Goal: Task Accomplishment & Management: Use online tool/utility

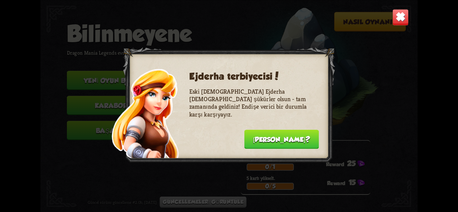
click at [290, 140] on font "[PERSON_NAME]?" at bounding box center [281, 140] width 57 height 8
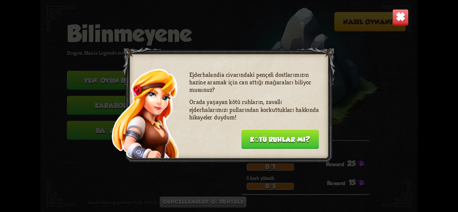
click at [290, 140] on font "Kötü ruhlar mı?" at bounding box center [280, 140] width 60 height 8
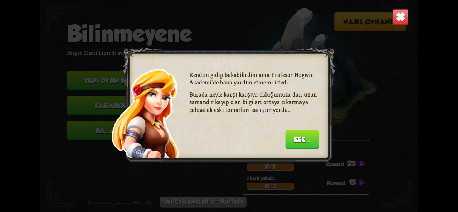
click at [312, 145] on button "Eee..." at bounding box center [302, 138] width 34 height 19
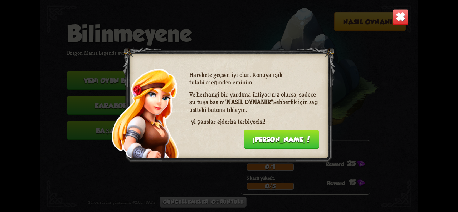
click at [310, 143] on button "[PERSON_NAME]!" at bounding box center [281, 138] width 75 height 19
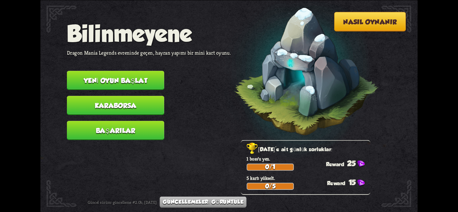
click at [380, 16] on button "Nasıl oynanır" at bounding box center [370, 21] width 72 height 19
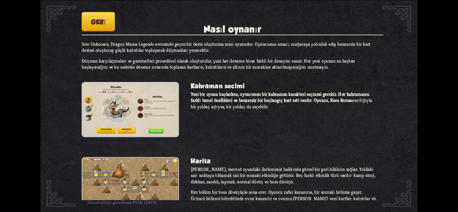
drag, startPoint x: 239, startPoint y: 98, endPoint x: 235, endPoint y: 84, distance: 15.1
click at [235, 84] on section "Kahraman seçimi Yeni bir oyuna başlarken, oyuncunun bir kahraman karakteri seçm…" at bounding box center [230, 113] width 296 height 63
drag, startPoint x: 183, startPoint y: 116, endPoint x: 214, endPoint y: 73, distance: 53.0
click at [175, 92] on div "Into Unknown, Dragon Mania Legends evreninde geçen bir deste oluşturma mini oyu…" at bounding box center [232, 120] width 301 height 159
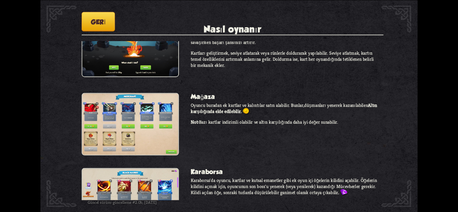
scroll to position [583, 0]
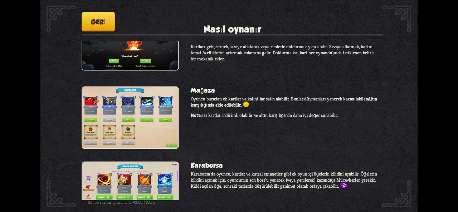
click at [99, 26] on button "Geri" at bounding box center [98, 21] width 33 height 19
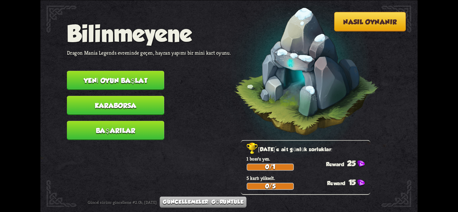
click at [134, 105] on font "Karaborsa" at bounding box center [116, 106] width 42 height 8
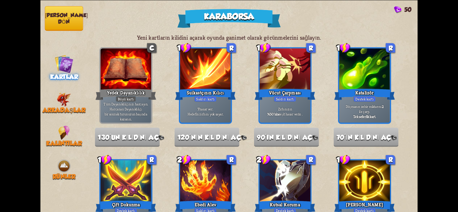
drag, startPoint x: 177, startPoint y: 162, endPoint x: 143, endPoint y: 73, distance: 95.2
drag, startPoint x: 242, startPoint y: 129, endPoint x: 234, endPoint y: 98, distance: 32.0
drag, startPoint x: 249, startPoint y: 130, endPoint x: 230, endPoint y: 80, distance: 52.6
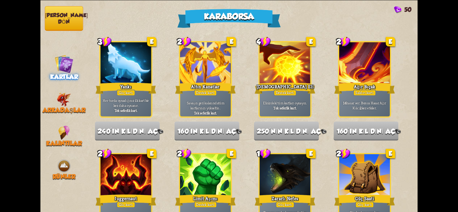
scroll to position [744, 0]
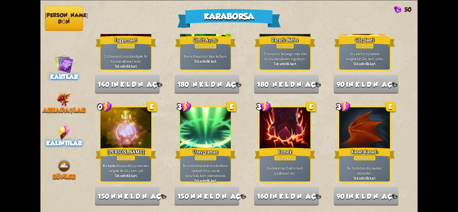
click at [63, 144] on font "Kalıntılar" at bounding box center [64, 143] width 36 height 8
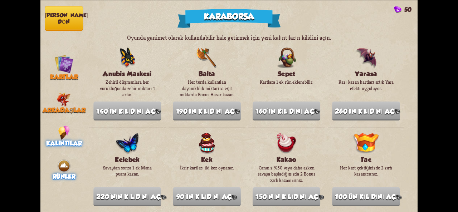
click at [64, 168] on img at bounding box center [64, 166] width 14 height 14
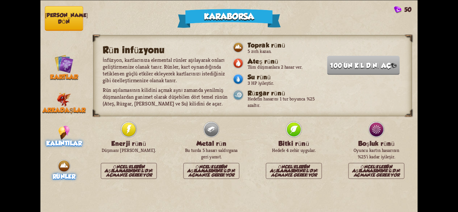
click at [62, 132] on img at bounding box center [63, 133] width 11 height 14
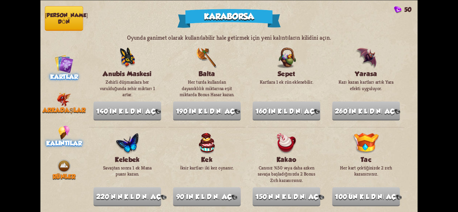
click at [63, 67] on img at bounding box center [63, 63] width 19 height 19
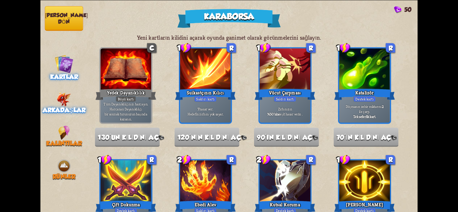
click at [57, 95] on img at bounding box center [64, 99] width 14 height 14
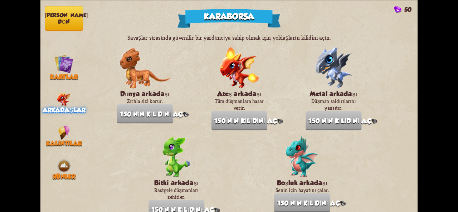
drag, startPoint x: 364, startPoint y: 94, endPoint x: 342, endPoint y: 50, distance: 49.6
click at [342, 50] on section "Savaşlar sırasında güvenilir bir yardımcıya sahip olmak için yoldaşların kilidi…" at bounding box center [253, 126] width 330 height 185
drag, startPoint x: 401, startPoint y: 121, endPoint x: 378, endPoint y: 72, distance: 54.1
click at [378, 72] on section "Savaşlar sırasında güvenilir bir yardımcıya sahip olmak için yoldaşların kilidi…" at bounding box center [253, 126] width 330 height 185
click at [62, 18] on font "[PERSON_NAME] dön" at bounding box center [66, 18] width 43 height 13
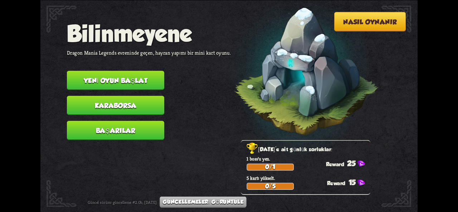
click at [123, 75] on button "Yeni oyun başlat" at bounding box center [115, 80] width 97 height 19
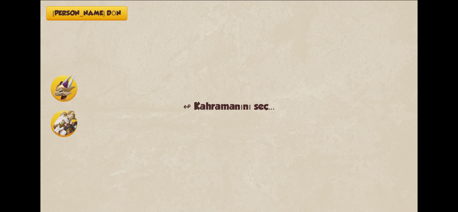
click at [56, 93] on img at bounding box center [64, 88] width 26 height 26
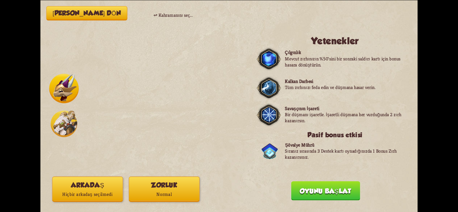
click at [62, 126] on img at bounding box center [64, 123] width 26 height 26
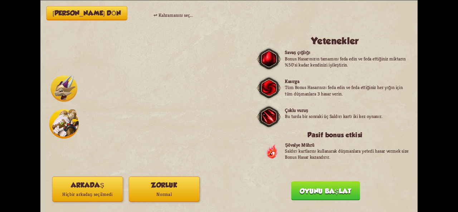
click at [330, 196] on button "Oyunu başlat" at bounding box center [325, 190] width 69 height 19
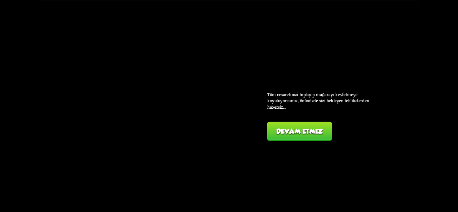
click at [303, 137] on button "Devam etmek" at bounding box center [299, 131] width 64 height 19
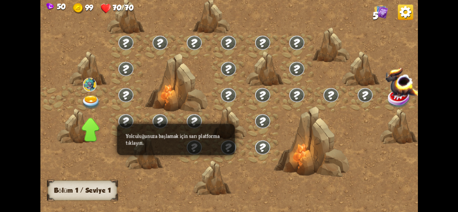
click at [91, 103] on img at bounding box center [91, 102] width 19 height 14
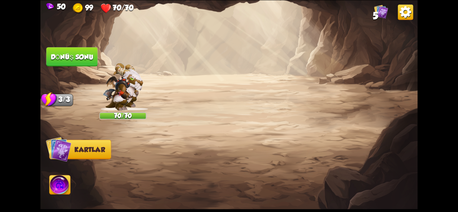
click at [151, 78] on button "2. Kendinizi korumak" at bounding box center [135, 84] width 94 height 16
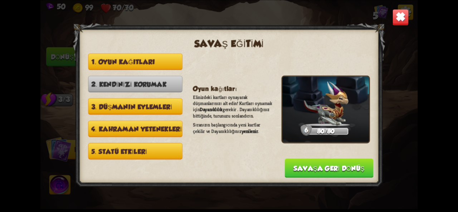
click at [132, 104] on font "3. Düşmanın eylemleri" at bounding box center [131, 107] width 81 height 8
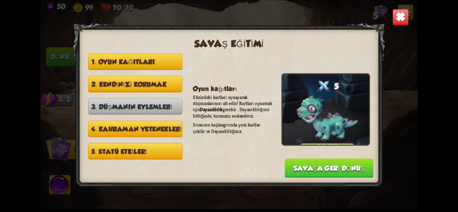
click at [133, 126] on font "4. Kahraman yetenekleri" at bounding box center [136, 129] width 90 height 8
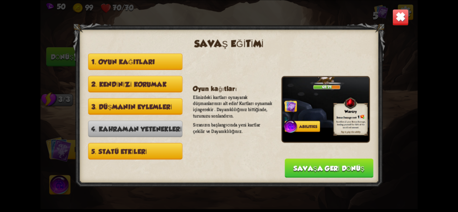
click at [149, 155] on button "5. Statü etkileri" at bounding box center [135, 151] width 94 height 16
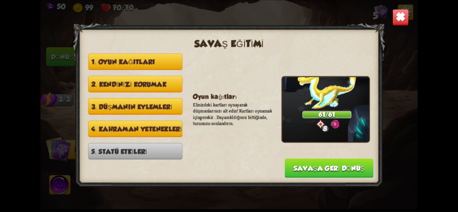
click at [286, 173] on button "Savaşa geri dönüş" at bounding box center [329, 167] width 89 height 19
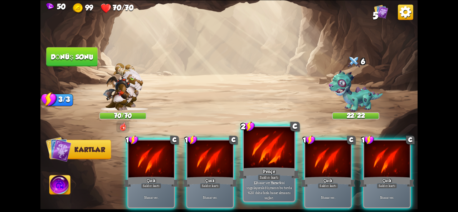
click at [265, 187] on font "etkisi uygulayarak düşmanın bu turda %20 daha fazla hasar almasını sağlar." at bounding box center [268, 190] width 45 height 20
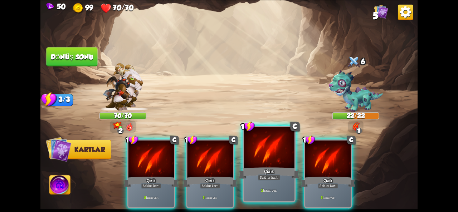
click at [263, 166] on div at bounding box center [269, 148] width 51 height 43
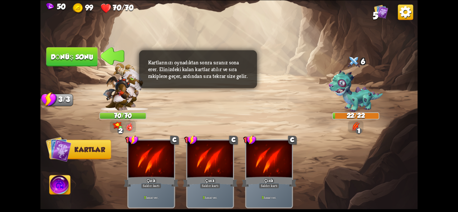
click at [81, 50] on button "Dönüş sonu" at bounding box center [71, 56] width 51 height 19
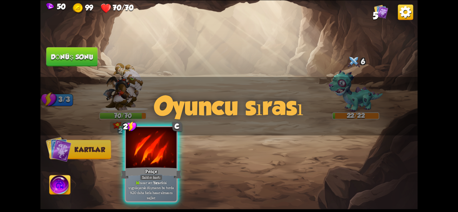
click at [164, 161] on div at bounding box center [151, 148] width 51 height 43
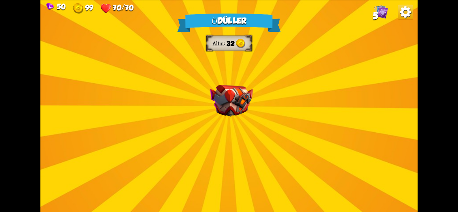
click at [218, 144] on div "Ödüller Altın 32 Bir kart seçin 1 C Yıkım Saldırı kartı 6 hasar ver . Düşman ze…" at bounding box center [228, 106] width 377 height 212
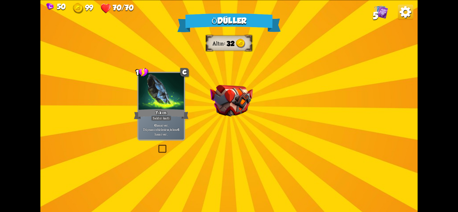
click at [229, 104] on img at bounding box center [231, 100] width 43 height 31
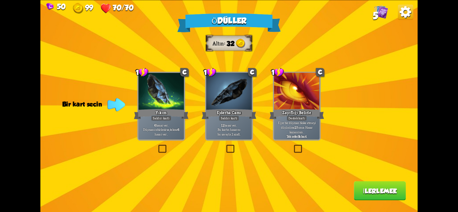
click at [157, 146] on label at bounding box center [157, 146] width 0 height 0
click at [0, 0] on input "checkbox" at bounding box center [0, 0] width 0 height 0
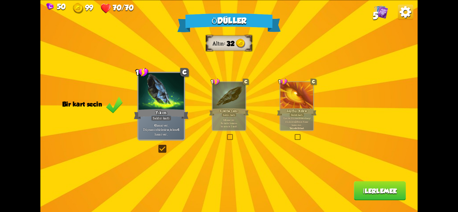
click at [301, 121] on font "Bonus Hasar" at bounding box center [302, 121] width 12 height 3
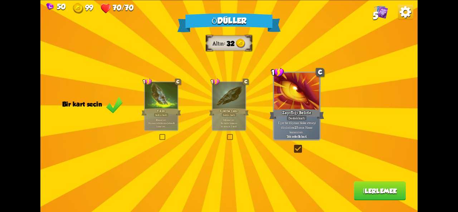
click at [158, 105] on div at bounding box center [161, 96] width 33 height 28
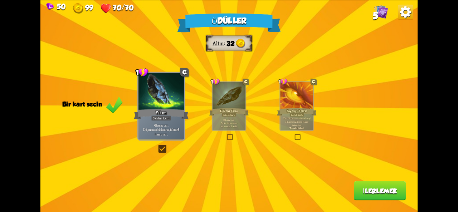
click at [364, 191] on font "İlerlemek" at bounding box center [380, 191] width 34 height 8
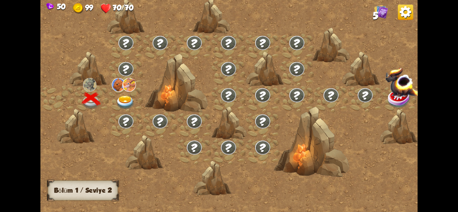
click at [125, 103] on img at bounding box center [125, 102] width 19 height 14
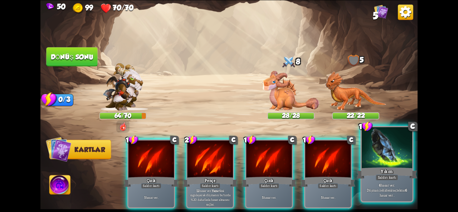
click at [400, 178] on div "Yıkım" at bounding box center [386, 173] width 61 height 14
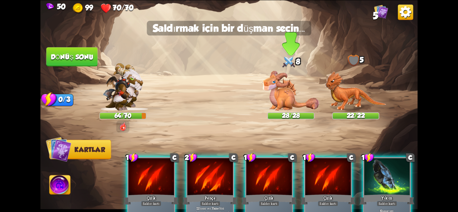
click at [292, 93] on img at bounding box center [290, 90] width 56 height 40
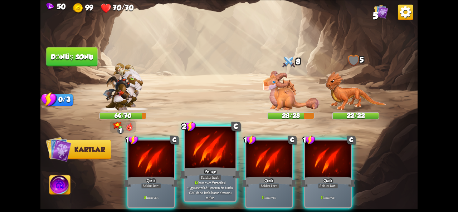
click at [205, 163] on div at bounding box center [210, 148] width 51 height 43
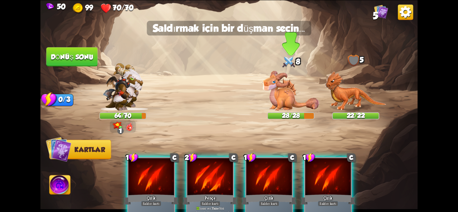
click at [274, 100] on img at bounding box center [290, 90] width 56 height 40
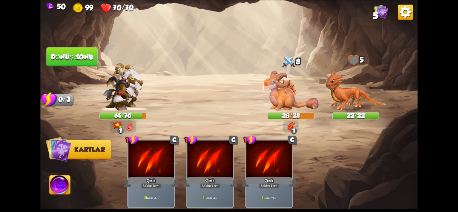
click at [62, 58] on font "Dönüş sonu" at bounding box center [71, 57] width 43 height 8
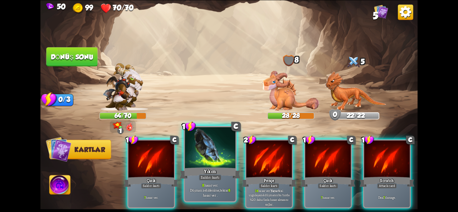
drag, startPoint x: 158, startPoint y: 175, endPoint x: 187, endPoint y: 195, distance: 35.7
click at [187, 195] on div "1 C Çizik Saldırı kartı 7 hasar ver . 1 C Yıkım Saldırı kartı 8 hasar ver . Düş…" at bounding box center [266, 165] width 301 height 94
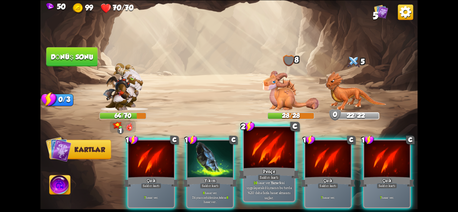
click at [267, 169] on font "Pençe" at bounding box center [269, 171] width 12 height 6
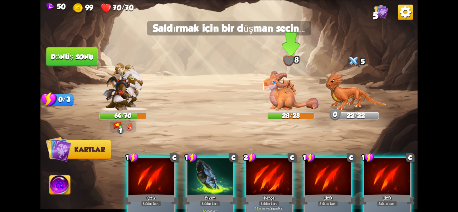
click at [315, 80] on img at bounding box center [290, 90] width 56 height 40
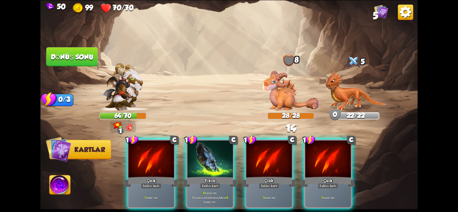
click at [277, 95] on img at bounding box center [290, 90] width 56 height 40
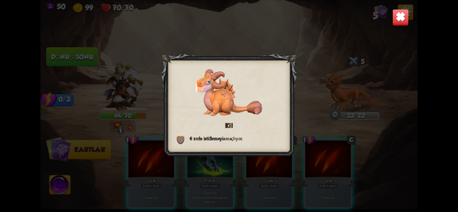
click at [322, 131] on div "Kil 6 zırhı istiflemeyi amaçlıyor ." at bounding box center [228, 106] width 377 height 212
click at [375, 35] on div "Kil 6 zırhı istiflemeyi amaçlıyor ." at bounding box center [228, 106] width 377 height 212
click at [392, 26] on div "Kil 6 zırhı istiflemeyi amaçlıyor ." at bounding box center [228, 106] width 377 height 212
click at [395, 25] on img at bounding box center [400, 17] width 16 height 16
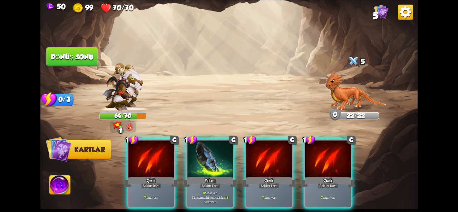
click at [330, 101] on img at bounding box center [355, 91] width 61 height 40
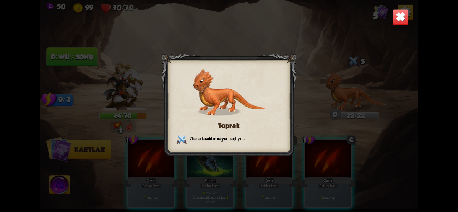
click at [402, 20] on img at bounding box center [400, 17] width 16 height 16
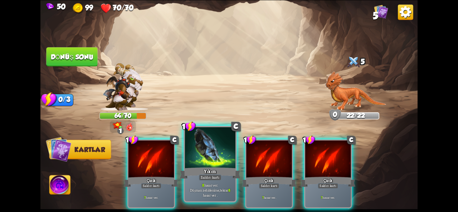
click at [217, 172] on div "Yıkım" at bounding box center [210, 173] width 61 height 14
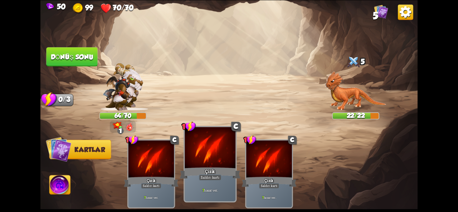
click at [209, 168] on font "Çizik" at bounding box center [210, 171] width 10 height 6
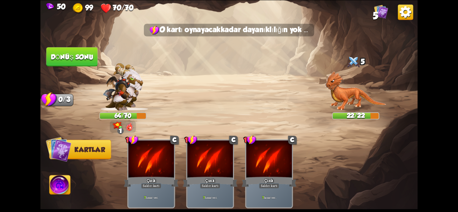
click at [351, 90] on img at bounding box center [355, 91] width 61 height 40
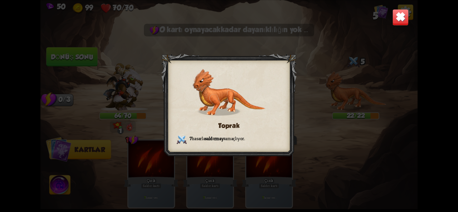
click at [394, 28] on div "Toprak 7 hasarla saldırmayı amaçlıyor ." at bounding box center [228, 106] width 377 height 212
click at [401, 20] on img at bounding box center [400, 17] width 16 height 16
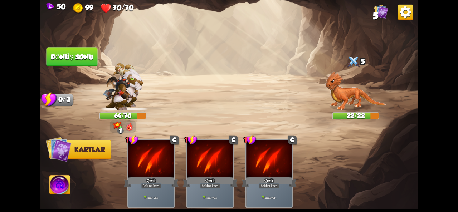
click at [59, 60] on font "Dönüş sonu" at bounding box center [72, 57] width 43 height 8
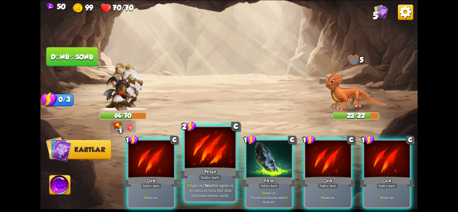
click at [215, 178] on font "Saldırı kartı" at bounding box center [210, 177] width 19 height 5
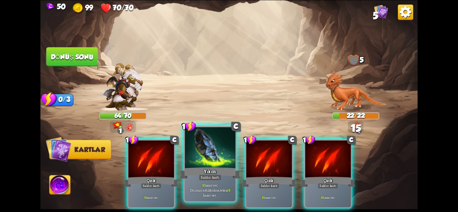
click at [223, 164] on div at bounding box center [210, 148] width 51 height 43
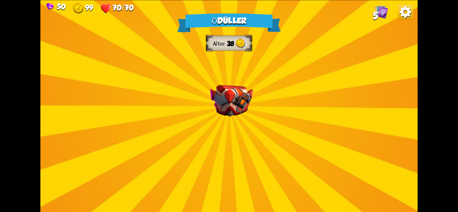
click at [228, 122] on div "Ödüller Altın 38 Bir kart seçin 1 C Son Yumruk Saldırı kartı 14 hasar ver . Sad…" at bounding box center [228, 106] width 377 height 212
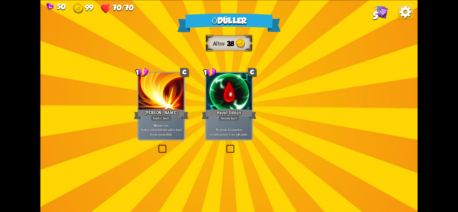
click at [228, 122] on div "Ödüller Altın 38 Bir kart seçin 1 C Son Yumruk Saldırı kartı 14 hasar ver . Sad…" at bounding box center [228, 106] width 377 height 212
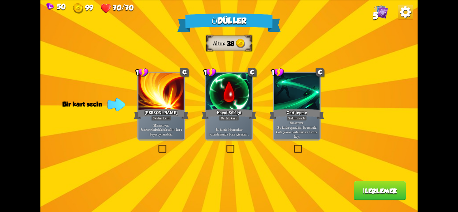
click at [225, 146] on label at bounding box center [225, 146] width 0 height 0
click at [0, 0] on input "checkbox" at bounding box center [0, 0] width 0 height 0
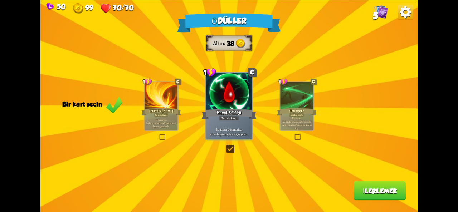
click at [373, 192] on font "İlerlemek" at bounding box center [380, 191] width 34 height 8
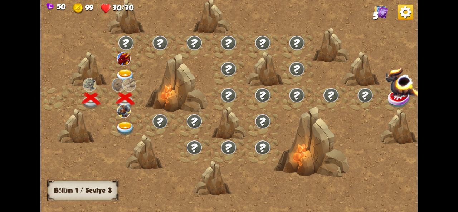
click at [124, 71] on img at bounding box center [125, 76] width 19 height 14
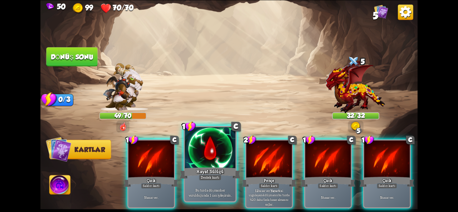
click at [220, 154] on div at bounding box center [210, 148] width 51 height 43
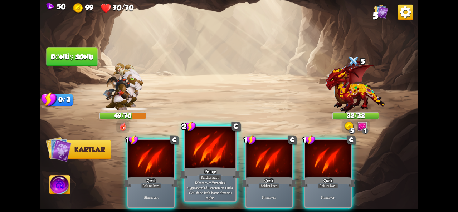
click at [205, 179] on font "Saldırı kartı" at bounding box center [210, 177] width 19 height 5
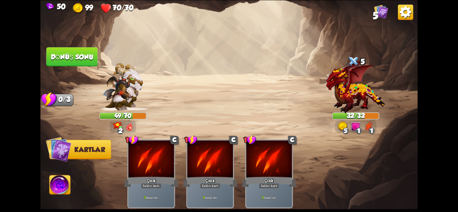
click at [87, 63] on button "Dönüş sonu" at bounding box center [71, 56] width 51 height 19
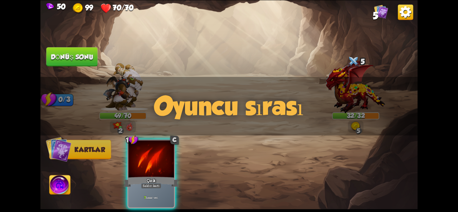
click at [68, 150] on img at bounding box center [58, 148] width 25 height 25
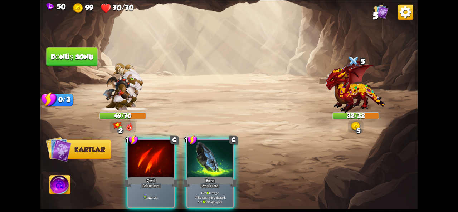
click at [80, 157] on button "Kartlar" at bounding box center [80, 148] width 62 height 19
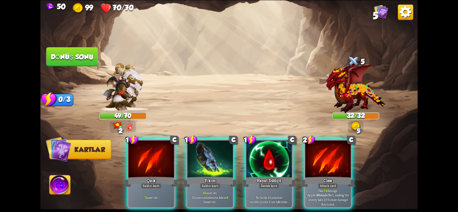
click at [86, 157] on button "Kartlar" at bounding box center [80, 148] width 62 height 19
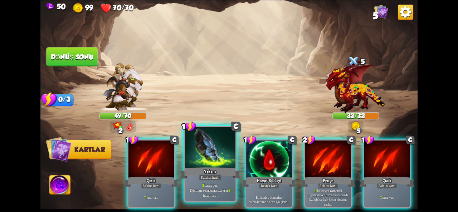
click at [207, 176] on font "Saldırı kartı" at bounding box center [210, 177] width 19 height 5
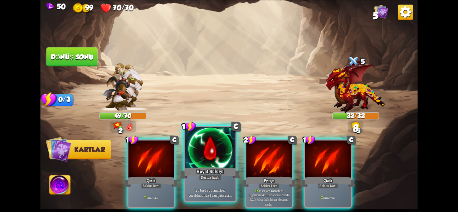
click at [202, 169] on font "Hayat Sülüğü" at bounding box center [209, 171] width 27 height 6
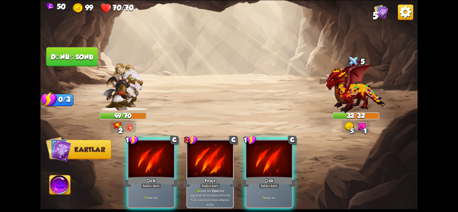
drag, startPoint x: 77, startPoint y: 50, endPoint x: 70, endPoint y: 45, distance: 8.4
click at [77, 51] on button "Dönüş sonu" at bounding box center [71, 56] width 51 height 19
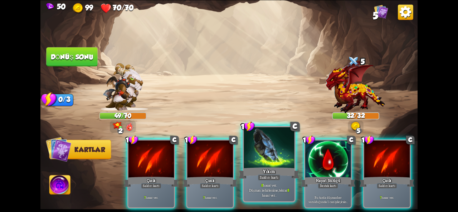
click at [269, 181] on div "8 hasar ver . Düşman zehirlenirse, tekrar 8 hasar ver ." at bounding box center [269, 190] width 51 height 22
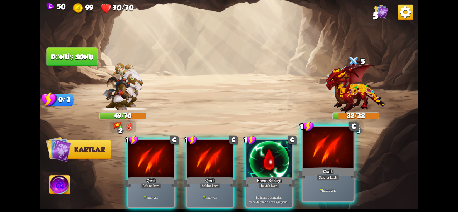
click at [330, 174] on font "Çizik" at bounding box center [328, 171] width 10 height 6
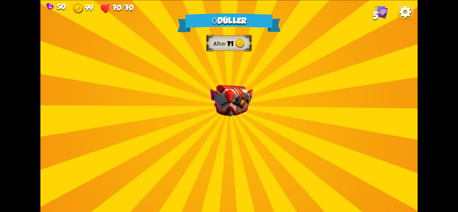
click at [270, 107] on div "Ödüller Altın 71 Bir kart seçin 1 C Büyülü Çizik Saldırı kartı 7 hasar ver . 1 …" at bounding box center [228, 106] width 377 height 212
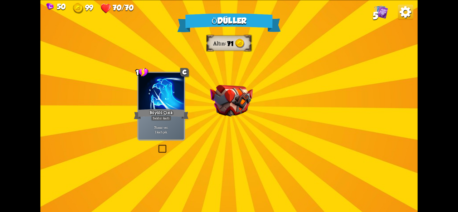
click at [251, 116] on img at bounding box center [231, 100] width 43 height 31
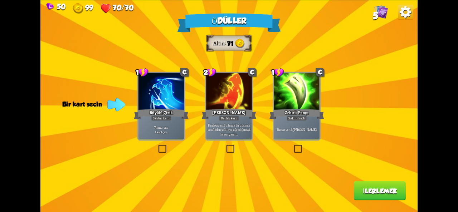
click at [293, 146] on label at bounding box center [293, 146] width 0 height 0
click at [0, 0] on input "checkbox" at bounding box center [0, 0] width 0 height 0
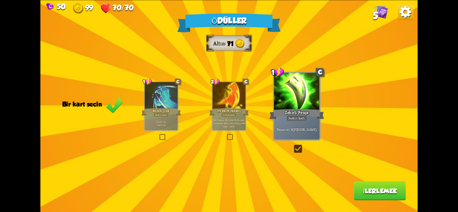
click at [378, 197] on button "İlerlemek" at bounding box center [380, 190] width 52 height 19
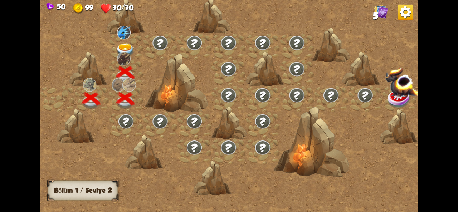
click at [381, 15] on img at bounding box center [381, 11] width 14 height 14
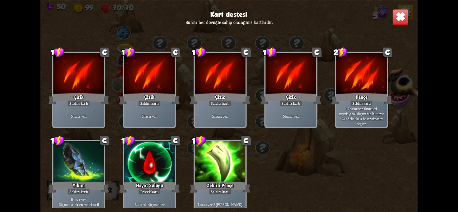
click at [394, 15] on img at bounding box center [400, 17] width 16 height 16
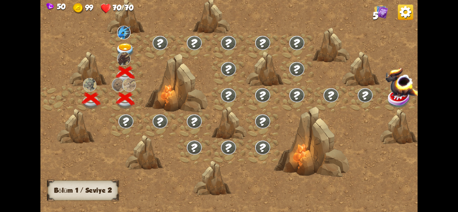
click at [401, 15] on img at bounding box center [405, 11] width 15 height 15
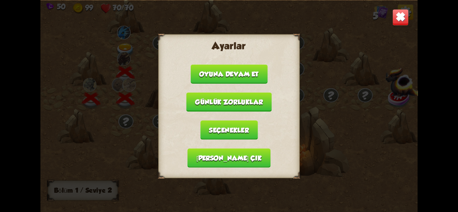
click at [399, 20] on img at bounding box center [400, 17] width 16 height 16
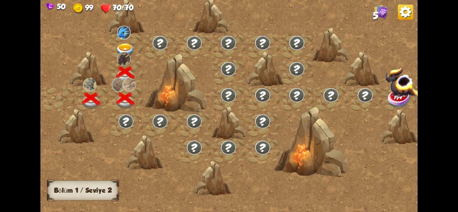
click at [124, 47] on img at bounding box center [125, 50] width 19 height 14
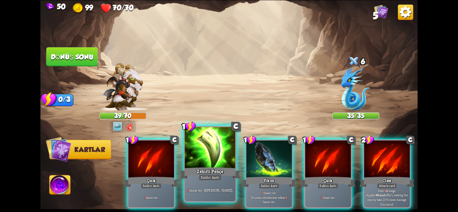
click at [202, 168] on font "Zehirli Pençe" at bounding box center [210, 171] width 27 height 6
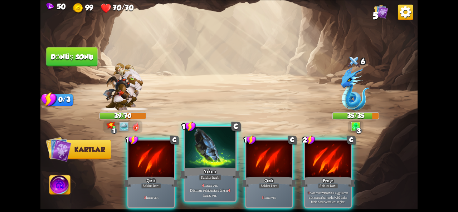
click at [217, 169] on div "Yıkım" at bounding box center [210, 173] width 61 height 14
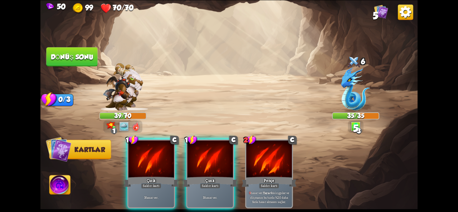
click at [72, 58] on font "Dönüş sonu" at bounding box center [72, 57] width 43 height 8
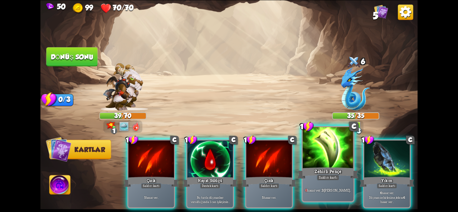
click at [328, 179] on font "Saldırı kartı" at bounding box center [328, 177] width 19 height 5
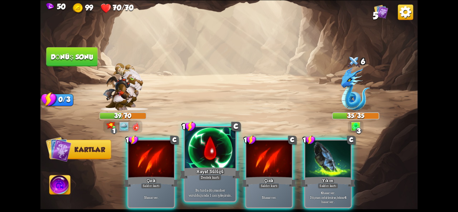
click at [212, 167] on div "Hayat Sülüğü" at bounding box center [210, 173] width 61 height 14
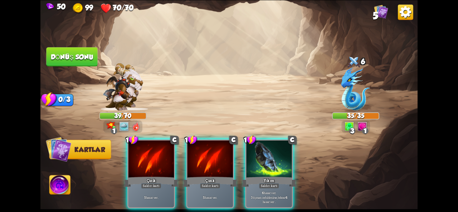
drag, startPoint x: 90, startPoint y: 58, endPoint x: 203, endPoint y: 122, distance: 129.7
click at [164, 124] on div "Saldırmak için bir düşman seçin... O kartı oynayacak kadar dayanıklılığın yok .…" at bounding box center [228, 106] width 377 height 212
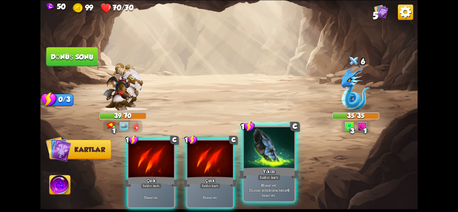
click at [263, 157] on div at bounding box center [269, 148] width 51 height 43
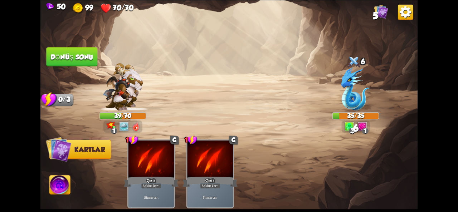
click at [76, 46] on img at bounding box center [228, 106] width 377 height 212
click at [76, 53] on button "Dönüş sonu" at bounding box center [71, 56] width 51 height 19
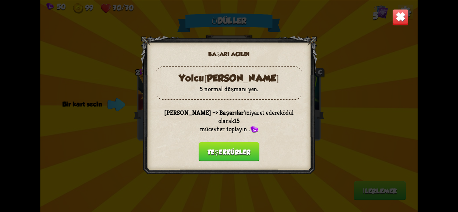
click at [235, 151] on font "Teşekkürler" at bounding box center [228, 152] width 43 height 8
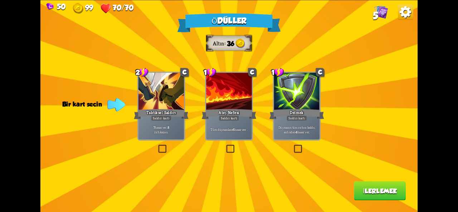
click at [157, 146] on label at bounding box center [157, 146] width 0 height 0
click at [0, 0] on input "checkbox" at bounding box center [0, 0] width 0 height 0
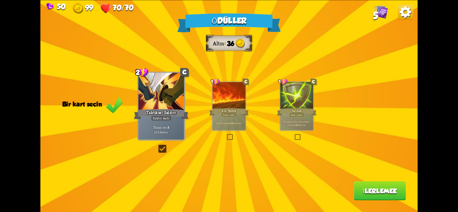
click at [376, 195] on button "İlerlemek" at bounding box center [380, 190] width 52 height 19
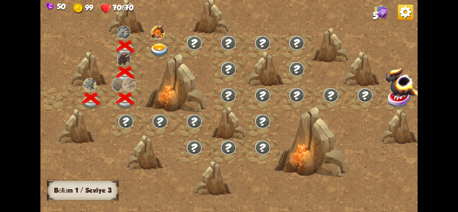
click at [119, 124] on img at bounding box center [126, 120] width 16 height 15
click at [120, 123] on img at bounding box center [126, 120] width 16 height 15
click at [158, 44] on img at bounding box center [159, 50] width 19 height 14
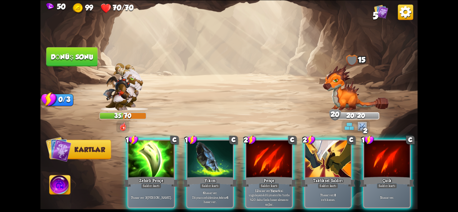
click at [354, 89] on div "Oyuncu sırası" at bounding box center [228, 106] width 377 height 59
click at [336, 94] on img at bounding box center [356, 87] width 66 height 45
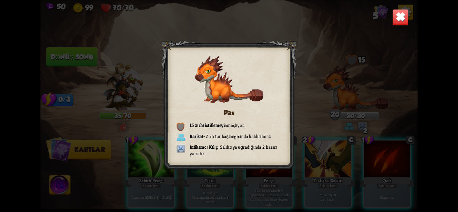
click at [395, 18] on img at bounding box center [400, 17] width 16 height 16
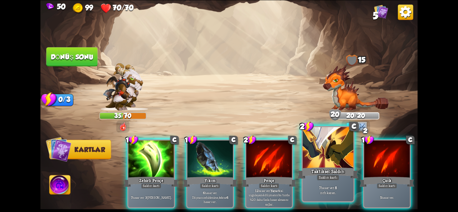
click at [324, 196] on div "7 hasar ver . 8 zırh kazan ." at bounding box center [328, 190] width 51 height 22
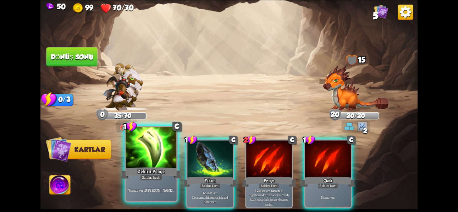
click at [158, 157] on div at bounding box center [151, 148] width 51 height 43
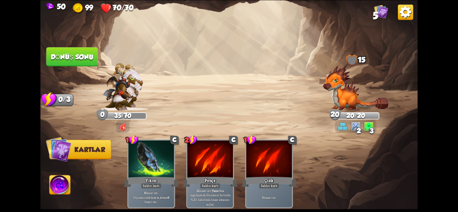
click at [64, 58] on font "Dönüş sonu" at bounding box center [72, 57] width 43 height 8
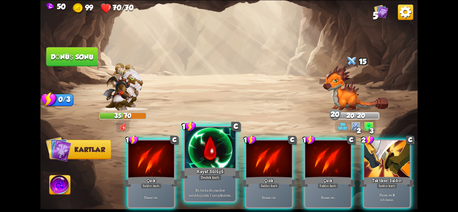
click at [201, 170] on font "Hayat Sülüğü" at bounding box center [209, 171] width 27 height 6
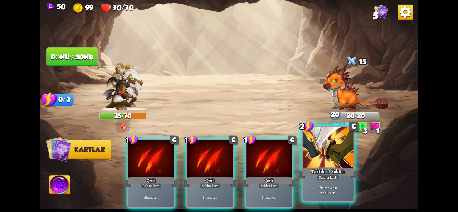
click at [329, 178] on font "Saldırı kartı" at bounding box center [328, 177] width 19 height 5
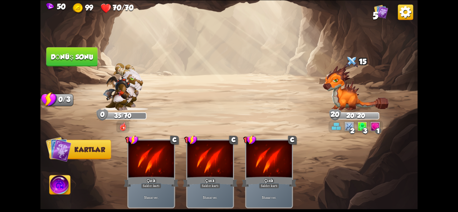
click at [83, 56] on font "Dönüş sonu" at bounding box center [72, 57] width 43 height 8
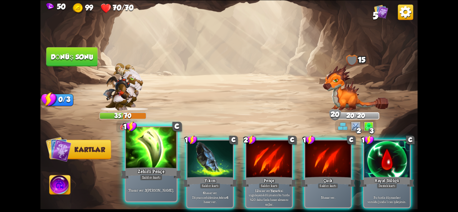
click at [161, 160] on div at bounding box center [151, 148] width 51 height 43
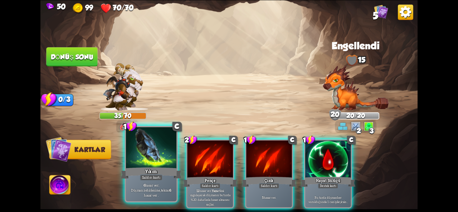
click at [159, 160] on div at bounding box center [151, 148] width 51 height 43
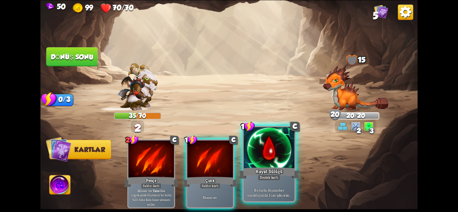
click at [265, 182] on div "Bu turda düşman her vurulduğunda 1 can iyileşirsin ." at bounding box center [269, 190] width 51 height 22
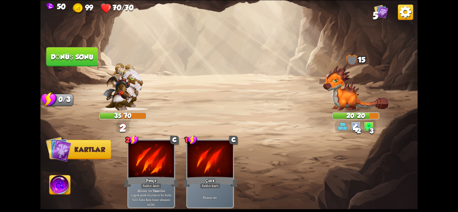
click at [83, 58] on font "Dönüş sonu" at bounding box center [72, 57] width 43 height 8
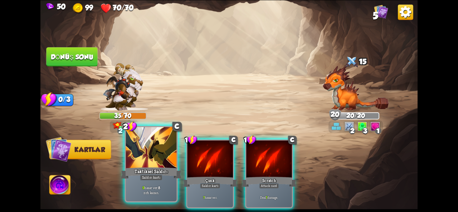
click at [159, 166] on div at bounding box center [151, 148] width 51 height 43
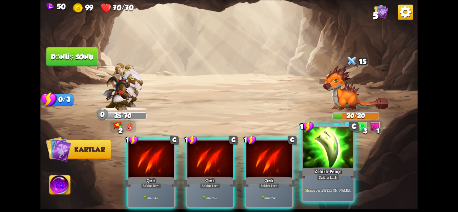
click at [331, 182] on div "9 hasar ver . 3 zehir uygula ." at bounding box center [328, 190] width 51 height 22
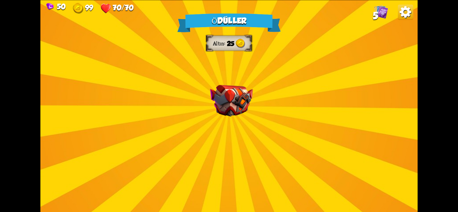
click at [211, 104] on img at bounding box center [231, 100] width 43 height 31
click at [210, 104] on div "Ödüller Altın 25 Bir kart seçin 2 C Pençe Saldırı kartı 12 hasar ver . Yara etk…" at bounding box center [228, 106] width 377 height 212
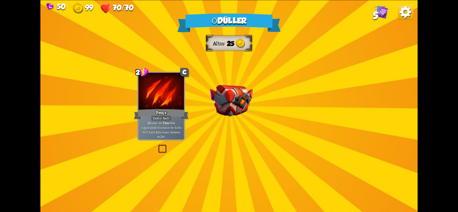
click at [210, 104] on img at bounding box center [231, 100] width 43 height 31
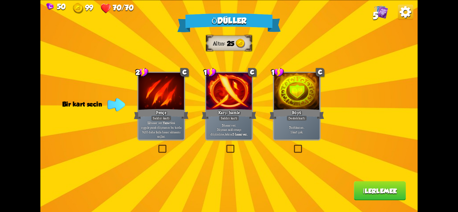
click at [225, 146] on label at bounding box center [225, 146] width 0 height 0
click at [0, 0] on input "checkbox" at bounding box center [0, 0] width 0 height 0
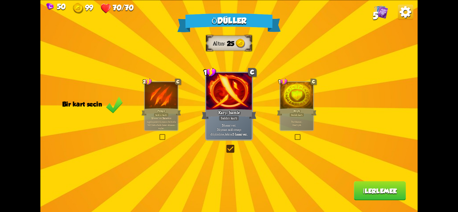
click at [374, 196] on button "İlerlemek" at bounding box center [380, 190] width 52 height 19
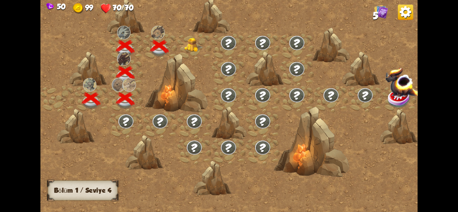
click at [188, 39] on img at bounding box center [193, 45] width 19 height 14
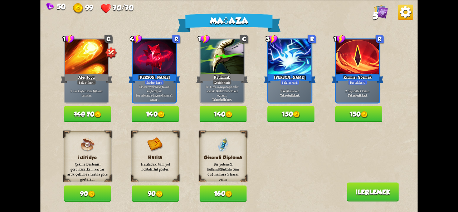
click at [92, 113] on font "70" at bounding box center [91, 114] width 8 height 8
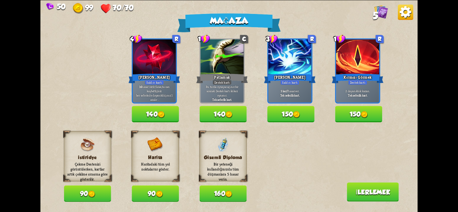
click at [86, 204] on div "Mağaza 1 C Ateş topu Saldırı kartı 2 can kaybedersin. 14 hasar verirsin. 140 70…" at bounding box center [228, 106] width 377 height 212
click at [96, 196] on button "90" at bounding box center [87, 193] width 47 height 16
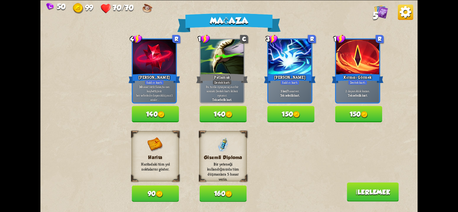
click at [164, 195] on button "90" at bounding box center [155, 193] width 47 height 16
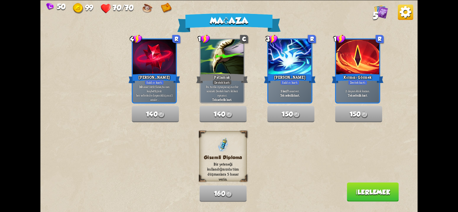
click at [372, 194] on font "İlerlemek" at bounding box center [372, 192] width 34 height 8
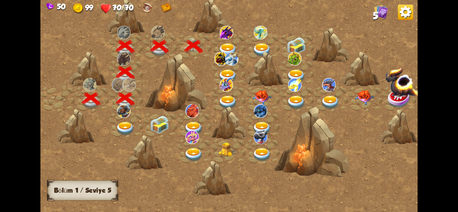
click at [128, 126] on img at bounding box center [125, 129] width 19 height 14
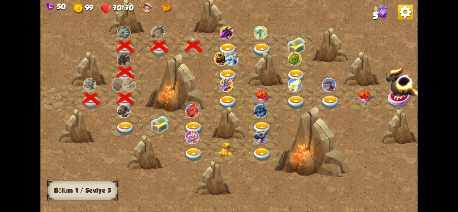
click at [128, 126] on img at bounding box center [125, 129] width 19 height 14
drag, startPoint x: 128, startPoint y: 126, endPoint x: 122, endPoint y: 126, distance: 5.7
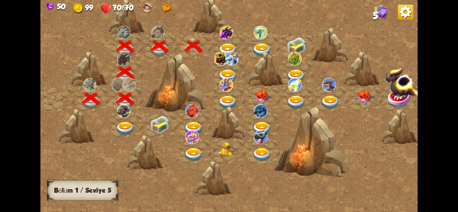
click at [122, 126] on img at bounding box center [125, 129] width 19 height 14
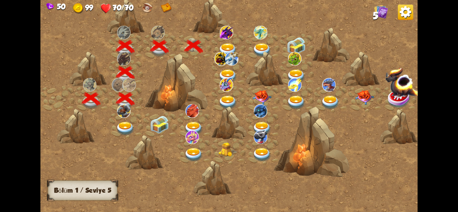
click at [122, 126] on img at bounding box center [125, 129] width 19 height 14
click at [124, 123] on img at bounding box center [125, 129] width 19 height 14
drag, startPoint x: 124, startPoint y: 123, endPoint x: 149, endPoint y: 140, distance: 30.6
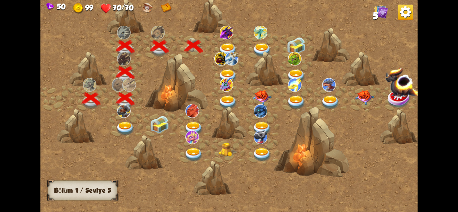
click at [149, 140] on div at bounding box center [273, 109] width 467 height 220
drag, startPoint x: 274, startPoint y: 116, endPoint x: 194, endPoint y: 113, distance: 79.8
click at [197, 114] on div at bounding box center [273, 109] width 467 height 220
click at [218, 44] on img at bounding box center [227, 50] width 19 height 14
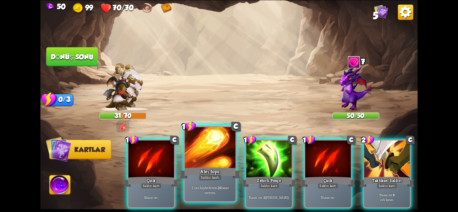
click at [205, 167] on div "Ateş topu" at bounding box center [210, 173] width 61 height 14
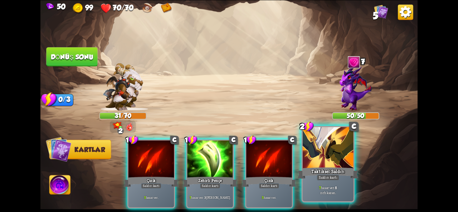
click at [336, 167] on div "Taktiksel Saldırı" at bounding box center [328, 173] width 61 height 14
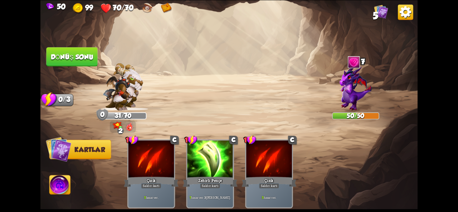
click at [63, 48] on button "Dönüş sonu" at bounding box center [71, 56] width 51 height 19
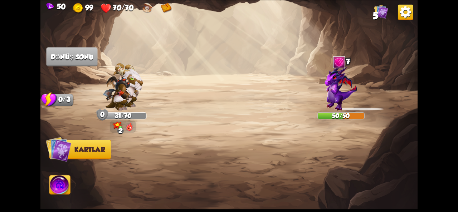
click at [57, 185] on img at bounding box center [59, 185] width 21 height 21
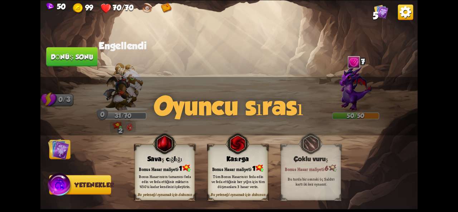
click at [57, 185] on img at bounding box center [60, 185] width 25 height 25
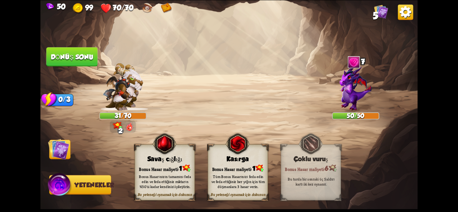
click at [62, 154] on img at bounding box center [58, 148] width 21 height 21
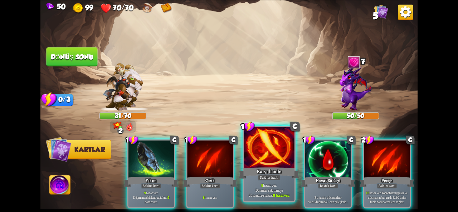
click at [251, 173] on div "Karşı hamle" at bounding box center [269, 173] width 61 height 14
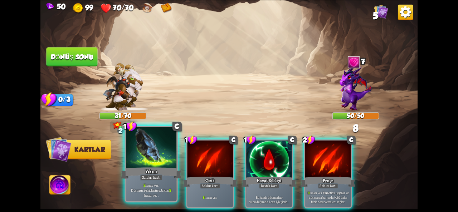
click at [168, 176] on div "Yıkım" at bounding box center [151, 173] width 61 height 14
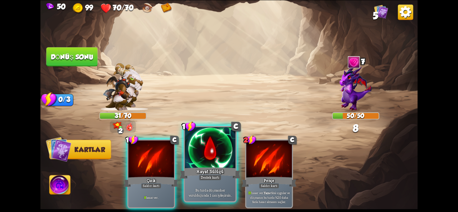
click at [211, 183] on p "Bu turda düşman her vurulduğunda 1 can iyileşirsin ." at bounding box center [210, 190] width 48 height 15
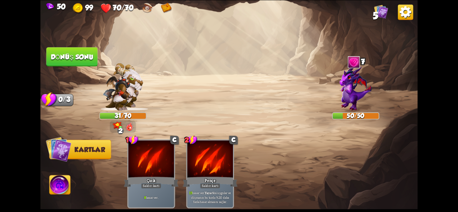
click at [89, 59] on font "Dönüş sonu" at bounding box center [72, 57] width 43 height 8
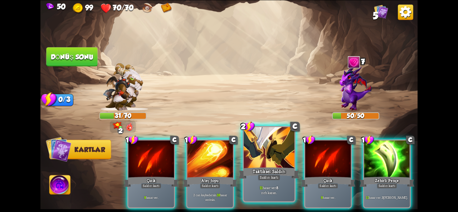
click at [267, 166] on div "Taktiksel Saldırı" at bounding box center [269, 173] width 61 height 14
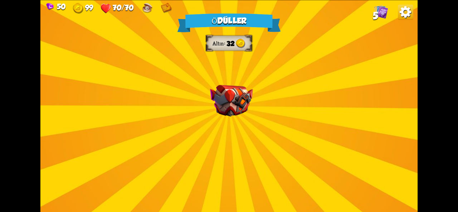
click at [225, 75] on div "Ödüller Altın 32 Bir kart seçin 0 C Saptırmak Destek kartı 4 zırh kazan . 1 C A…" at bounding box center [228, 106] width 377 height 212
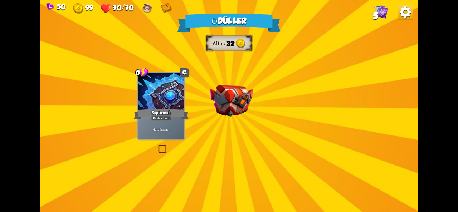
click at [219, 96] on img at bounding box center [231, 100] width 43 height 31
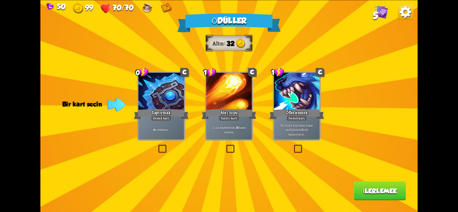
click at [293, 146] on label at bounding box center [293, 146] width 0 height 0
click at [0, 0] on input "checkbox" at bounding box center [0, 0] width 0 height 0
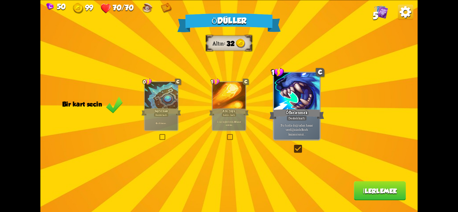
click at [376, 206] on div "Ödüller Altın 32 Bir kart seçin 0 C Saptırmak Destek kartı 4 zırh kazan . 1 C A…" at bounding box center [228, 106] width 377 height 212
click at [374, 201] on div "Ödüller Altın 32 Bir kart seçin 0 C Saptırmak Destek kartı 4 zırh kazan . 1 C A…" at bounding box center [228, 106] width 377 height 212
click at [370, 196] on button "İlerlemek" at bounding box center [380, 190] width 52 height 19
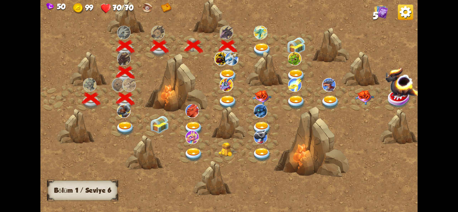
click at [265, 49] on img at bounding box center [261, 50] width 19 height 14
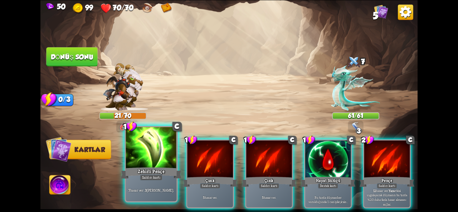
click at [139, 166] on div "Zehirli Pençe" at bounding box center [151, 173] width 61 height 14
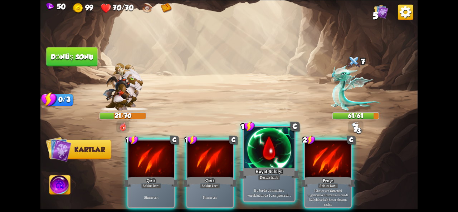
click at [270, 164] on div at bounding box center [269, 148] width 51 height 43
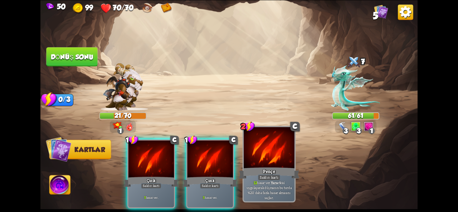
click at [263, 172] on font "Pençe" at bounding box center [269, 171] width 12 height 6
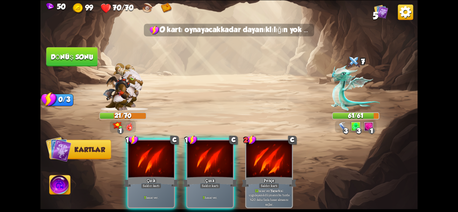
click at [62, 58] on font "Dönüş sonu" at bounding box center [72, 57] width 43 height 8
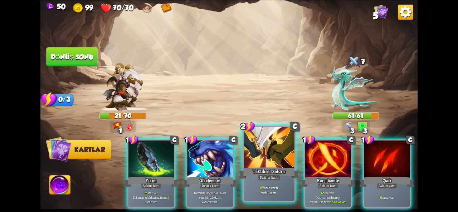
click at [261, 169] on font "Taktiksel Saldırı" at bounding box center [268, 171] width 33 height 6
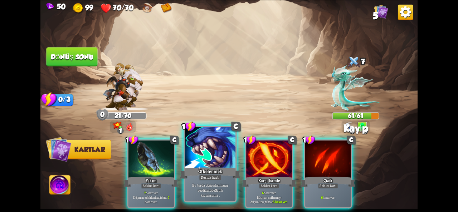
click at [206, 171] on font "Öfkelenmek" at bounding box center [210, 171] width 24 height 6
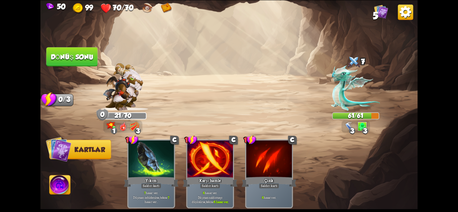
click at [68, 55] on font "Dönüş sonu" at bounding box center [72, 57] width 43 height 8
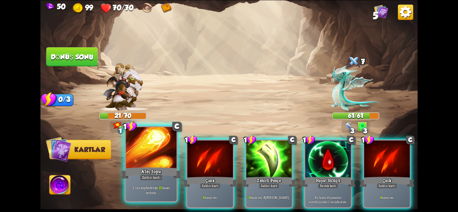
click at [148, 156] on div at bounding box center [151, 148] width 51 height 43
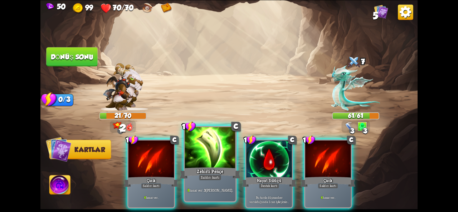
click at [206, 173] on font "Zehirli Pençe" at bounding box center [210, 171] width 27 height 6
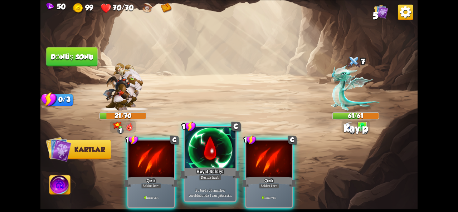
click at [212, 176] on font "Destek kartı" at bounding box center [210, 177] width 19 height 5
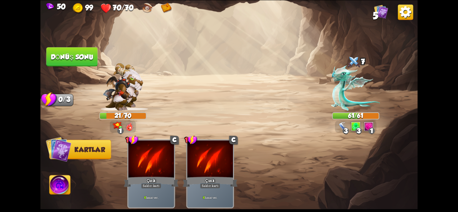
click at [81, 56] on font "Dönüş sonu" at bounding box center [72, 57] width 43 height 8
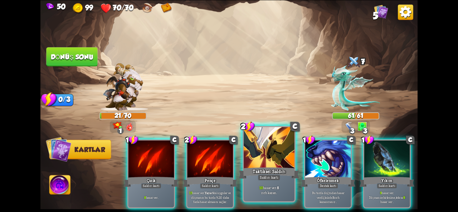
click at [275, 160] on div at bounding box center [269, 148] width 51 height 43
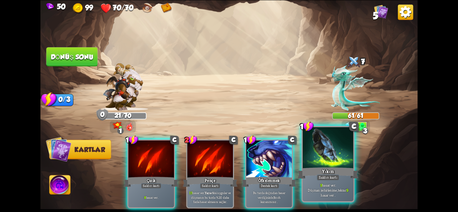
click at [307, 164] on div at bounding box center [328, 148] width 51 height 43
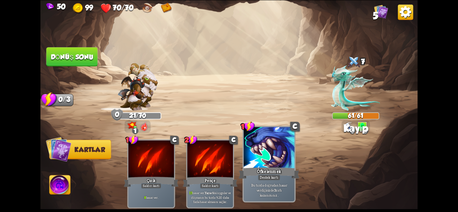
click at [272, 177] on font "Destek kartı" at bounding box center [269, 177] width 19 height 5
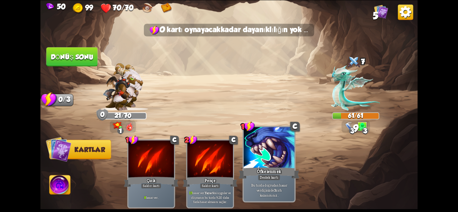
click at [272, 175] on div "Destek kartı" at bounding box center [268, 178] width 23 height 6
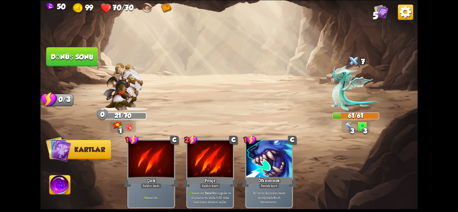
click at [66, 58] on font "Dönüş sonu" at bounding box center [72, 57] width 43 height 8
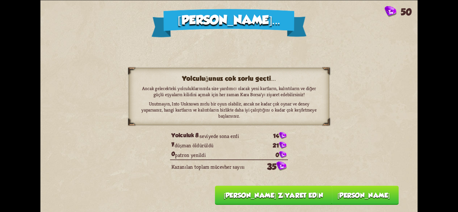
click at [310, 198] on font "[PERSON_NAME] ziyaret edin" at bounding box center [272, 195] width 99 height 8
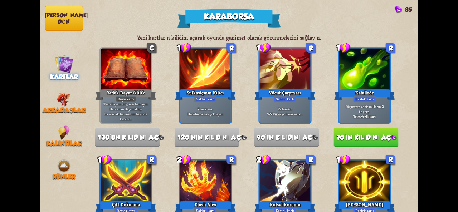
click at [66, 26] on button "[PERSON_NAME] dön" at bounding box center [64, 18] width 38 height 25
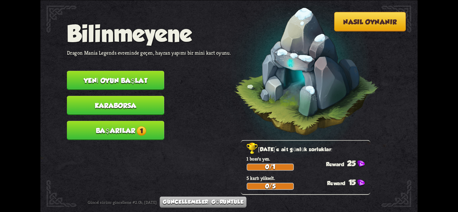
click at [146, 137] on button "Başarılar 1" at bounding box center [115, 130] width 97 height 19
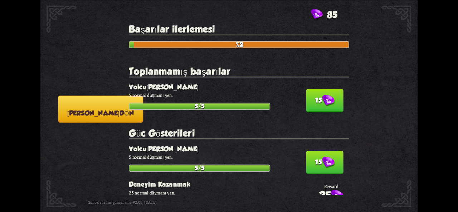
click at [317, 98] on font "15" at bounding box center [318, 101] width 7 height 8
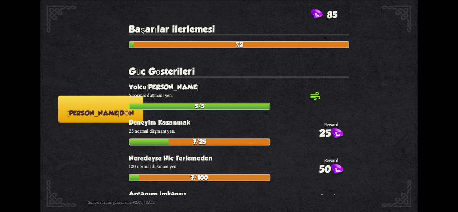
drag, startPoint x: 272, startPoint y: 144, endPoint x: 269, endPoint y: 139, distance: 6.7
click at [269, 139] on section "Güç Gösterileri kontrol_daire Yolculuk Başlıyor 5 normal düşmanı yen. 5/5 25 De…" at bounding box center [239, 213] width 220 height 294
drag, startPoint x: 205, startPoint y: 133, endPoint x: 212, endPoint y: 104, distance: 29.7
click at [212, 109] on section "Güç Gösterileri kontrol_daire Yolculuk Başlıyor 5 normal düşmanı yen. 5/5 25 De…" at bounding box center [239, 213] width 220 height 294
drag, startPoint x: 340, startPoint y: 96, endPoint x: 270, endPoint y: 36, distance: 92.5
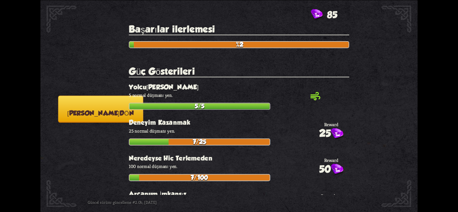
click at [270, 39] on div "Başarılar ilerlemesi %2 Güç Gösterileri kontrol_daire Yolculuk Başlıyor 5 norma…" at bounding box center [242, 109] width 226 height 171
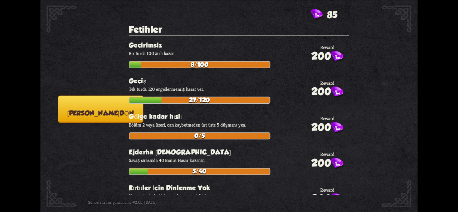
scroll to position [2627, 0]
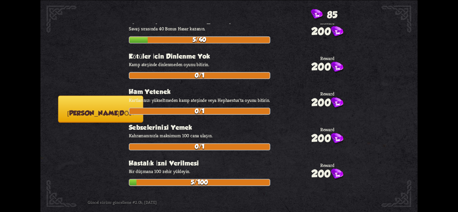
click at [93, 115] on font "[PERSON_NAME]" at bounding box center [93, 113] width 52 height 8
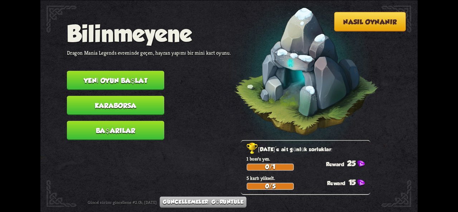
click at [142, 100] on button "Karaborsa" at bounding box center [115, 105] width 97 height 19
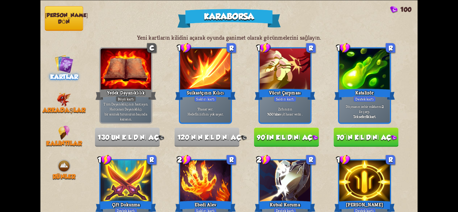
click at [59, 62] on img at bounding box center [63, 63] width 19 height 19
click at [65, 21] on font "[PERSON_NAME] dön" at bounding box center [66, 18] width 43 height 13
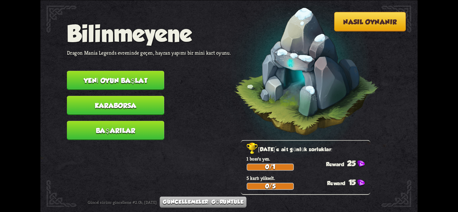
click at [132, 110] on button "Karaborsa" at bounding box center [115, 105] width 97 height 19
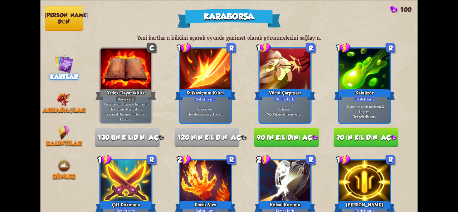
drag, startPoint x: 248, startPoint y: 173, endPoint x: 243, endPoint y: 146, distance: 28.0
drag, startPoint x: 231, startPoint y: 117, endPoint x: 234, endPoint y: 109, distance: 9.0
click at [234, 109] on div "1 R Suikastçının Kılıcı Saldırı kartı 7 hasar ver . Hedefin zırhını yok sayar. …" at bounding box center [207, 85] width 56 height 77
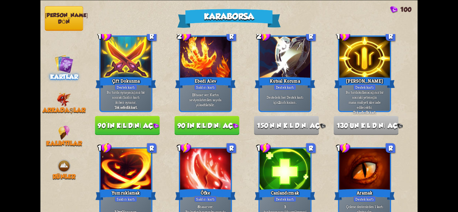
scroll to position [146, 0]
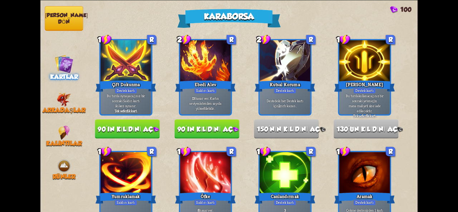
drag, startPoint x: 418, startPoint y: 99, endPoint x: 422, endPoint y: 108, distance: 9.2
click at [422, 108] on div "Karaborsa 100 Yeni kartların kilidini açarak oyunda ganimet olarak görünmelerin…" at bounding box center [229, 106] width 458 height 212
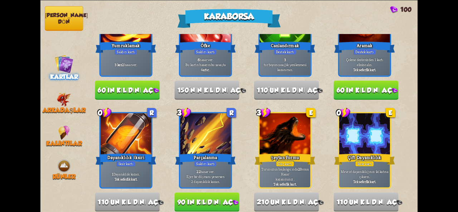
scroll to position [327, 0]
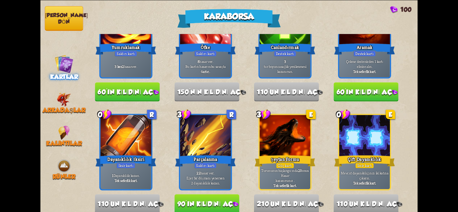
click at [234, 203] on img at bounding box center [236, 204] width 6 height 5
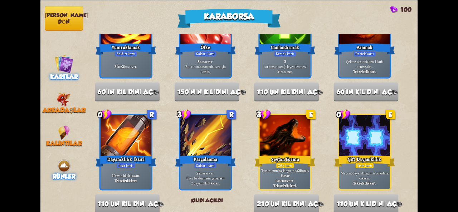
click at [68, 166] on img at bounding box center [64, 166] width 14 height 14
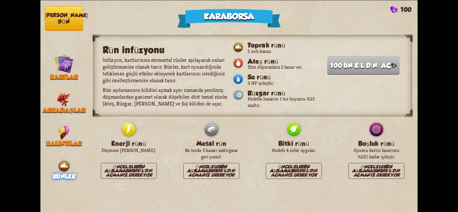
click at [130, 168] on font "Rün aşılamasının" at bounding box center [124, 168] width 40 height 9
drag, startPoint x: 57, startPoint y: 137, endPoint x: 144, endPoint y: 151, distance: 88.4
click at [140, 152] on div "Karaborsa 100 Rün infüzyonu İnfüzyon, kartlarınıza elemental rünler aşılayarak …" at bounding box center [228, 106] width 377 height 212
click at [68, 139] on font "Kalıntılar" at bounding box center [64, 143] width 36 height 8
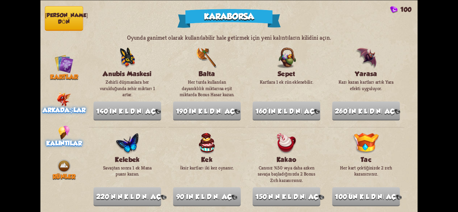
click at [63, 102] on img at bounding box center [64, 99] width 14 height 14
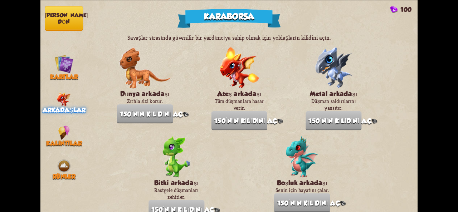
click at [64, 79] on nav "[PERSON_NAME] menüye dön Kartlar Arkadaşlar Kalıntılar Rünler" at bounding box center [63, 106] width 47 height 212
click at [59, 9] on button "[PERSON_NAME] dön" at bounding box center [64, 18] width 38 height 25
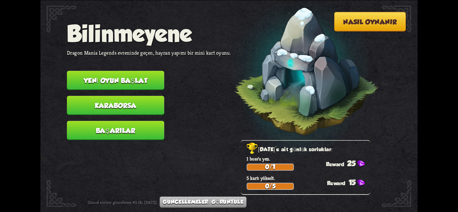
click at [136, 114] on button "Karaborsa" at bounding box center [115, 105] width 97 height 19
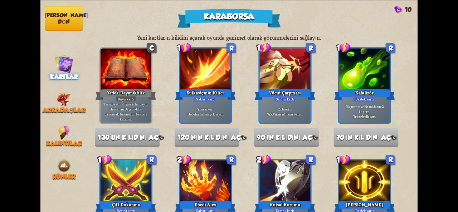
click at [59, 16] on font "[PERSON_NAME] dön" at bounding box center [66, 18] width 43 height 13
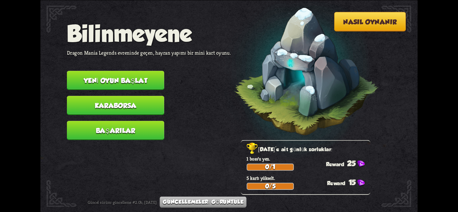
click at [118, 81] on font "Yeni oyun başlat" at bounding box center [116, 81] width 64 height 8
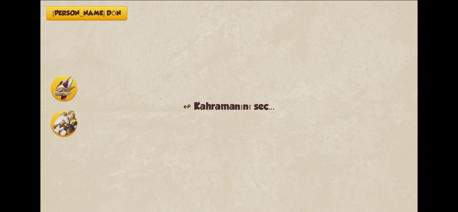
click at [68, 121] on img at bounding box center [64, 123] width 26 height 26
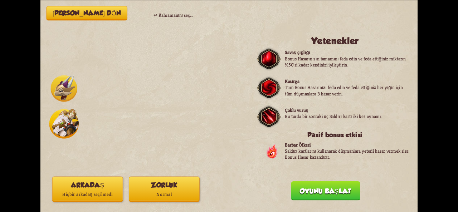
click at [64, 89] on img at bounding box center [64, 88] width 26 height 26
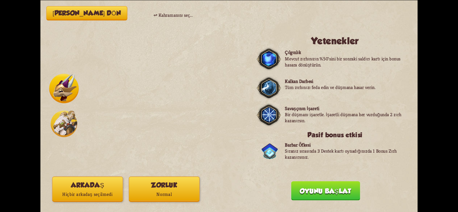
click at [179, 188] on button "Zorluk Normal" at bounding box center [164, 188] width 71 height 25
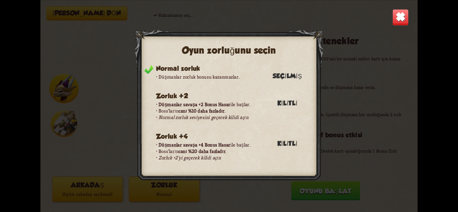
drag, startPoint x: 227, startPoint y: 92, endPoint x: 235, endPoint y: 129, distance: 38.4
click at [235, 129] on div "Normal zorluk Düşmanlar zorluk bonusu kazanmazlar. Seçilmiş Zorluk +2 Düşmanlar…" at bounding box center [224, 117] width 173 height 106
drag, startPoint x: 226, startPoint y: 137, endPoint x: 200, endPoint y: 84, distance: 58.9
click at [199, 85] on div "Normal zorluk Düşmanlar zorluk bonusu kazanmazlar. Seçilmiş Zorluk +2 Düşmanlar…" at bounding box center [224, 117] width 173 height 106
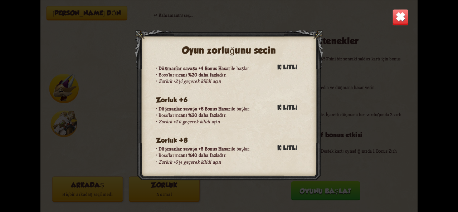
scroll to position [752, 0]
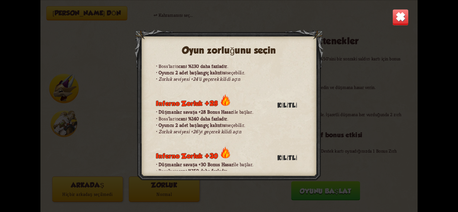
click at [406, 18] on img at bounding box center [400, 17] width 16 height 16
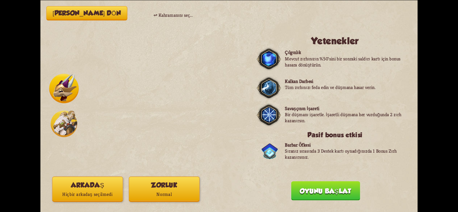
click at [112, 185] on button "Arkadaş Hiçbir arkadaş seçilmedi" at bounding box center [87, 188] width 71 height 25
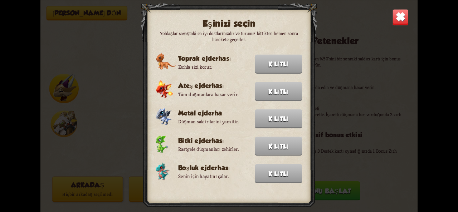
drag, startPoint x: 250, startPoint y: 133, endPoint x: 229, endPoint y: 94, distance: 43.8
click at [229, 95] on div "Eşinizi seçin [PERSON_NAME] savaştaki en iyi dostlarınızdır ve turunuz bittikte…" at bounding box center [229, 106] width 177 height 207
click at [398, 18] on img at bounding box center [400, 17] width 16 height 16
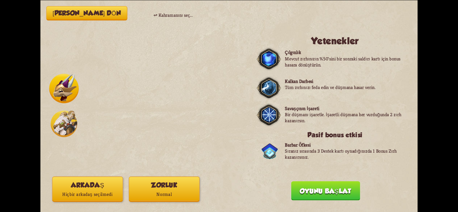
click at [326, 189] on font "Oyunu başlat" at bounding box center [325, 191] width 51 height 8
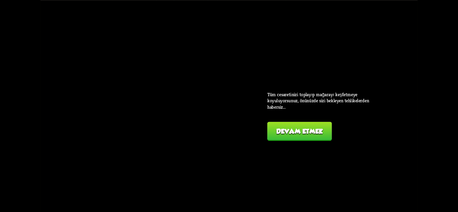
drag, startPoint x: 292, startPoint y: 116, endPoint x: 293, endPoint y: 121, distance: 5.6
click at [293, 121] on div "Tüm cesaretinizi toplayıp mağarayı keşfetmeye koyuluyorsunuz, önünüzde sizi bek…" at bounding box center [320, 115] width 106 height 49
click at [289, 142] on div "[PERSON_NAME] menüye dön ↫ Kahramanını seç... Yetenekler Çılgınlık Mevcut zırhı…" at bounding box center [228, 106] width 377 height 212
click at [285, 139] on button "Devam etmek" at bounding box center [299, 131] width 64 height 19
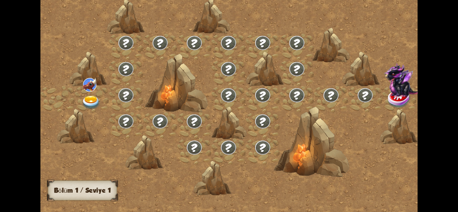
drag, startPoint x: 185, startPoint y: 84, endPoint x: 245, endPoint y: 88, distance: 59.9
click at [250, 101] on div at bounding box center [273, 109] width 467 height 220
drag, startPoint x: 191, startPoint y: 110, endPoint x: 247, endPoint y: 113, distance: 55.8
click at [242, 116] on div at bounding box center [273, 109] width 467 height 220
click at [98, 103] on img at bounding box center [91, 102] width 19 height 14
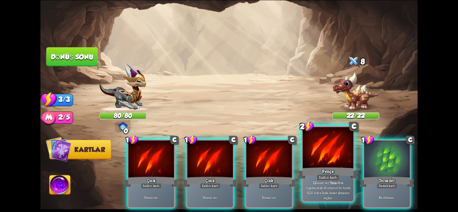
click at [313, 161] on div at bounding box center [328, 148] width 51 height 43
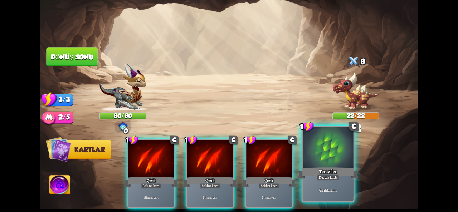
click at [312, 169] on div "Teraziler" at bounding box center [328, 173] width 61 height 14
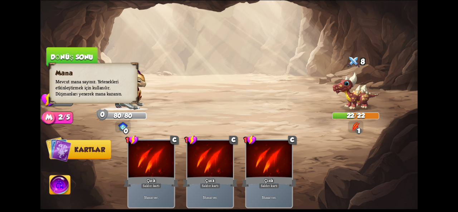
click at [54, 118] on img at bounding box center [48, 118] width 15 height 15
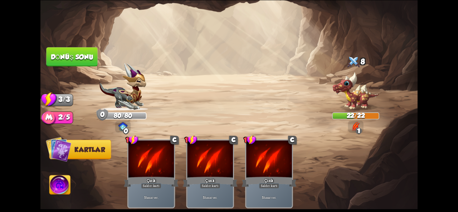
click at [64, 64] on button "Dönüş sonu" at bounding box center [71, 56] width 51 height 19
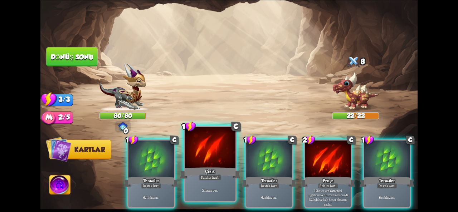
click at [213, 171] on font "Çizik" at bounding box center [210, 171] width 10 height 6
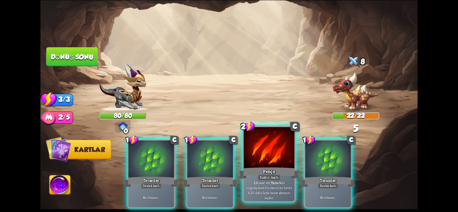
click at [272, 175] on font "Saldırı kartı" at bounding box center [269, 177] width 19 height 5
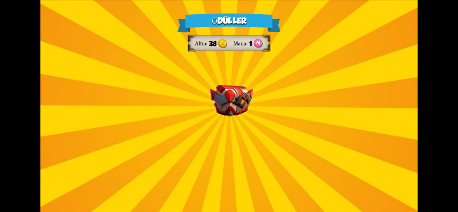
click at [215, 111] on img at bounding box center [231, 100] width 43 height 31
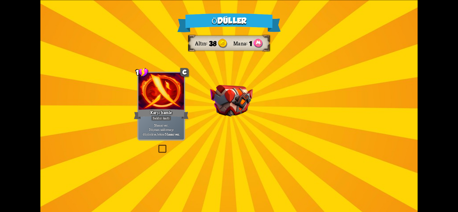
click at [215, 111] on img at bounding box center [231, 100] width 43 height 31
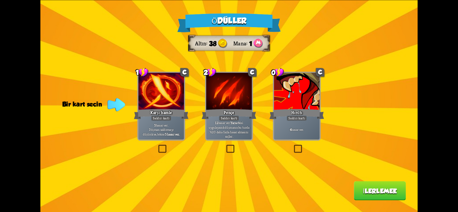
click at [157, 146] on label at bounding box center [157, 146] width 0 height 0
click at [0, 0] on input "checkbox" at bounding box center [0, 0] width 0 height 0
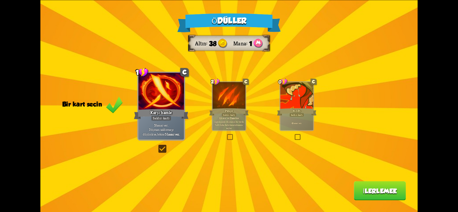
click at [360, 186] on button "İlerlemek" at bounding box center [380, 190] width 52 height 19
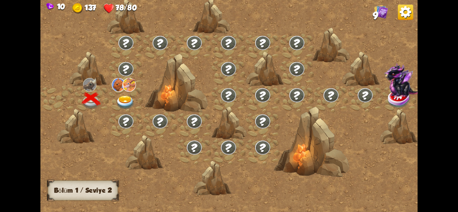
click at [126, 96] on img at bounding box center [125, 102] width 19 height 14
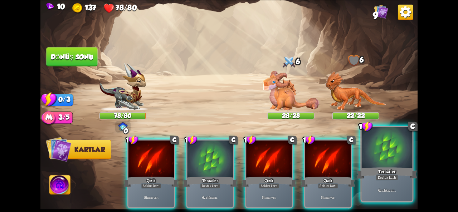
click at [380, 161] on div at bounding box center [387, 148] width 51 height 43
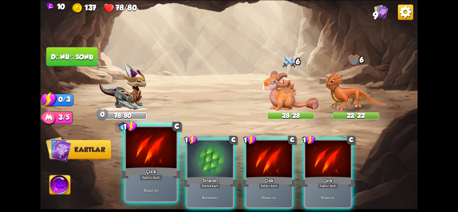
click at [149, 172] on font "Çizik" at bounding box center [151, 171] width 10 height 6
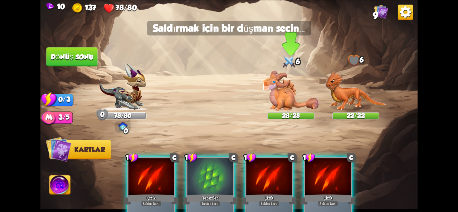
click at [288, 105] on img at bounding box center [290, 90] width 56 height 40
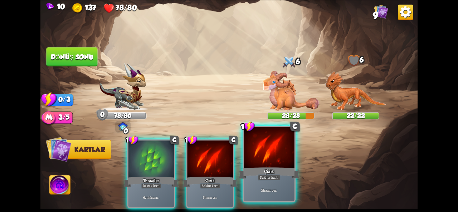
click at [260, 164] on div at bounding box center [269, 148] width 51 height 43
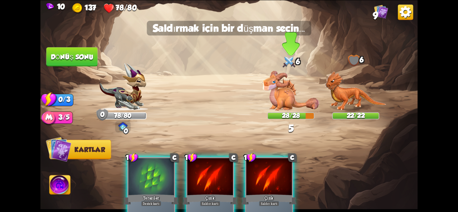
click at [271, 100] on img at bounding box center [290, 90] width 56 height 40
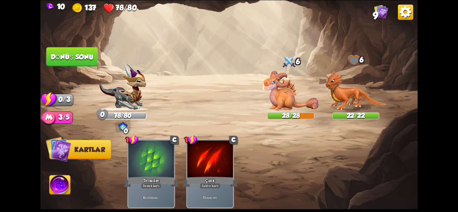
click at [64, 50] on button "Dönüş sonu" at bounding box center [71, 56] width 51 height 19
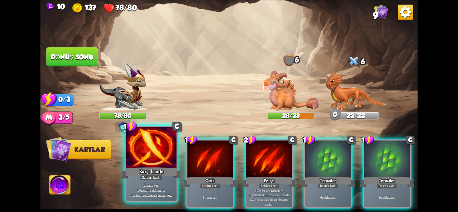
click at [146, 175] on div "Saldırı kartı" at bounding box center [151, 178] width 23 height 6
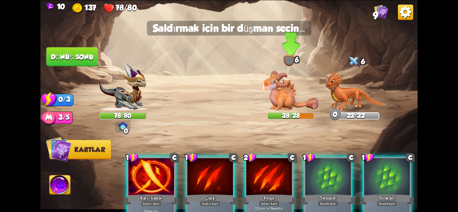
click at [287, 89] on img at bounding box center [290, 90] width 56 height 40
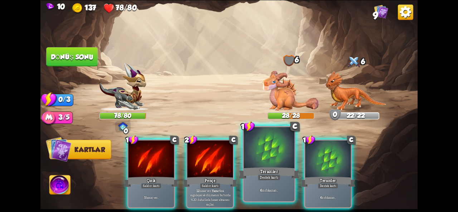
click at [260, 175] on font "Destek kartı" at bounding box center [269, 177] width 19 height 5
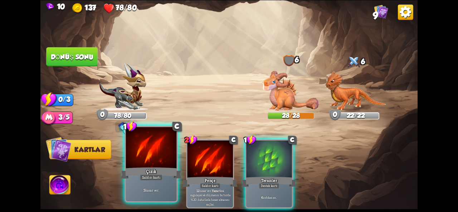
click at [145, 166] on div "Çizik" at bounding box center [151, 173] width 61 height 14
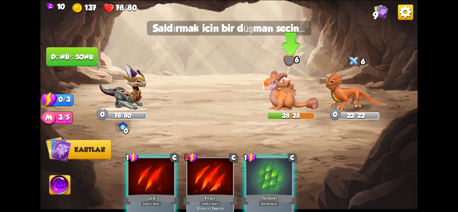
click at [277, 88] on img at bounding box center [290, 90] width 56 height 40
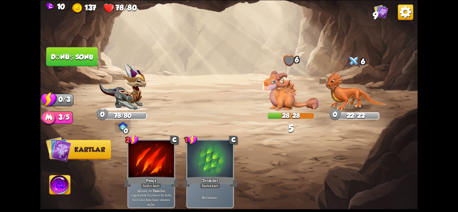
click at [67, 55] on font "Dönüş sonu" at bounding box center [72, 57] width 43 height 8
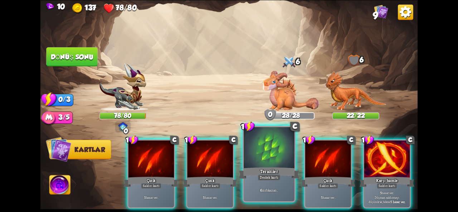
click at [264, 157] on div at bounding box center [269, 148] width 51 height 43
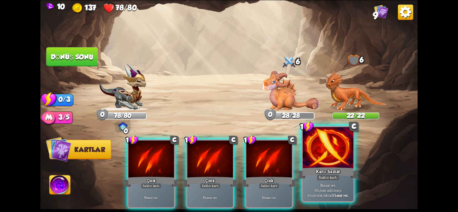
click at [323, 164] on div at bounding box center [328, 148] width 51 height 43
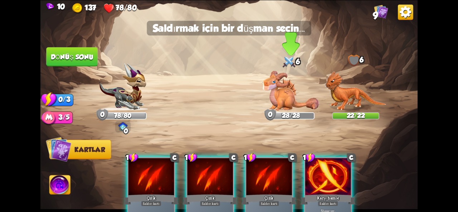
click at [283, 93] on img at bounding box center [290, 90] width 56 height 40
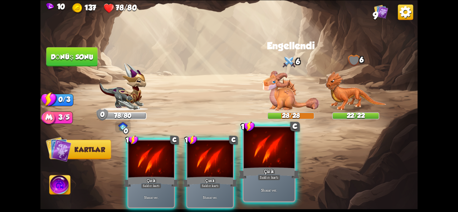
click at [273, 168] on font "Çizik" at bounding box center [269, 171] width 10 height 6
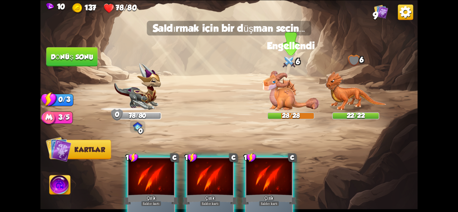
click at [274, 86] on img at bounding box center [290, 90] width 56 height 40
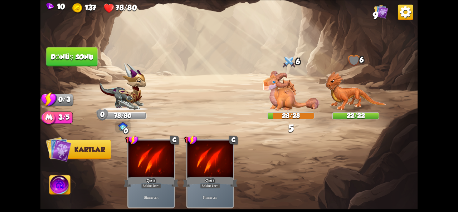
click at [74, 55] on font "Dönüş sonu" at bounding box center [72, 57] width 43 height 8
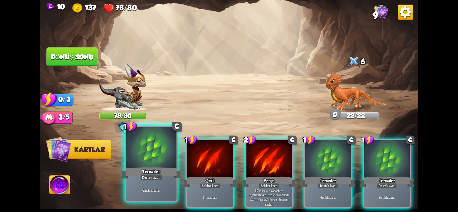
click at [157, 158] on div at bounding box center [151, 148] width 51 height 43
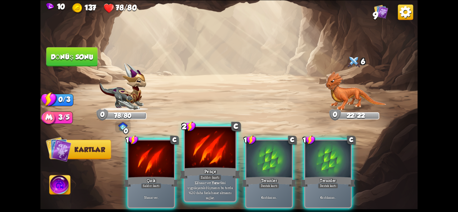
click at [201, 172] on div "Pençe" at bounding box center [210, 173] width 61 height 14
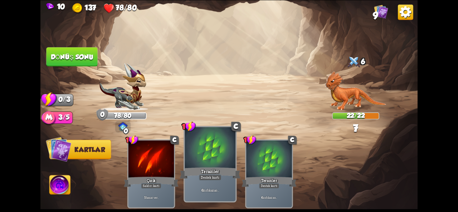
click at [204, 159] on div at bounding box center [210, 148] width 51 height 43
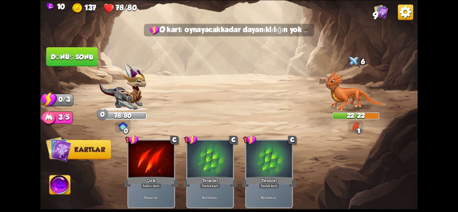
click at [85, 67] on img at bounding box center [228, 106] width 377 height 212
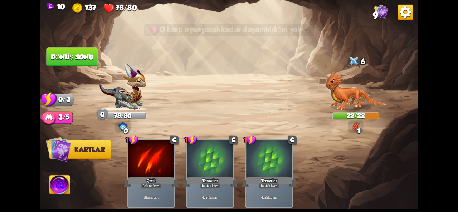
click at [89, 51] on button "Dönüş sonu" at bounding box center [71, 56] width 51 height 19
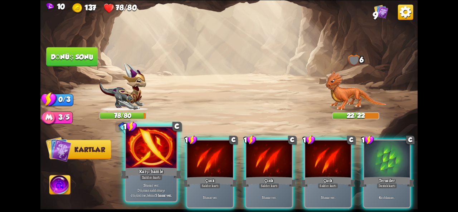
click at [152, 170] on font "Karşı hamle" at bounding box center [151, 171] width 24 height 6
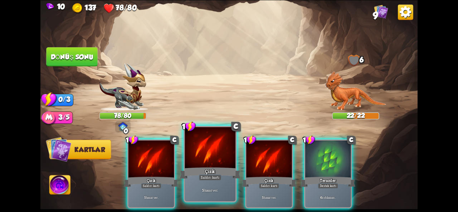
click at [218, 171] on div "Çizik" at bounding box center [210, 173] width 61 height 14
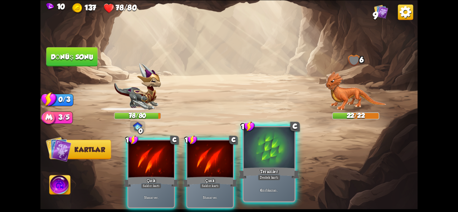
click at [267, 179] on font "Destek kartı" at bounding box center [269, 177] width 19 height 5
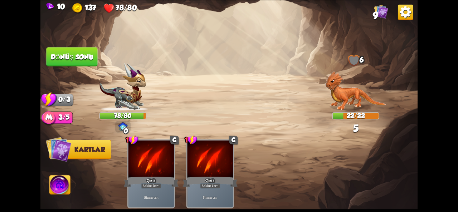
click at [56, 65] on button "Dönüş sonu" at bounding box center [71, 56] width 51 height 19
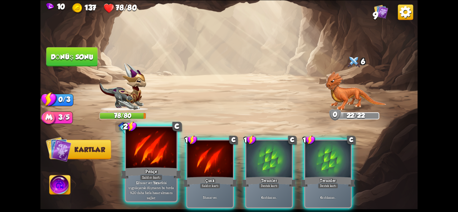
click at [163, 178] on div "Pençe" at bounding box center [151, 173] width 61 height 14
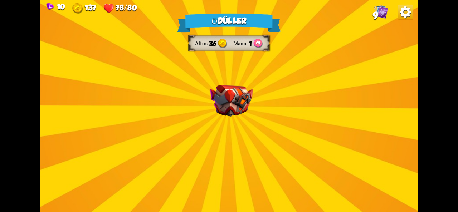
click at [226, 183] on div "Ödüller Altın 36 Mana 1 Bir kart seçin 1 C Delmek Saldırı kartı Düşmanın tüm zı…" at bounding box center [228, 106] width 377 height 212
click at [223, 135] on div "Ödüller Altın 36 Mana 1 Bir kart seçin 1 C Delmek Saldırı kartı Düşmanın tüm zı…" at bounding box center [228, 106] width 377 height 212
click at [221, 134] on div "Ödüller Altın 36 Mana 1 Bir kart seçin 1 C Delmek Saldırı kartı Düşmanın tüm zı…" at bounding box center [228, 106] width 377 height 212
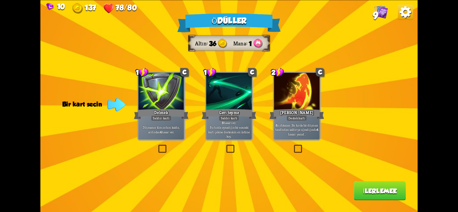
click at [293, 146] on label at bounding box center [293, 146] width 0 height 0
click at [0, 0] on input "checkbox" at bounding box center [0, 0] width 0 height 0
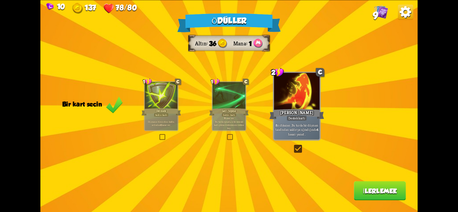
click at [386, 192] on font "İlerlemek" at bounding box center [380, 191] width 34 height 8
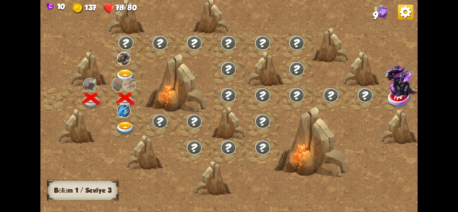
click at [129, 75] on img at bounding box center [125, 76] width 19 height 14
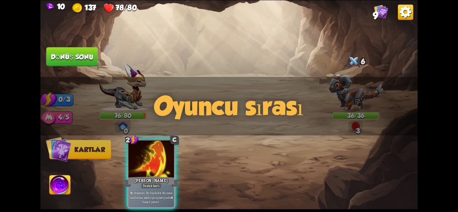
click at [354, 91] on div "Oyuncu sırası" at bounding box center [228, 106] width 377 height 59
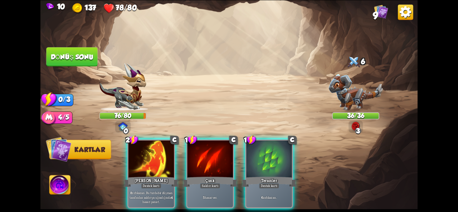
click at [343, 102] on div "Oyuncu sırası" at bounding box center [228, 106] width 377 height 59
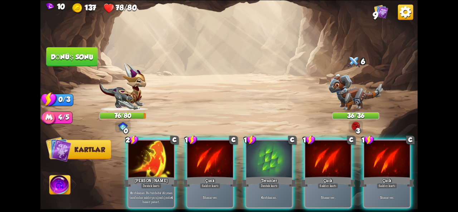
click at [342, 99] on div "Oyuncu sırası" at bounding box center [228, 106] width 377 height 59
click at [342, 99] on img at bounding box center [355, 92] width 54 height 36
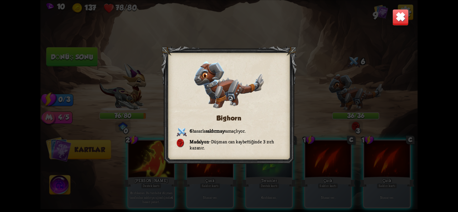
click at [396, 16] on img at bounding box center [400, 17] width 16 height 16
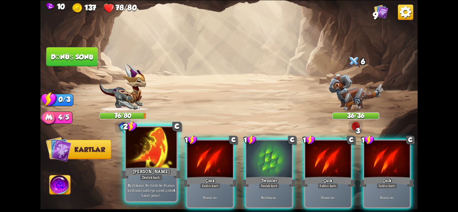
click at [144, 172] on font "[PERSON_NAME]" at bounding box center [151, 171] width 37 height 6
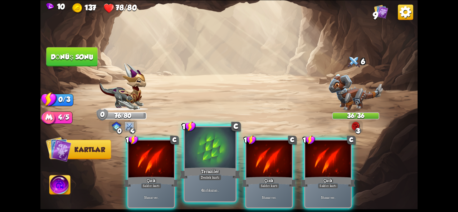
click at [217, 173] on font "Teraziler" at bounding box center [210, 171] width 18 height 6
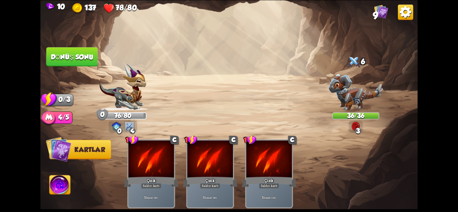
click at [69, 58] on font "Dönüş sonu" at bounding box center [72, 57] width 43 height 8
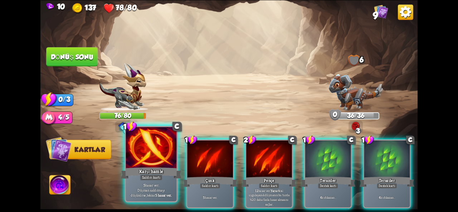
click at [162, 165] on div at bounding box center [151, 148] width 51 height 43
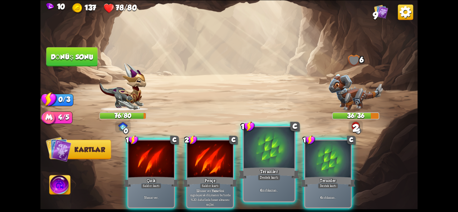
click at [259, 168] on div "Teraziler" at bounding box center [269, 173] width 61 height 14
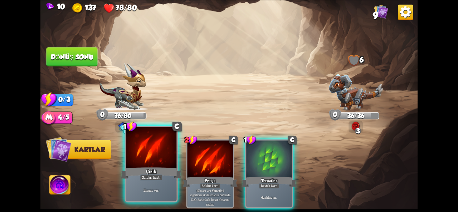
click at [153, 178] on font "Saldırı kartı" at bounding box center [151, 177] width 19 height 5
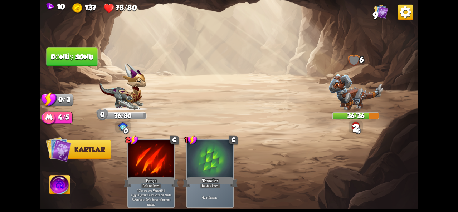
click at [84, 58] on font "Dönüş sonu" at bounding box center [72, 57] width 44 height 8
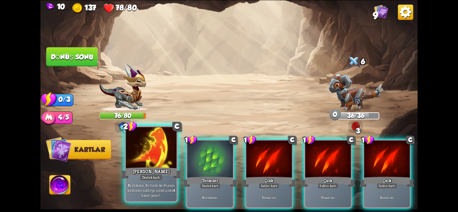
click at [157, 164] on div at bounding box center [151, 148] width 51 height 43
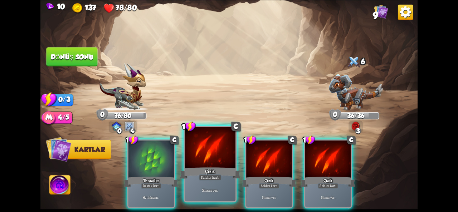
click at [205, 178] on font "Saldırı kartı" at bounding box center [210, 177] width 19 height 5
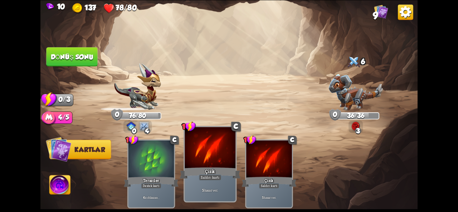
click at [211, 179] on font "Saldırı kartı" at bounding box center [210, 177] width 19 height 5
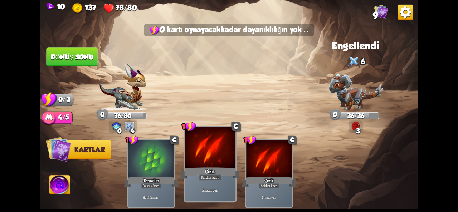
click at [210, 179] on font "Saldırı kartı" at bounding box center [210, 177] width 19 height 5
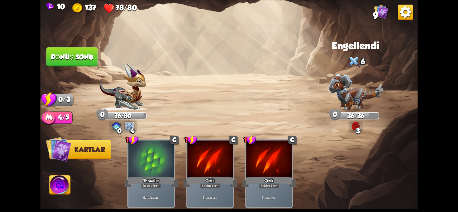
click at [66, 60] on font "Dönüş sonu" at bounding box center [72, 57] width 43 height 8
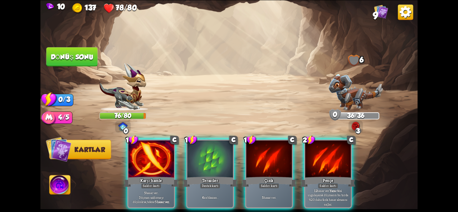
click at [172, 176] on div "Karşı hamle" at bounding box center [151, 182] width 55 height 12
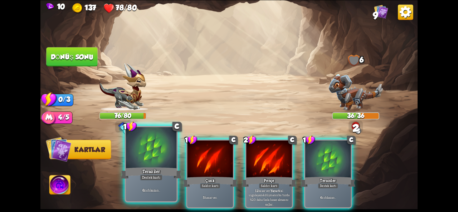
click at [154, 182] on div "6 zırh kazan ." at bounding box center [151, 190] width 51 height 22
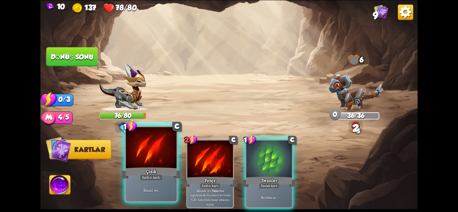
click at [161, 181] on div "5 hasar ver ." at bounding box center [151, 190] width 51 height 22
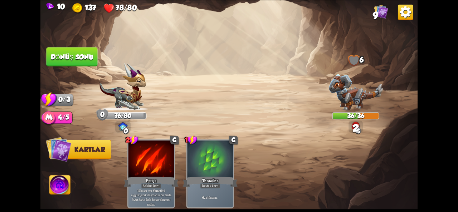
click at [81, 56] on font "Dönüş sonu" at bounding box center [72, 57] width 43 height 8
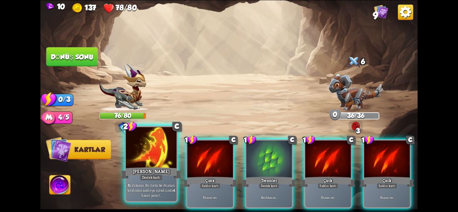
click at [170, 157] on div at bounding box center [151, 148] width 51 height 43
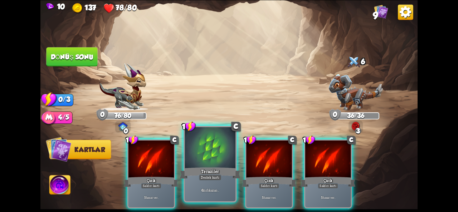
click at [198, 171] on div "Teraziler" at bounding box center [210, 173] width 61 height 14
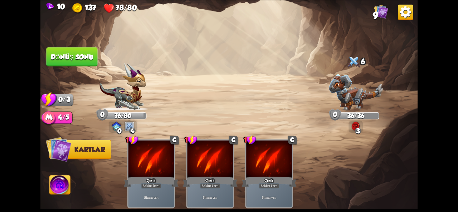
click at [84, 65] on button "Dönüş sonu" at bounding box center [71, 56] width 51 height 19
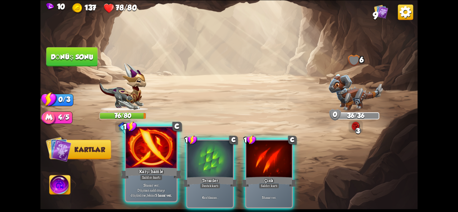
click at [152, 156] on div at bounding box center [151, 148] width 51 height 43
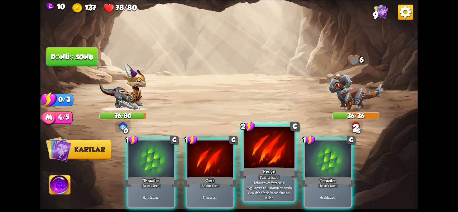
click at [277, 175] on div "Saldırı kartı" at bounding box center [268, 178] width 23 height 6
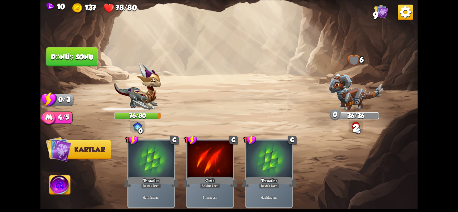
click at [55, 59] on font "Dönüş sonu" at bounding box center [72, 57] width 43 height 8
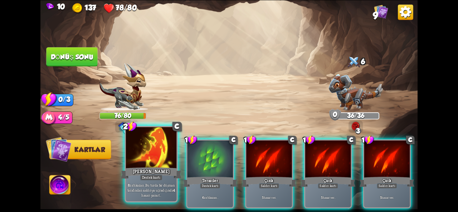
click at [162, 177] on div "Destek kartı" at bounding box center [151, 178] width 23 height 6
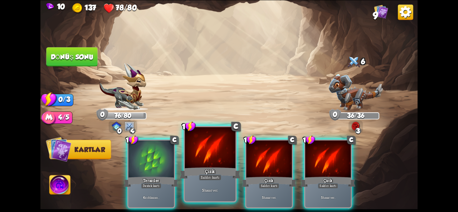
click at [199, 173] on div "Çizik" at bounding box center [210, 173] width 61 height 14
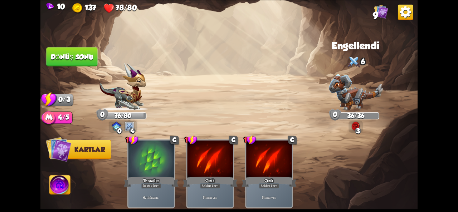
click at [79, 48] on button "Dönüş sonu" at bounding box center [71, 56] width 51 height 19
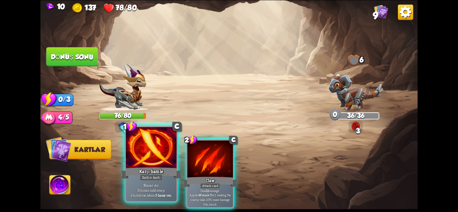
click at [139, 171] on font "Karşı hamle" at bounding box center [151, 171] width 24 height 6
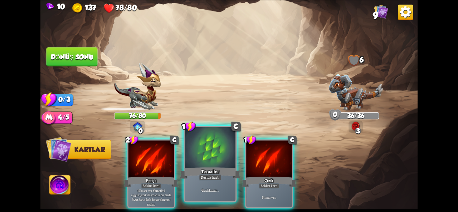
click at [210, 178] on font "Destek kartı" at bounding box center [210, 177] width 19 height 5
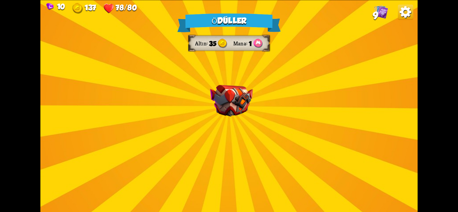
click at [205, 122] on div "Ödüller Altın 35 Mana 1 Bir kart seçin 1 C Patlamak Destek kartı Bu turda oynay…" at bounding box center [228, 106] width 377 height 212
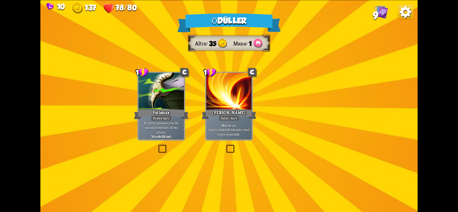
click at [216, 112] on div "Ödüller Altın 35 Mana 1 Bir kart seçin 1 C Patlamak Destek kartı Bu turda oynay…" at bounding box center [228, 106] width 377 height 212
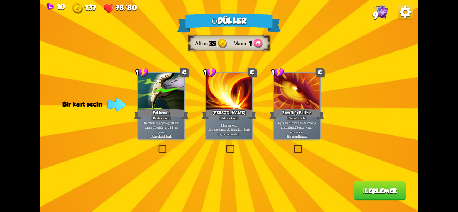
click at [157, 146] on label at bounding box center [157, 146] width 0 height 0
click at [0, 0] on input "checkbox" at bounding box center [0, 0] width 0 height 0
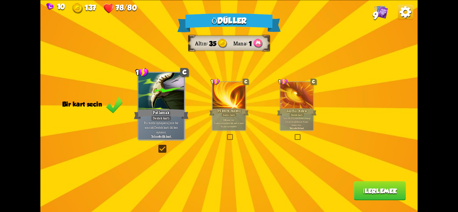
click at [359, 186] on button "İlerlemek" at bounding box center [380, 190] width 52 height 19
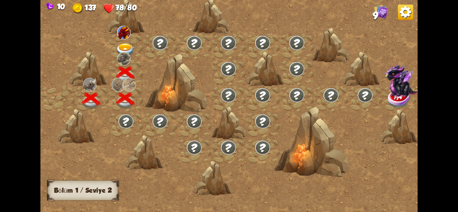
click at [116, 45] on img at bounding box center [125, 50] width 19 height 14
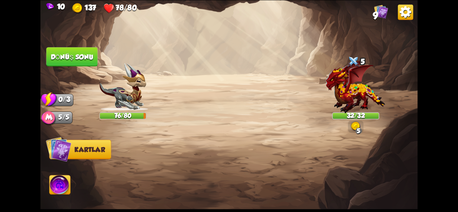
click at [376, 89] on img at bounding box center [355, 87] width 59 height 54
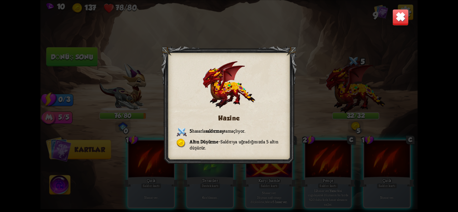
click at [399, 14] on img at bounding box center [400, 17] width 16 height 16
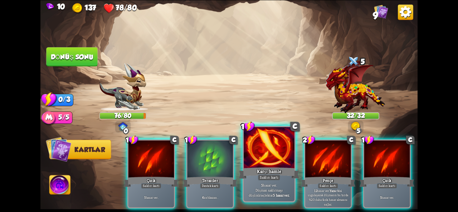
click at [274, 169] on font "Karşı hamle" at bounding box center [269, 171] width 24 height 6
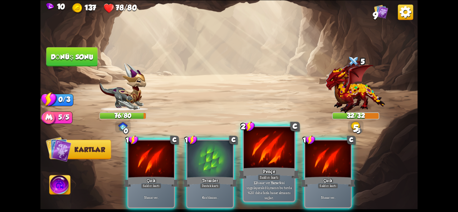
click at [265, 177] on font "Saldırı kartı" at bounding box center [269, 177] width 19 height 5
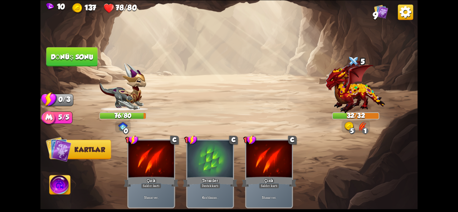
click at [64, 58] on font "Dönüş sonu" at bounding box center [72, 57] width 43 height 8
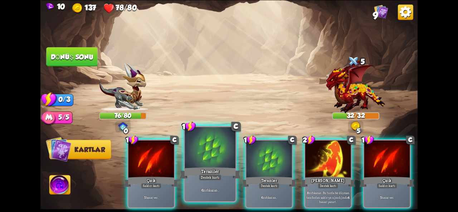
click at [220, 183] on div "6 zırh kazan ." at bounding box center [210, 190] width 51 height 22
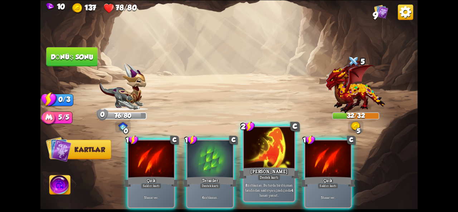
click at [260, 185] on font "Bu turda bir düşman tarafından saldırıya uğradığında" at bounding box center [268, 188] width 47 height 10
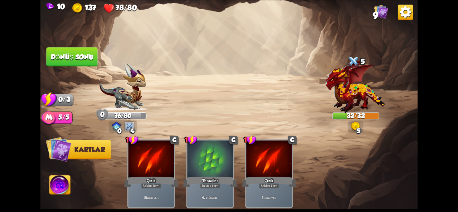
click at [78, 63] on button "Dönüş sonu" at bounding box center [71, 56] width 51 height 19
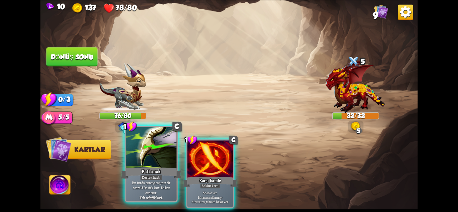
click at [172, 191] on p "Bu turda oynayacağınız bir sonraki Destek kartı iki kez oynanır." at bounding box center [151, 187] width 48 height 15
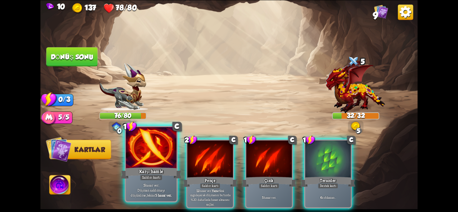
click at [142, 180] on div "Saldırı kartı" at bounding box center [151, 178] width 23 height 6
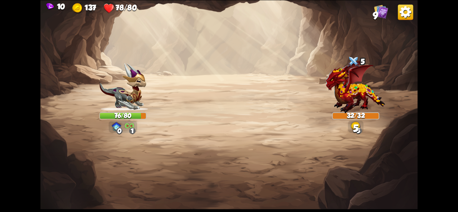
click at [253, 188] on div "Saldırmak için bir düşman seçin... O kartı oynayacak kadar dayanıklılığın yok .…" at bounding box center [228, 106] width 377 height 212
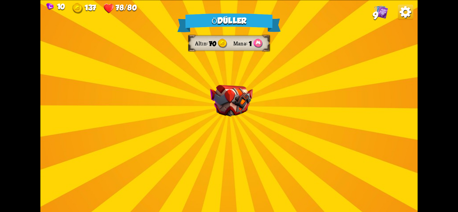
click at [262, 126] on div "Ödüller Altın 70 Mana 1 Bir kart seçin 1 C Zehirli Pençe Saldırı kartı 7 hasar …" at bounding box center [228, 106] width 377 height 212
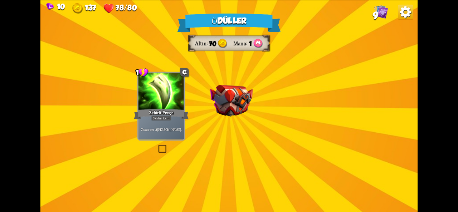
click at [262, 126] on div "Ödüller Altın 70 Mana 1 Bir kart seçin 1 C Zehirli Pençe Saldırı kartı 7 hasar …" at bounding box center [228, 106] width 377 height 212
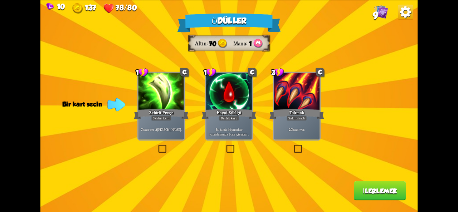
click at [157, 146] on label at bounding box center [157, 146] width 0 height 0
click at [0, 0] on input "checkbox" at bounding box center [0, 0] width 0 height 0
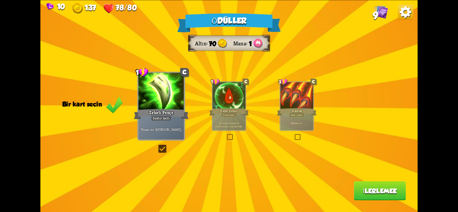
click at [157, 146] on label at bounding box center [157, 146] width 0 height 0
click at [0, 0] on input "checkbox" at bounding box center [0, 0] width 0 height 0
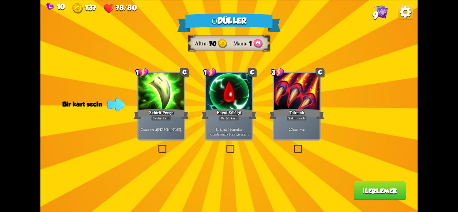
click at [282, 139] on div "3 C Tokmak Saldırı kartı 20 hasar ver ." at bounding box center [297, 106] width 48 height 69
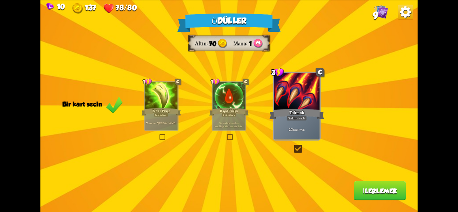
click at [381, 200] on button "İlerlemek" at bounding box center [380, 190] width 52 height 19
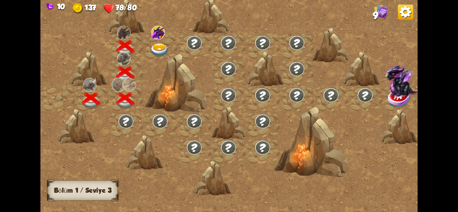
click at [160, 49] on img at bounding box center [159, 50] width 19 height 14
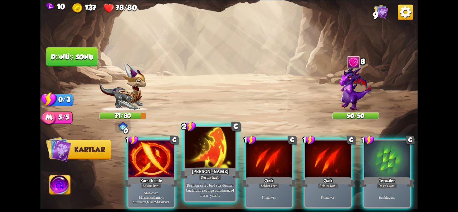
click at [217, 178] on font "Destek kartı" at bounding box center [210, 177] width 19 height 5
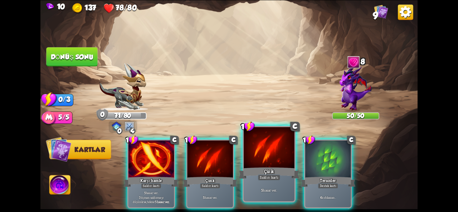
click at [254, 168] on div "Çizik" at bounding box center [269, 173] width 61 height 14
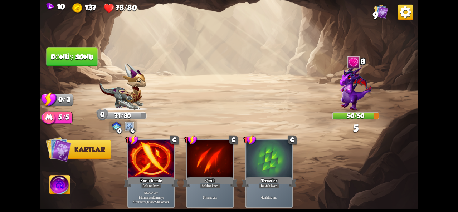
click at [62, 50] on button "Dönüş sonu" at bounding box center [71, 56] width 51 height 19
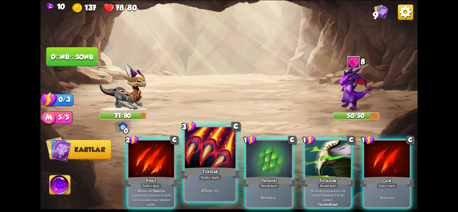
click at [202, 178] on font "Saldırı kartı" at bounding box center [210, 177] width 19 height 5
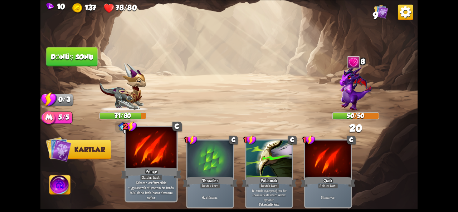
drag, startPoint x: 207, startPoint y: 178, endPoint x: 152, endPoint y: 195, distance: 58.0
click at [152, 195] on div "2 C Pençe Saldırı kartı 12 hasar ver . Yara etkisi uygulayarak düşmanın bu turd…" at bounding box center [266, 165] width 301 height 94
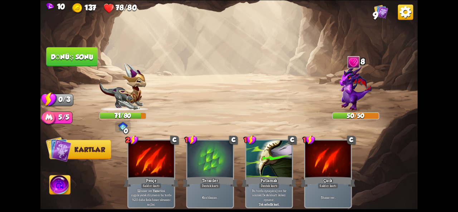
click at [74, 65] on button "Dönüş sonu" at bounding box center [72, 57] width 53 height 20
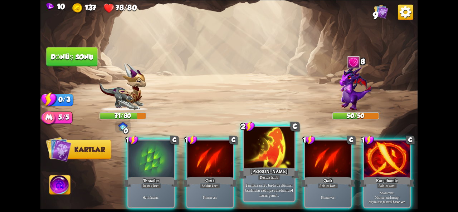
click at [264, 174] on font "[PERSON_NAME]" at bounding box center [268, 171] width 37 height 6
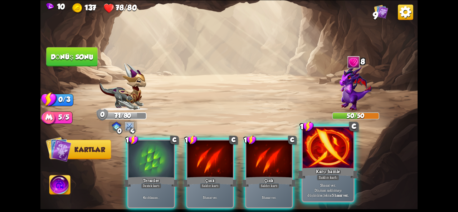
click at [323, 197] on font "tekrar" at bounding box center [327, 195] width 9 height 5
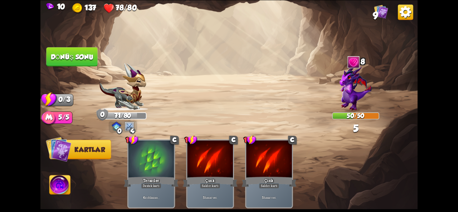
click at [74, 55] on font "Dönüş sonu" at bounding box center [72, 57] width 43 height 8
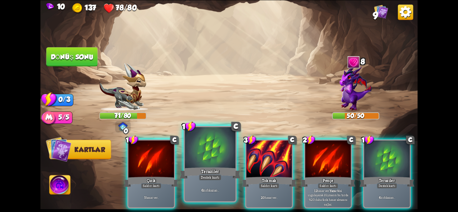
click at [219, 173] on font "Teraziler" at bounding box center [210, 171] width 18 height 6
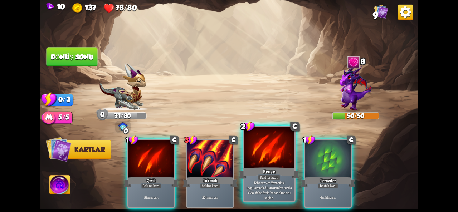
click at [270, 175] on font "Saldırı kartı" at bounding box center [269, 177] width 19 height 5
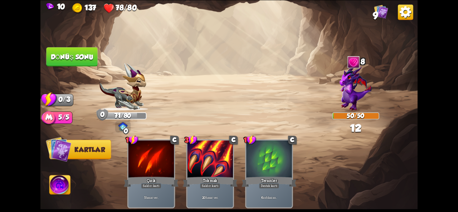
click at [71, 67] on img at bounding box center [228, 106] width 377 height 212
click at [82, 67] on img at bounding box center [228, 106] width 377 height 212
click at [83, 66] on button "Dönüş sonu" at bounding box center [71, 56] width 51 height 19
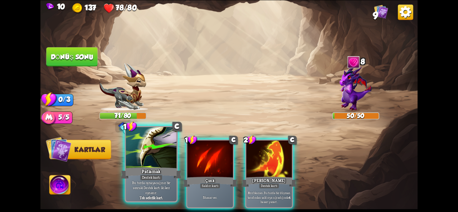
click at [154, 172] on font "Patlamak" at bounding box center [151, 171] width 19 height 6
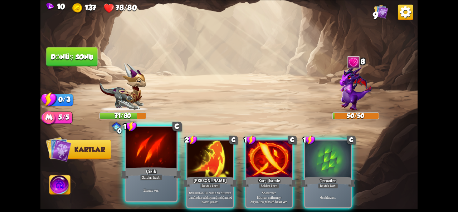
click at [138, 184] on div "5 hasar ver ." at bounding box center [151, 190] width 51 height 22
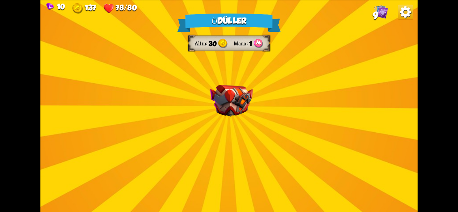
click at [213, 111] on img at bounding box center [231, 100] width 43 height 31
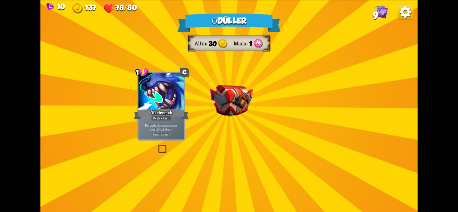
click at [213, 111] on div "Ödüller Altın 30 Mana 1 Bir kart seçin 1 C Öfkelenmek Destek kartı Bu turda doğ…" at bounding box center [228, 106] width 377 height 212
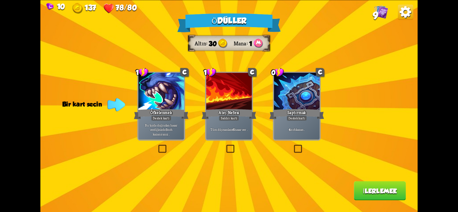
click at [225, 146] on label at bounding box center [225, 146] width 0 height 0
click at [0, 0] on input "checkbox" at bounding box center [0, 0] width 0 height 0
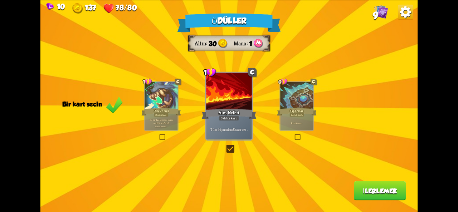
click at [366, 197] on button "İlerlemek" at bounding box center [380, 190] width 52 height 19
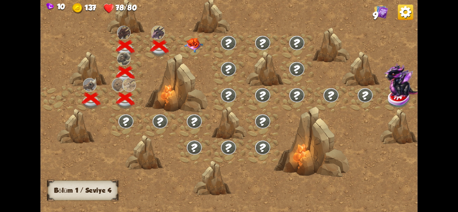
click at [194, 44] on img at bounding box center [193, 45] width 19 height 15
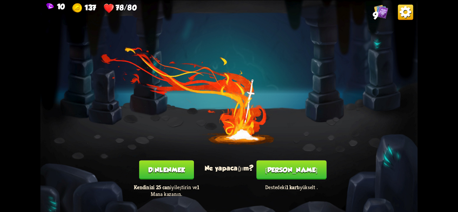
click at [280, 171] on button "[PERSON_NAME]" at bounding box center [291, 169] width 70 height 19
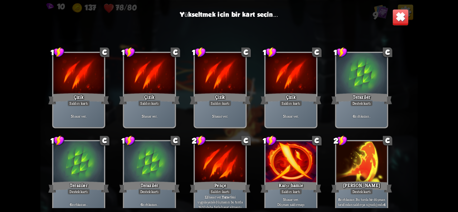
drag, startPoint x: 261, startPoint y: 142, endPoint x: 245, endPoint y: 100, distance: 44.5
click at [245, 100] on div "1 C Çizik Saldırı kartı 5 hasar ver . 1 C Çizik Saldırı kartı 5 hasar ver . 1 C…" at bounding box center [228, 121] width 377 height 174
drag, startPoint x: 205, startPoint y: 136, endPoint x: 180, endPoint y: 58, distance: 82.0
click at [178, 56] on div "1 C Çizik Saldırı kartı 5 hasar ver . 1 C Çizik Saldırı kartı 5 hasar ver . 1 C…" at bounding box center [228, 121] width 377 height 174
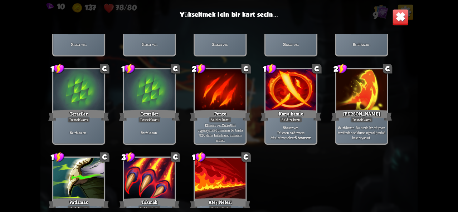
scroll to position [118, 0]
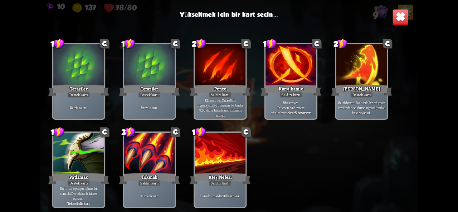
click at [155, 163] on div at bounding box center [149, 154] width 51 height 43
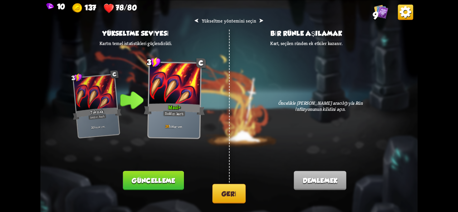
click at [173, 182] on font "Güncelleme" at bounding box center [153, 181] width 43 height 8
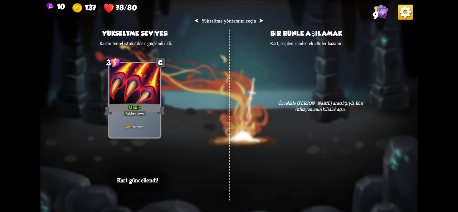
click at [210, 109] on div "⮜ Yükseltme yöntemini seçin ⮞ Yükseltme seviyesi Kartın temel istatistikleri gü…" at bounding box center [228, 106] width 377 height 212
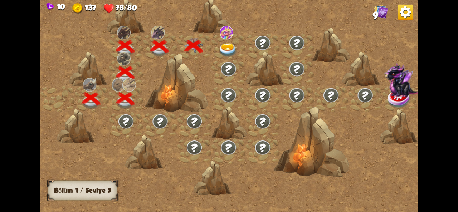
click at [223, 48] on img at bounding box center [227, 50] width 19 height 14
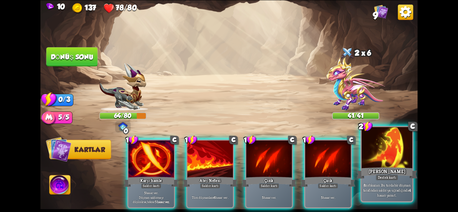
click at [384, 151] on div at bounding box center [387, 148] width 51 height 43
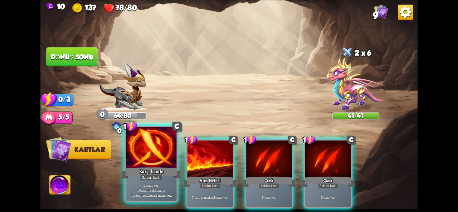
click at [168, 173] on div "Karşı hamle" at bounding box center [151, 173] width 61 height 14
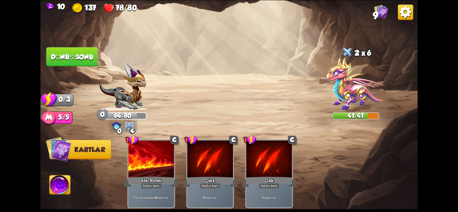
click at [73, 59] on font "Dönüş sonu" at bounding box center [72, 57] width 43 height 8
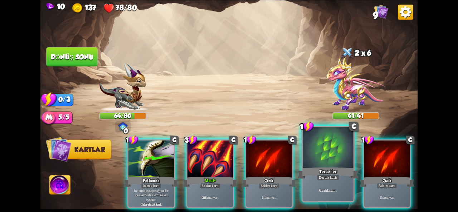
click at [321, 177] on font "Destek kartı" at bounding box center [328, 177] width 19 height 5
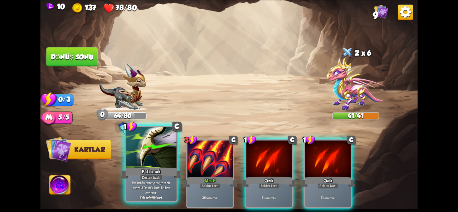
click at [159, 169] on font "Patlamak" at bounding box center [151, 171] width 19 height 6
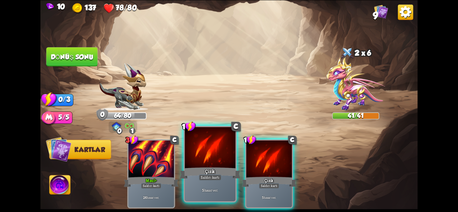
click at [224, 176] on div "Çizik" at bounding box center [210, 173] width 61 height 14
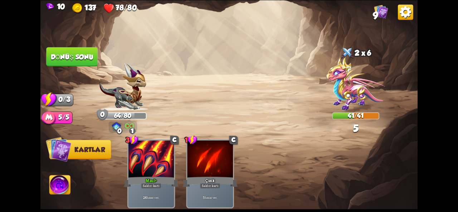
click at [75, 55] on font "Dönüş sonu" at bounding box center [72, 57] width 43 height 8
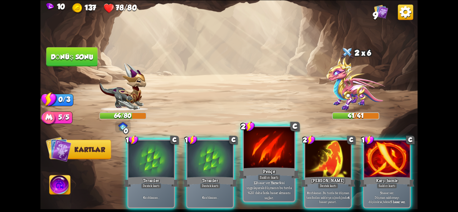
click at [279, 175] on div "Saldırı kartı" at bounding box center [268, 178] width 23 height 6
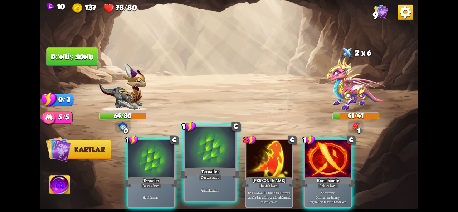
click at [216, 164] on div at bounding box center [210, 148] width 51 height 43
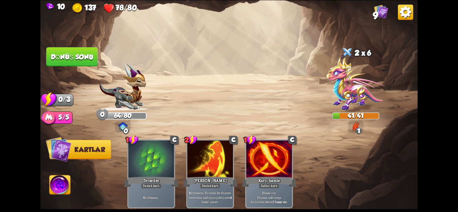
click at [74, 51] on button "Dönüş sonu" at bounding box center [71, 56] width 51 height 19
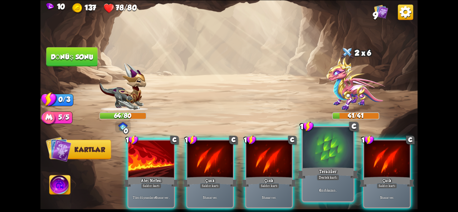
click at [344, 190] on p "6 zırh kazan ." at bounding box center [328, 190] width 48 height 5
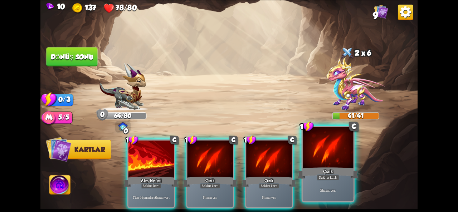
click at [322, 188] on font "hasar ver" at bounding box center [328, 190] width 13 height 5
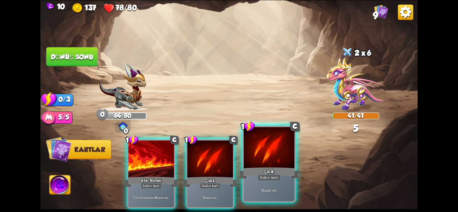
click at [291, 188] on p "5 hasar ver ." at bounding box center [269, 190] width 48 height 5
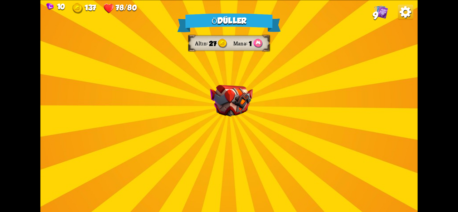
click at [223, 99] on img at bounding box center [231, 100] width 43 height 31
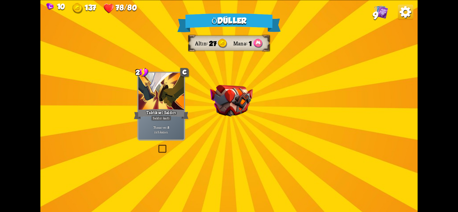
click at [223, 99] on img at bounding box center [231, 100] width 43 height 31
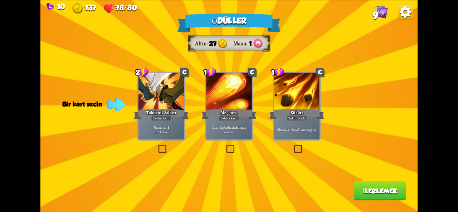
click at [157, 146] on label at bounding box center [157, 146] width 0 height 0
click at [0, 0] on input "checkbox" at bounding box center [0, 0] width 0 height 0
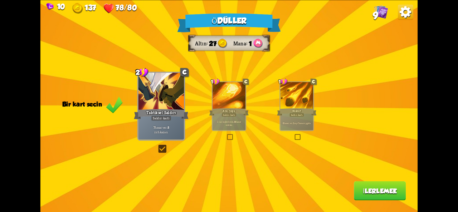
click at [372, 193] on font "İlerlemek" at bounding box center [380, 191] width 34 height 8
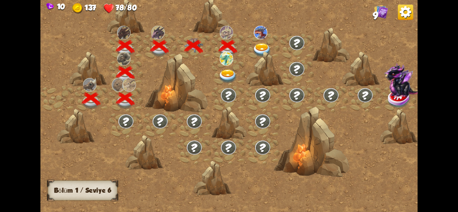
click at [257, 50] on img at bounding box center [261, 50] width 19 height 14
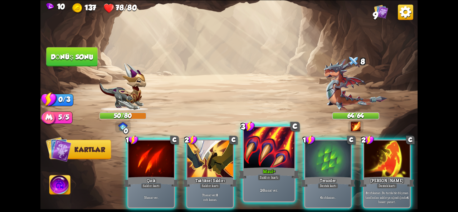
click at [284, 163] on div at bounding box center [269, 148] width 51 height 43
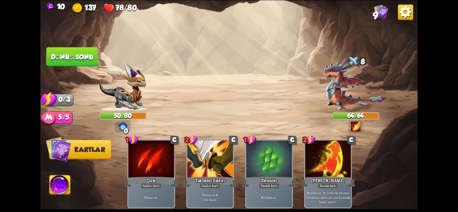
click at [65, 60] on button "Dönüş sonu" at bounding box center [71, 56] width 51 height 19
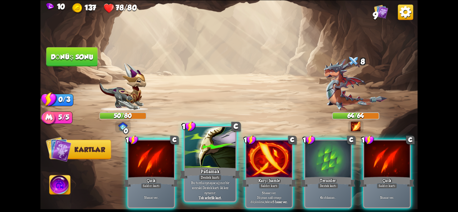
click at [212, 179] on font "Destek kartı" at bounding box center [210, 177] width 19 height 5
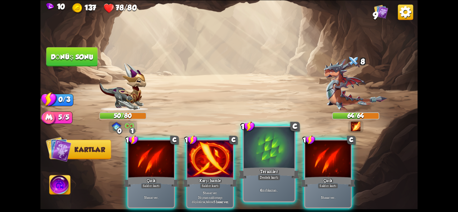
click at [262, 177] on font "Destek kartı" at bounding box center [269, 177] width 19 height 5
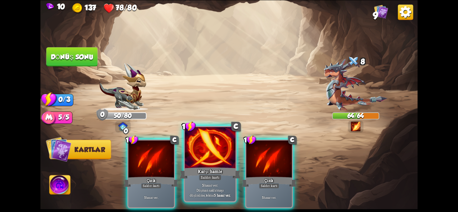
click at [218, 172] on font "Karşı hamle" at bounding box center [210, 171] width 24 height 6
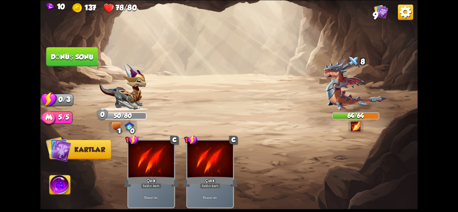
click at [84, 57] on font "Dönüş sonu" at bounding box center [72, 57] width 43 height 8
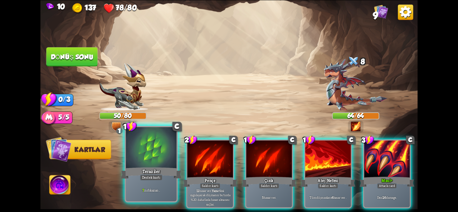
click at [156, 182] on div "7 zırh kazan ." at bounding box center [151, 190] width 51 height 22
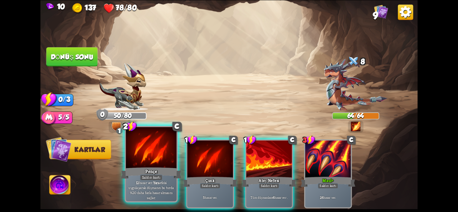
click at [150, 181] on div "Saldırı kartı" at bounding box center [151, 178] width 23 height 6
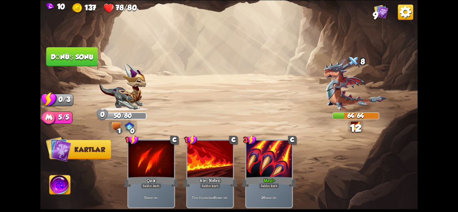
click at [77, 54] on font "Dönüş sonu" at bounding box center [72, 57] width 43 height 8
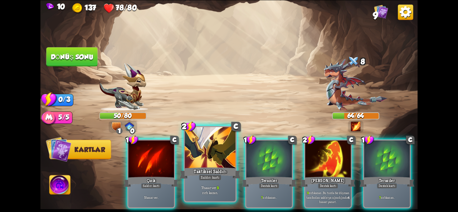
click at [213, 184] on div "7 hasar ver . 9 zırh kazan ." at bounding box center [210, 190] width 51 height 22
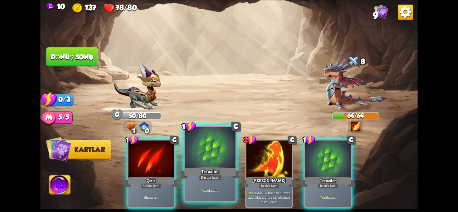
click at [222, 183] on div "7 zırh kazan ." at bounding box center [210, 190] width 51 height 22
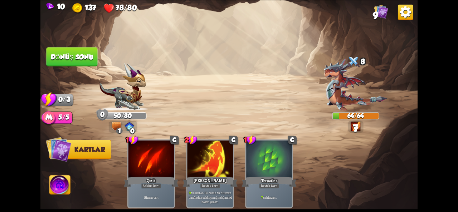
click at [83, 60] on font "Dönüş sonu" at bounding box center [72, 57] width 43 height 8
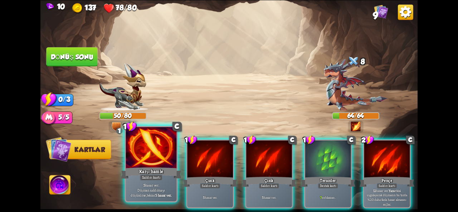
click at [156, 175] on font "Saldırı kartı" at bounding box center [151, 177] width 19 height 5
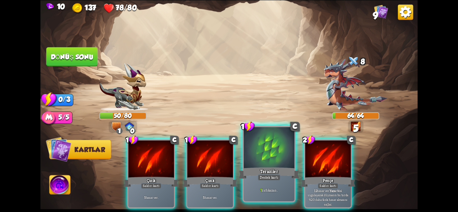
click at [255, 170] on div "Teraziler" at bounding box center [269, 173] width 61 height 14
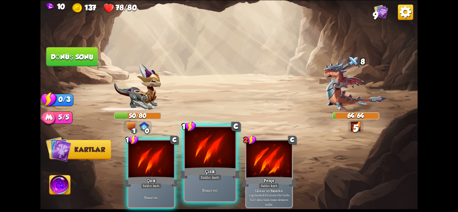
click at [220, 178] on div "1 C Çizik Saldırı kartı 5 hasar ver . 1 C Çizik Saldırı kartı 5 hasar ver . 2 C…" at bounding box center [266, 165] width 301 height 94
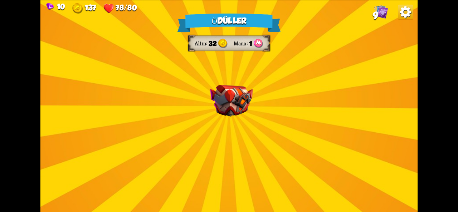
click at [221, 104] on img at bounding box center [231, 100] width 43 height 31
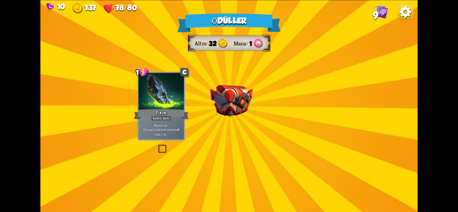
click at [221, 104] on img at bounding box center [231, 100] width 43 height 31
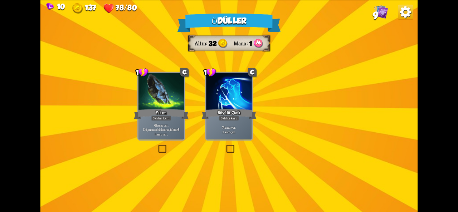
click at [221, 104] on div "Ödüller Altın 32 Mana 1 Bir kart seçin 1 C Yıkım Saldırı kartı 6 hasar ver . Dü…" at bounding box center [228, 106] width 377 height 212
click at [221, 104] on div at bounding box center [228, 92] width 45 height 38
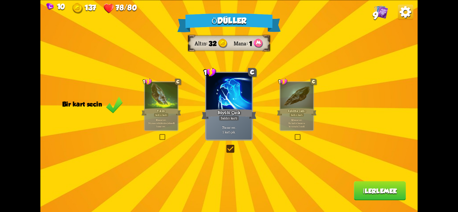
click at [155, 107] on div at bounding box center [161, 96] width 33 height 28
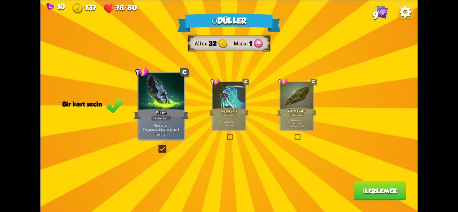
click at [177, 107] on div at bounding box center [160, 92] width 45 height 38
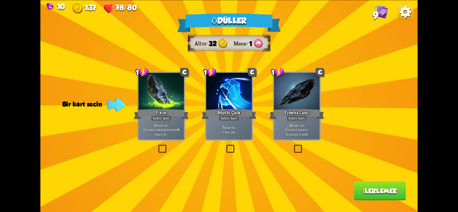
drag, startPoint x: 293, startPoint y: 186, endPoint x: 305, endPoint y: 198, distance: 18.0
click at [305, 198] on div "Ödüller Altın 32 Mana 1 Bir kart seçin 1 C Yıkım Saldırı kartı 6 hasar ver . Dü…" at bounding box center [228, 106] width 377 height 212
click at [298, 159] on div "Ödüller Altın 32 Mana 1 Bir kart seçin 1 C Yıkım Saldırı kartı 6 hasar ver . Dü…" at bounding box center [228, 106] width 377 height 212
click at [290, 147] on div "Ödüller Altın 32 Mana 1 Bir kart seçin 1 C Yıkım Saldırı kartı 6 hasar ver . Dü…" at bounding box center [228, 106] width 377 height 212
click at [294, 141] on div "Ödüller Altın 32 Mana 1 Bir kart seçin 1 C Yıkım Saldırı kartı 6 hasar ver . Dü…" at bounding box center [228, 106] width 377 height 212
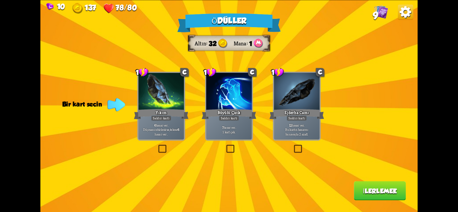
click at [305, 119] on font "Saldırı kartı" at bounding box center [296, 118] width 17 height 5
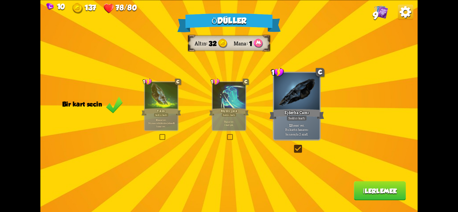
click at [144, 127] on div "1 C Yıkım Saldırı kartı 6 hasar ver . Düşman zehirlenirse, tekrar 6 hasar ver ." at bounding box center [161, 106] width 34 height 50
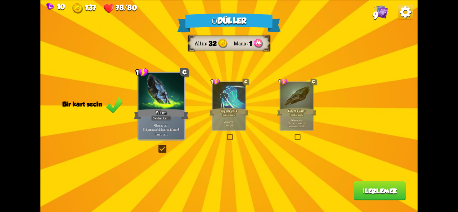
click at [389, 193] on font "İlerlemek" at bounding box center [380, 191] width 34 height 8
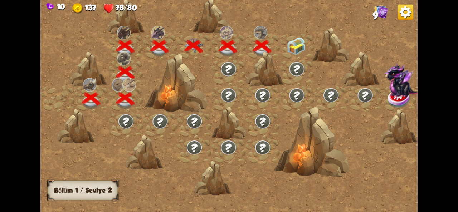
click at [291, 42] on img at bounding box center [295, 46] width 19 height 18
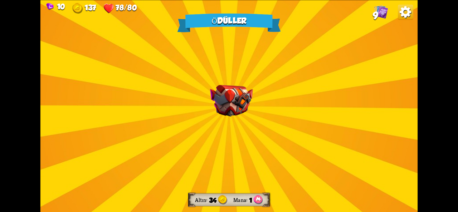
click at [232, 146] on div "Ödüller Altın 34 Mana 1 Bir kart seçin 1 R Panik Butonu Destek kartı 30 zırh ka…" at bounding box center [228, 106] width 377 height 212
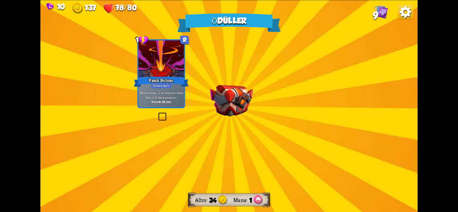
click at [218, 112] on img at bounding box center [231, 100] width 43 height 31
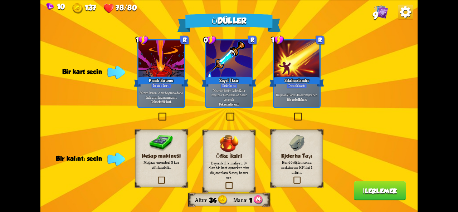
click at [156, 113] on div "Ödüller Altın 34 Mana 1 Bir kart seçin 1 R Panik Butonu Destek kartı 30 zırh ka…" at bounding box center [228, 106] width 377 height 212
click at [157, 113] on label at bounding box center [157, 113] width 0 height 0
click at [0, 0] on input "checkbox" at bounding box center [0, 0] width 0 height 0
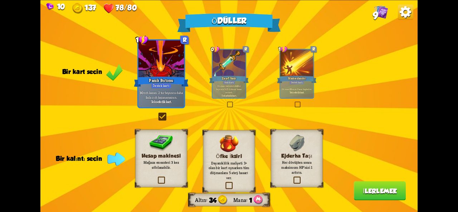
click at [279, 157] on h3 "Ejderha Taşı" at bounding box center [297, 156] width 42 height 6
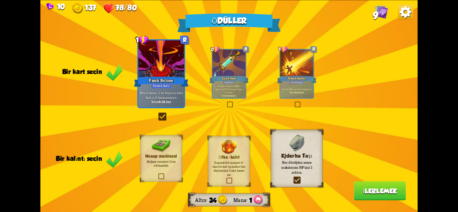
click at [373, 193] on font "İlerlemek" at bounding box center [380, 191] width 34 height 8
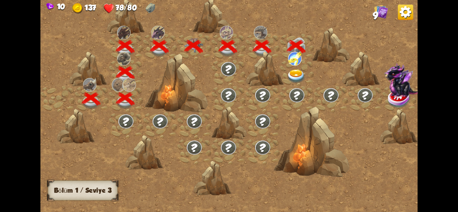
click at [291, 78] on img at bounding box center [295, 76] width 19 height 14
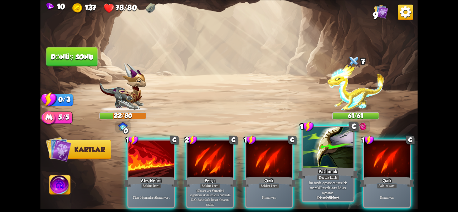
click at [328, 153] on div at bounding box center [328, 148] width 51 height 43
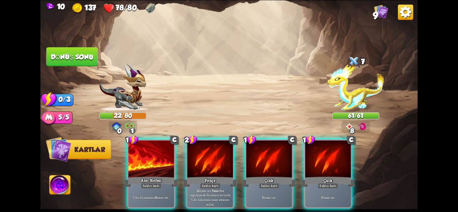
click at [182, 147] on div "1 C Ateş Nefesi Saldırı kartı Tüm düşmanlara 6 hasar ver . 2 C Pençe Saldırı ka…" at bounding box center [266, 165] width 301 height 94
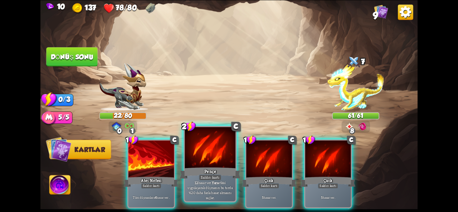
click at [203, 138] on div at bounding box center [210, 148] width 51 height 43
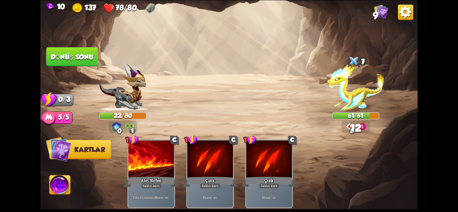
click at [82, 58] on font "Dönüş sonu" at bounding box center [72, 57] width 43 height 8
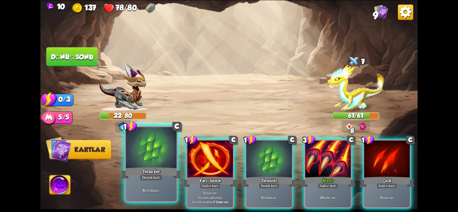
click at [167, 161] on div at bounding box center [151, 148] width 51 height 43
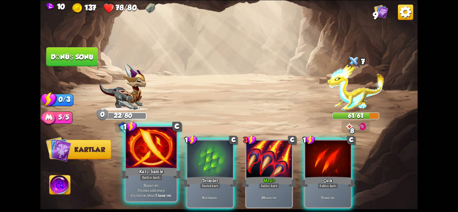
click at [165, 161] on div at bounding box center [151, 148] width 51 height 43
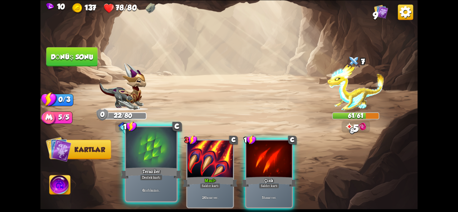
click at [160, 175] on font "Destek kartı" at bounding box center [151, 177] width 19 height 5
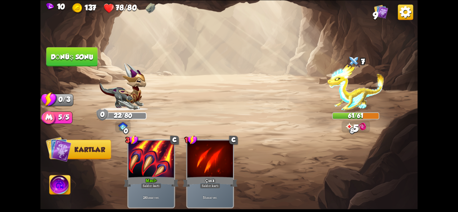
click at [84, 64] on button "Dönüş sonu" at bounding box center [71, 56] width 51 height 19
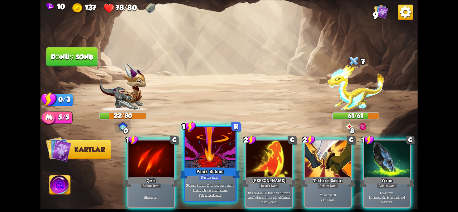
click at [215, 159] on div at bounding box center [210, 148] width 51 height 43
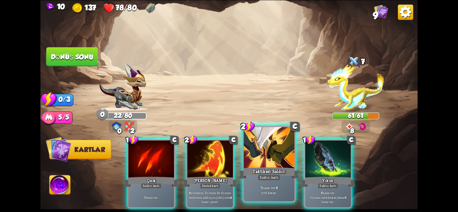
click at [256, 180] on div "7 hasar ver . 8 zırh kazan ." at bounding box center [269, 190] width 51 height 22
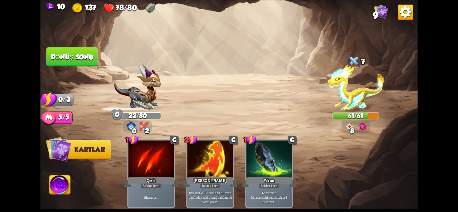
click at [83, 61] on button "Dönüş sonu" at bounding box center [71, 56] width 51 height 19
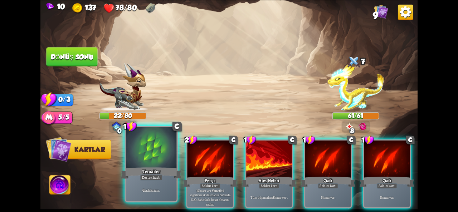
click at [155, 183] on div "6 zırh kazan ." at bounding box center [151, 190] width 51 height 22
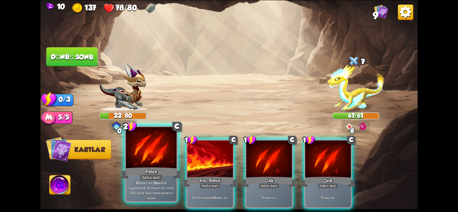
click at [131, 167] on div "Pençe" at bounding box center [151, 173] width 61 height 14
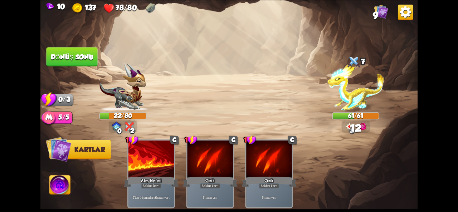
click at [79, 64] on button "Dönüş sonu" at bounding box center [71, 56] width 51 height 19
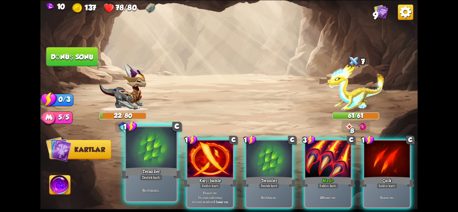
click at [165, 151] on div at bounding box center [151, 148] width 51 height 43
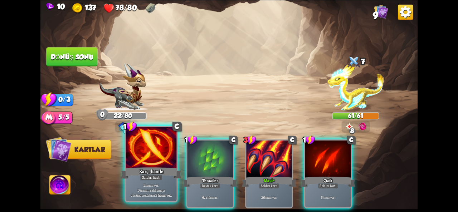
click at [161, 171] on font "Karşı hamle" at bounding box center [151, 171] width 24 height 6
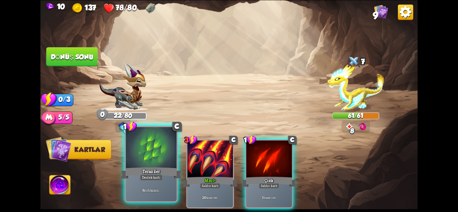
click at [167, 171] on div "Teraziler" at bounding box center [151, 173] width 61 height 14
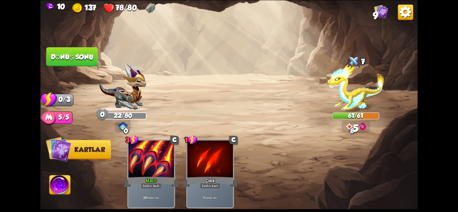
click at [88, 65] on button "Dönüş sonu" at bounding box center [71, 56] width 51 height 19
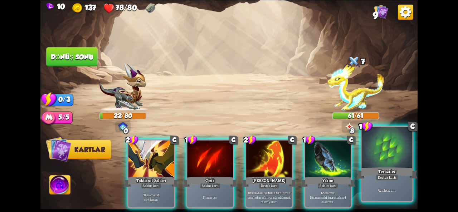
click at [375, 173] on div "Teraziler" at bounding box center [386, 173] width 61 height 14
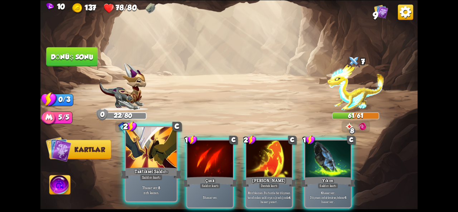
click at [140, 196] on div "7 hasar ver . 8 zırh kazan ." at bounding box center [151, 190] width 51 height 22
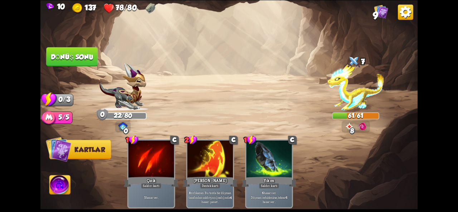
click at [54, 63] on button "Dönüş sonu" at bounding box center [71, 56] width 51 height 19
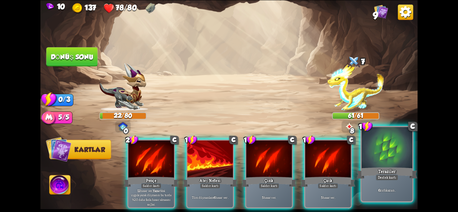
click at [371, 168] on div "Teraziler" at bounding box center [386, 173] width 61 height 14
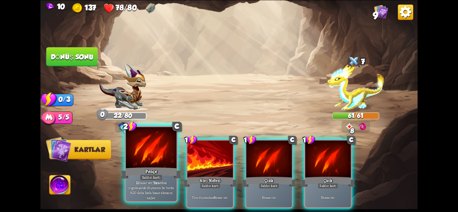
click at [154, 183] on font "Yara" at bounding box center [156, 182] width 6 height 5
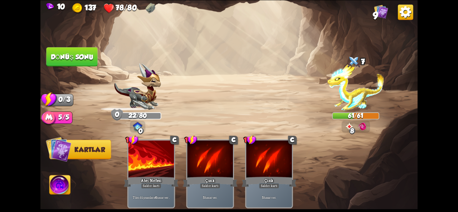
click at [76, 62] on button "Dönüş sonu" at bounding box center [71, 56] width 51 height 19
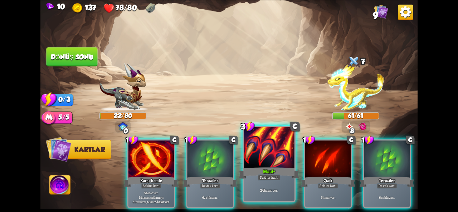
click at [257, 153] on div at bounding box center [269, 148] width 51 height 43
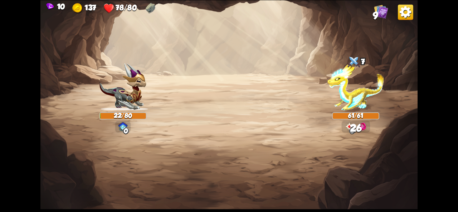
click at [67, 64] on img at bounding box center [228, 106] width 377 height 212
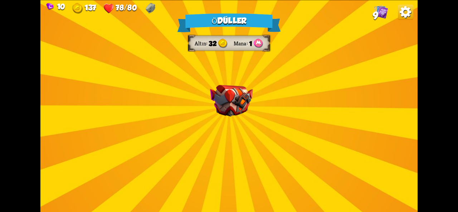
click at [187, 87] on div "Ödüller Altın 32 Mana 1 Bir kart seçin 1 C Büyü Destek kartı 7 zırh kazan . 1 k…" at bounding box center [228, 106] width 377 height 212
click at [188, 86] on div "Ödüller Altın 32 Mana 1 Bir kart seçin 1 C Büyü Destek kartı 7 zırh kazan . 1 k…" at bounding box center [228, 106] width 377 height 212
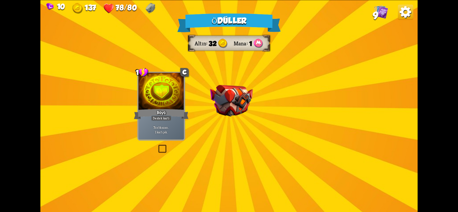
click at [224, 72] on div "Ödüller Altın 32 Mana 1 Bir kart seçin 1 C Büyü Destek kartı 7 zırh kazan . 1 k…" at bounding box center [228, 106] width 377 height 212
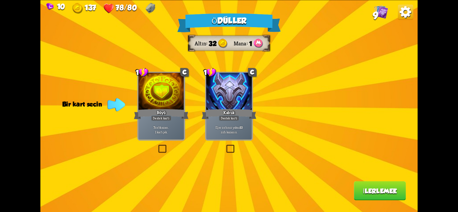
click at [225, 146] on label at bounding box center [225, 146] width 0 height 0
click at [0, 0] on input "checkbox" at bounding box center [0, 0] width 0 height 0
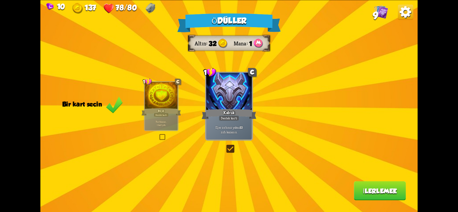
click at [370, 199] on button "İlerlemek" at bounding box center [380, 190] width 52 height 19
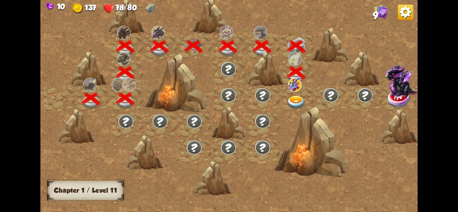
scroll to position [0, 109]
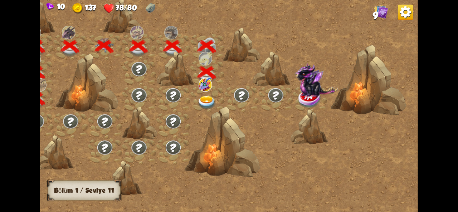
click at [211, 101] on img at bounding box center [206, 102] width 19 height 14
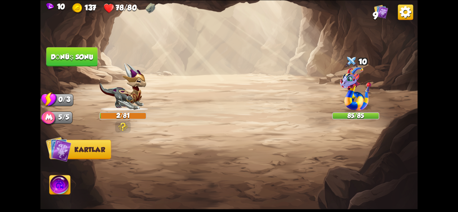
click at [122, 122] on div "Saldırmak için bir düşman seçin... O kartı oynayacak kadar dayanıklılığın yok .…" at bounding box center [228, 106] width 377 height 212
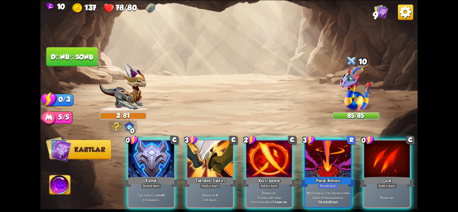
click at [355, 87] on img at bounding box center [355, 88] width 31 height 43
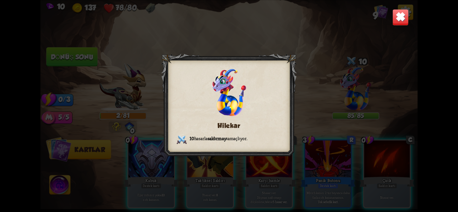
click at [400, 19] on img at bounding box center [400, 17] width 16 height 16
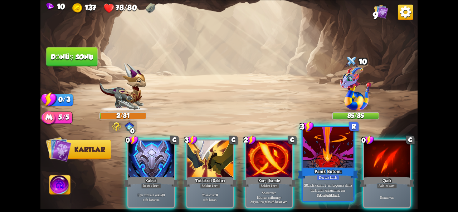
click at [332, 152] on div at bounding box center [328, 148] width 51 height 43
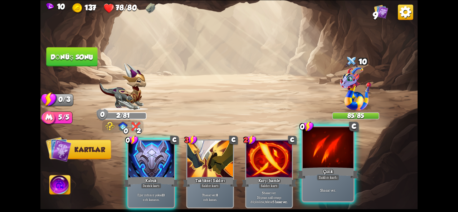
click at [308, 163] on div at bounding box center [328, 148] width 51 height 43
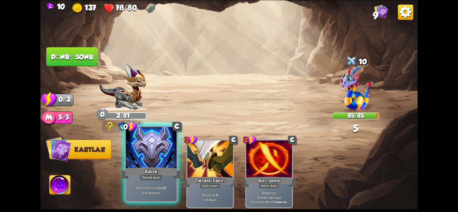
click at [149, 156] on div at bounding box center [151, 148] width 51 height 43
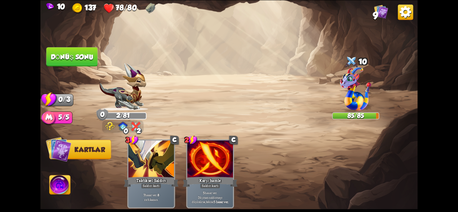
click at [75, 69] on img at bounding box center [228, 106] width 377 height 212
click at [66, 57] on font "Dönüş sonu" at bounding box center [72, 57] width 43 height 8
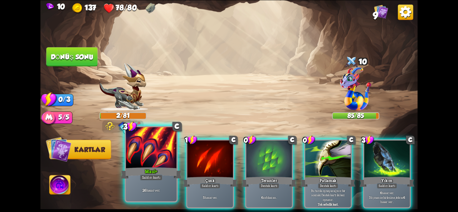
click at [162, 163] on div at bounding box center [151, 148] width 51 height 43
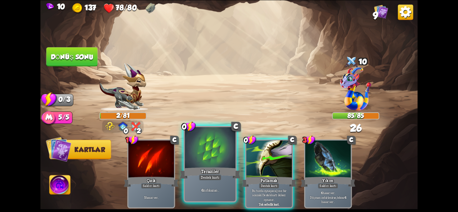
click at [213, 163] on div at bounding box center [210, 148] width 51 height 43
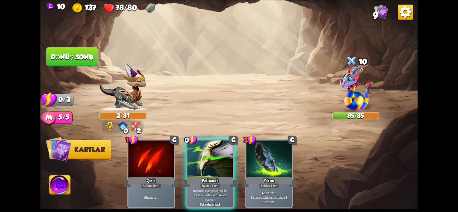
click at [213, 163] on div at bounding box center [209, 160] width 45 height 38
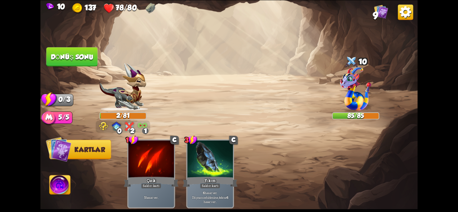
click at [88, 59] on font "Dönüş sonu" at bounding box center [72, 57] width 43 height 8
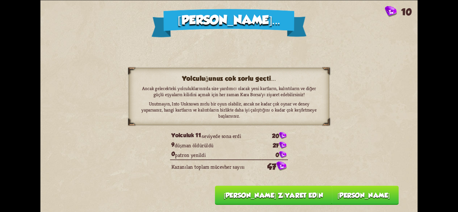
click at [352, 190] on button "[PERSON_NAME]" at bounding box center [363, 195] width 70 height 19
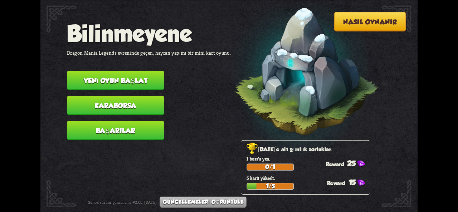
drag, startPoint x: 303, startPoint y: 164, endPoint x: 288, endPoint y: 120, distance: 46.5
click at [288, 0] on div "Nasıl oynanır Bilinmeyene Dragon Mania Legends evreninde geçen, hayran yapımı b…" at bounding box center [228, 0] width 377 height 0
click at [124, 83] on button "Yeni oyun başlat" at bounding box center [115, 80] width 97 height 19
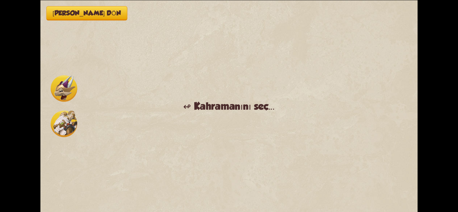
click at [70, 121] on img at bounding box center [64, 123] width 26 height 26
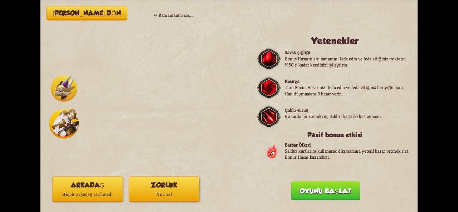
click at [79, 90] on div "[PERSON_NAME] menüye dön ↫ Kahramanını seç... Yetenekler Savaş çığlığı Bonus Ha…" at bounding box center [228, 106] width 377 height 212
click at [81, 89] on div "[PERSON_NAME] menüye dön ↫ Kahramanını seç... Yetenekler Savaş çığlığı Bonus Ha…" at bounding box center [228, 106] width 377 height 212
click at [63, 90] on img at bounding box center [64, 88] width 26 height 26
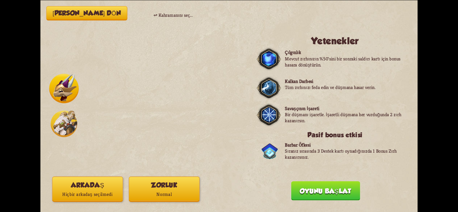
click at [264, 58] on img at bounding box center [268, 58] width 24 height 25
click at [260, 94] on img at bounding box center [268, 87] width 24 height 25
click at [260, 103] on img at bounding box center [268, 115] width 24 height 25
click at [310, 193] on button "Oyunu başlat" at bounding box center [325, 190] width 69 height 19
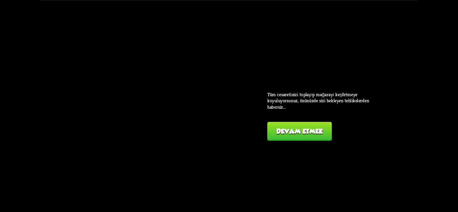
click at [286, 146] on div "[PERSON_NAME] menüye dön ↫ Kahramanını seç... Yetenekler Çılgınlık Mevcut zırhı…" at bounding box center [228, 106] width 377 height 212
click at [277, 131] on font "Devam etmek" at bounding box center [299, 132] width 47 height 8
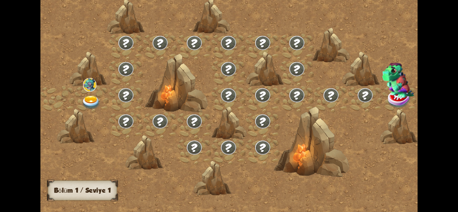
drag, startPoint x: 272, startPoint y: 206, endPoint x: 296, endPoint y: 214, distance: 24.9
click at [296, 212] on html "Bölüm I Bölüm 1 / Seviye 1 Orijinal metin Bu çeviriyi değerlendirin Geri bildir…" at bounding box center [229, 106] width 458 height 212
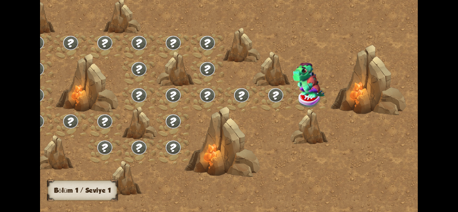
scroll to position [0, 0]
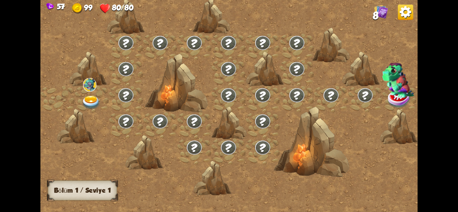
click at [94, 105] on img at bounding box center [91, 102] width 19 height 14
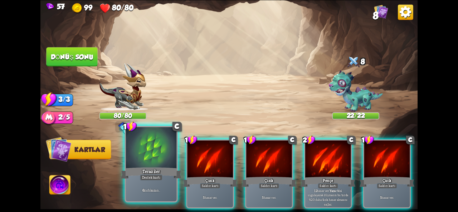
click at [140, 177] on div "Destek kartı" at bounding box center [151, 178] width 23 height 6
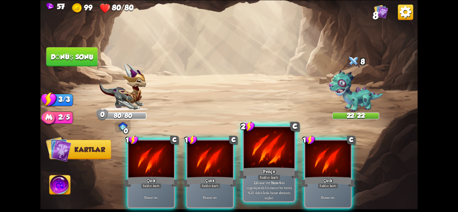
click at [274, 182] on font "Yara" at bounding box center [274, 182] width 6 height 5
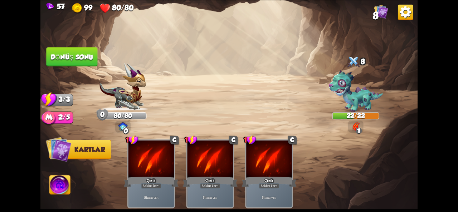
click at [348, 79] on img at bounding box center [355, 91] width 54 height 42
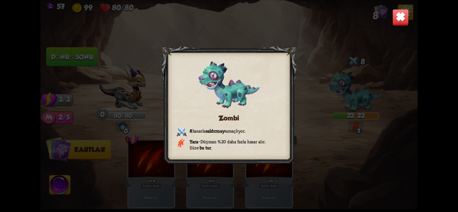
click at [398, 24] on img at bounding box center [400, 17] width 16 height 16
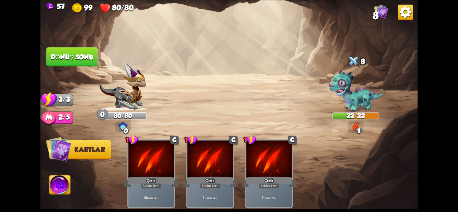
click at [59, 58] on font "Dönüş sonu" at bounding box center [72, 57] width 43 height 8
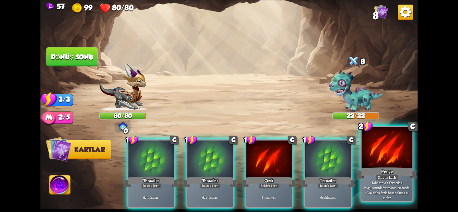
click at [400, 153] on div at bounding box center [387, 148] width 51 height 43
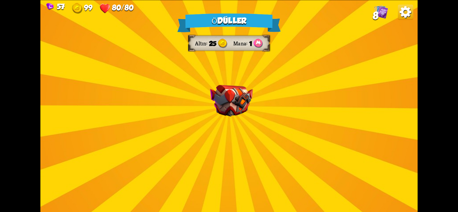
click at [229, 112] on img at bounding box center [231, 100] width 43 height 31
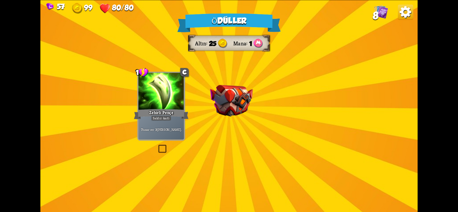
click at [229, 111] on img at bounding box center [231, 100] width 43 height 31
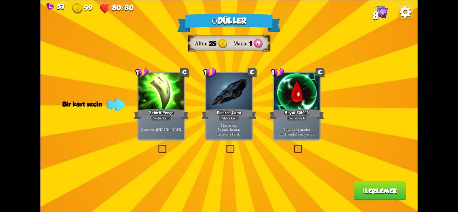
click at [163, 127] on font "[PERSON_NAME]" at bounding box center [169, 129] width 24 height 5
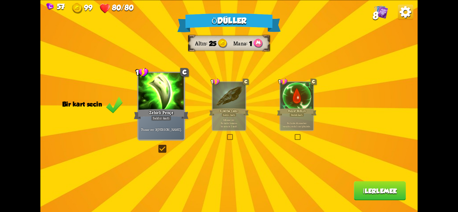
click at [382, 192] on font "İlerlemek" at bounding box center [380, 191] width 34 height 8
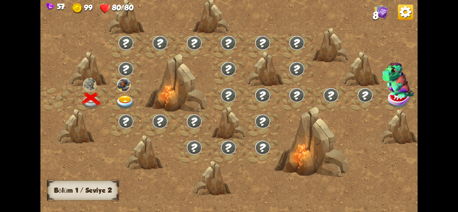
click at [127, 103] on img at bounding box center [125, 102] width 19 height 14
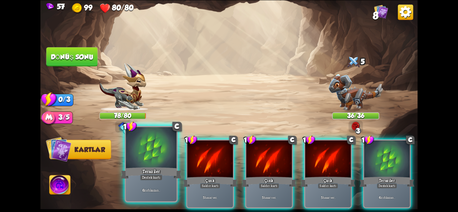
click at [148, 162] on div at bounding box center [151, 148] width 51 height 43
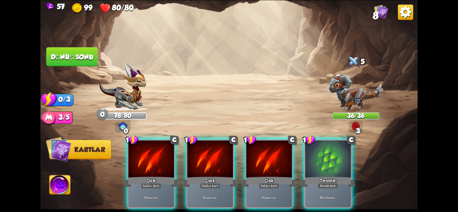
drag, startPoint x: 329, startPoint y: 176, endPoint x: 327, endPoint y: 180, distance: 4.1
click at [327, 183] on font "Destek kartı" at bounding box center [328, 185] width 16 height 5
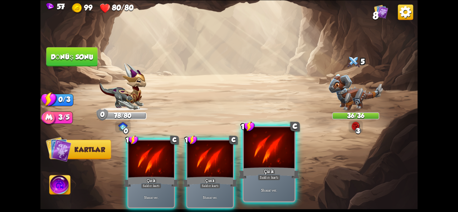
click at [274, 180] on font "Saldırı kartı" at bounding box center [269, 177] width 19 height 5
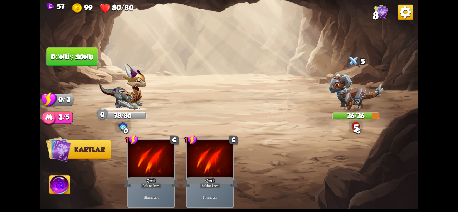
click at [62, 61] on button "Dönüş sonu" at bounding box center [71, 56] width 51 height 19
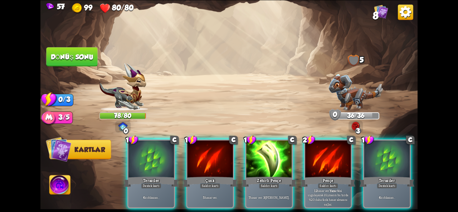
drag, startPoint x: 156, startPoint y: 159, endPoint x: 154, endPoint y: 154, distance: 5.8
click at [154, 154] on div at bounding box center [150, 160] width 45 height 38
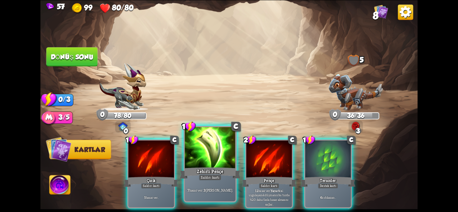
click at [215, 158] on div at bounding box center [210, 148] width 51 height 43
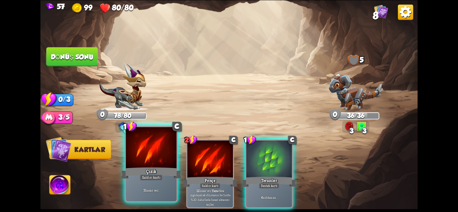
click at [162, 167] on div "Çizik" at bounding box center [151, 173] width 61 height 14
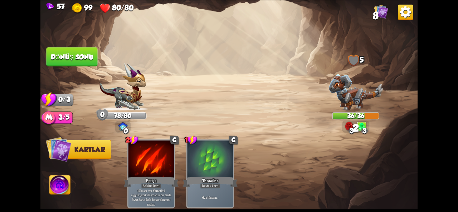
click at [89, 63] on button "Dönüş sonu" at bounding box center [71, 56] width 51 height 19
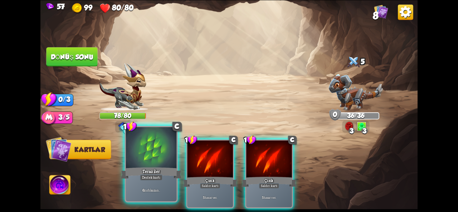
click at [161, 171] on div "Teraziler" at bounding box center [151, 173] width 61 height 14
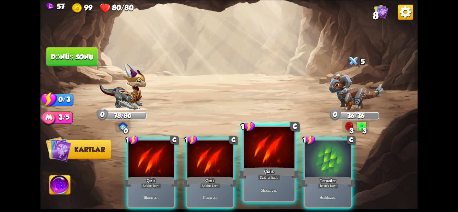
click at [265, 168] on div "Çizik" at bounding box center [269, 173] width 61 height 14
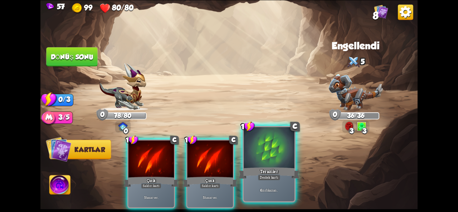
click at [278, 168] on div "Teraziler" at bounding box center [269, 173] width 61 height 14
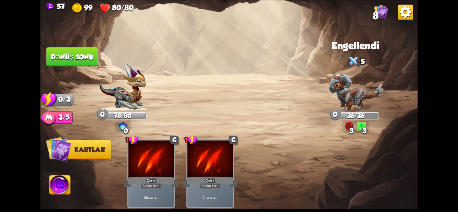
click at [68, 55] on font "Dönüş sonu" at bounding box center [71, 57] width 43 height 8
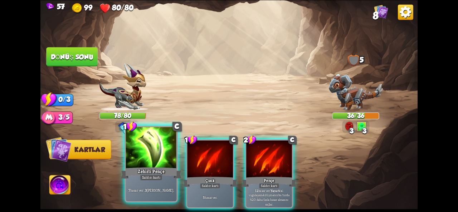
click at [168, 177] on div "Zehirli Pençe" at bounding box center [151, 173] width 61 height 14
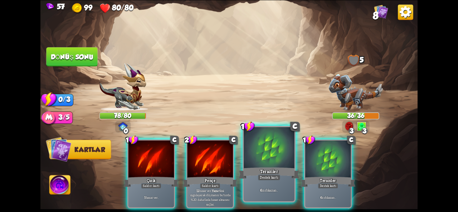
click at [269, 184] on div "6 zırh kazan ." at bounding box center [269, 190] width 51 height 22
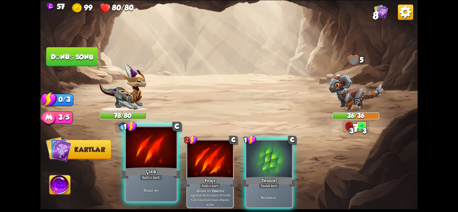
drag, startPoint x: 206, startPoint y: 182, endPoint x: 155, endPoint y: 187, distance: 51.1
click at [161, 187] on div "1 C Çizik Saldırı kartı 5 hasar ver . 2 C Pençe Saldırı kartı 12 hasar ver . Ya…" at bounding box center [266, 165] width 301 height 94
click at [156, 187] on div "5 hasar ver ." at bounding box center [151, 190] width 51 height 22
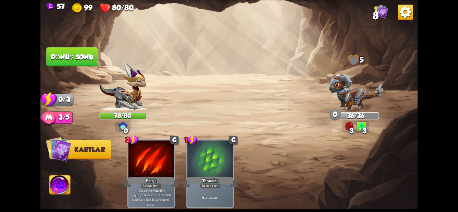
click at [74, 56] on font "Dönüş sonu" at bounding box center [72, 57] width 43 height 8
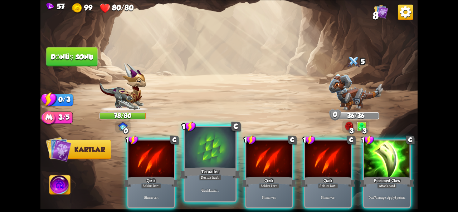
click at [225, 178] on div "Teraziler" at bounding box center [210, 173] width 61 height 14
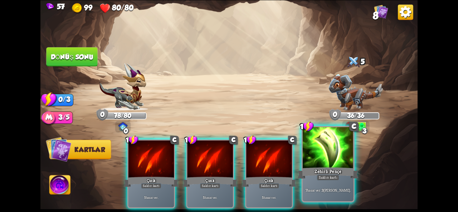
click at [307, 181] on div "7 hasar ver . 3 zehir uygula ." at bounding box center [328, 190] width 51 height 22
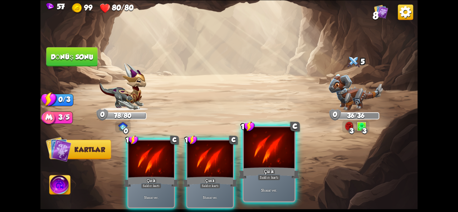
click at [269, 181] on div "5 hasar ver ." at bounding box center [269, 190] width 51 height 22
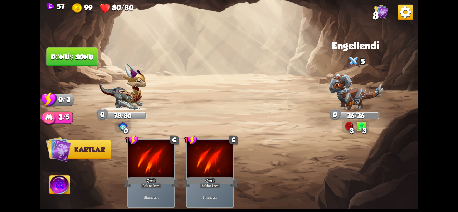
click at [79, 63] on button "Dönüş sonu" at bounding box center [71, 56] width 51 height 19
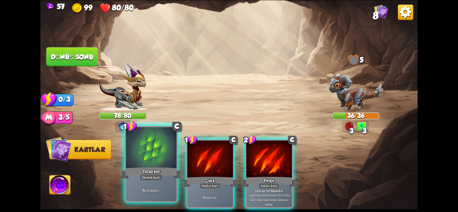
click at [159, 175] on font "Destek kartı" at bounding box center [151, 177] width 19 height 5
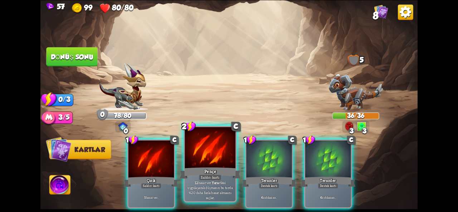
click at [223, 187] on font "etkisi uygulayarak düşmanın bu turda %20 daha fazla hasar almasını sağlar." at bounding box center [209, 190] width 45 height 20
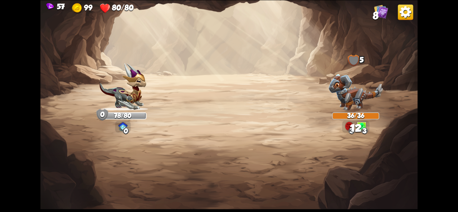
click at [80, 58] on img at bounding box center [228, 106] width 377 height 212
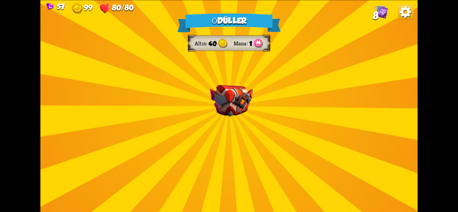
click at [247, 108] on img at bounding box center [231, 100] width 43 height 31
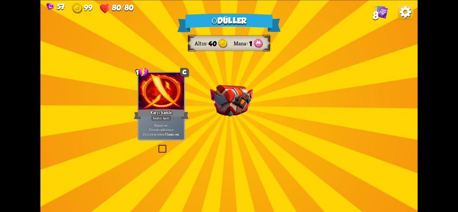
click at [246, 112] on img at bounding box center [231, 100] width 43 height 31
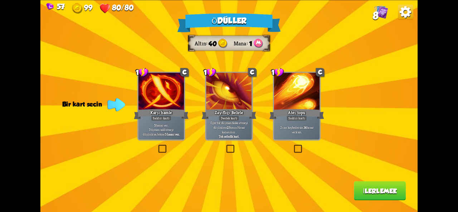
click at [157, 146] on label at bounding box center [157, 146] width 0 height 0
click at [0, 0] on input "checkbox" at bounding box center [0, 0] width 0 height 0
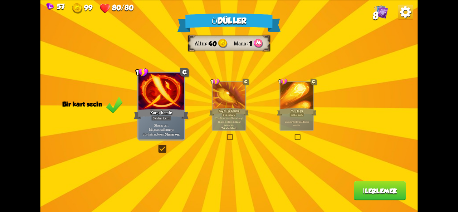
click at [368, 193] on font "İlerlemek" at bounding box center [380, 191] width 34 height 8
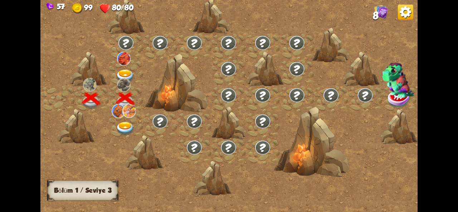
click at [124, 121] on div at bounding box center [126, 125] width 34 height 26
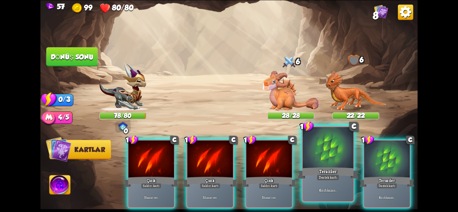
click at [333, 166] on div at bounding box center [328, 148] width 51 height 43
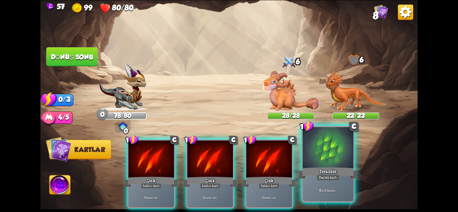
click at [349, 170] on div "Teraziler" at bounding box center [328, 173] width 61 height 14
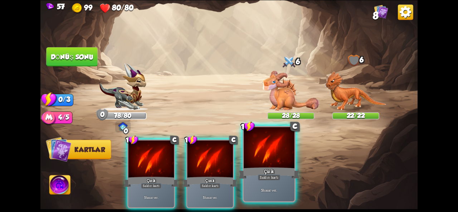
click at [287, 177] on div "Çizik" at bounding box center [269, 173] width 61 height 14
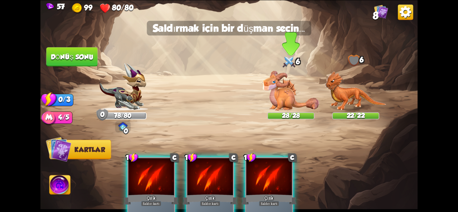
click at [284, 105] on img at bounding box center [290, 90] width 56 height 40
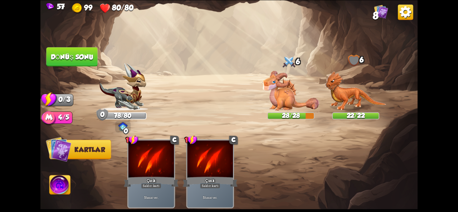
click at [72, 58] on font "Dönüş sonu" at bounding box center [72, 57] width 43 height 8
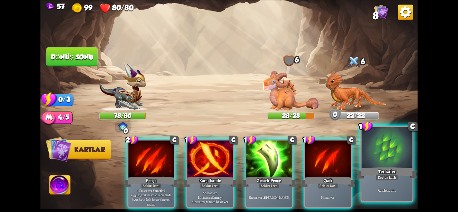
click at [390, 171] on font "Teraziler" at bounding box center [387, 171] width 18 height 6
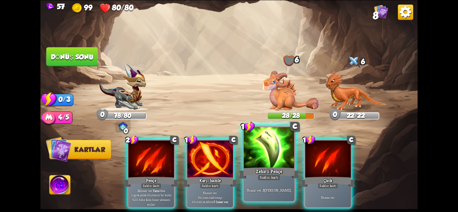
click at [263, 169] on font "Zehirli Pençe" at bounding box center [269, 171] width 27 height 6
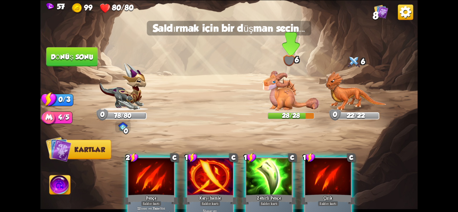
click at [291, 92] on img at bounding box center [290, 90] width 56 height 40
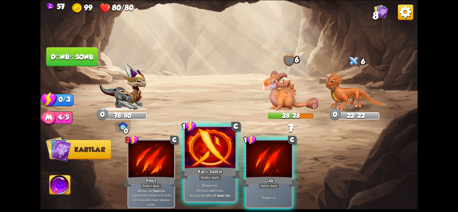
click at [203, 167] on div "Karşı hamle" at bounding box center [210, 173] width 61 height 14
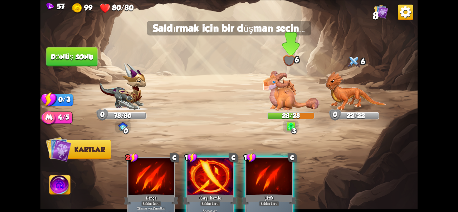
click at [284, 94] on img at bounding box center [290, 90] width 56 height 40
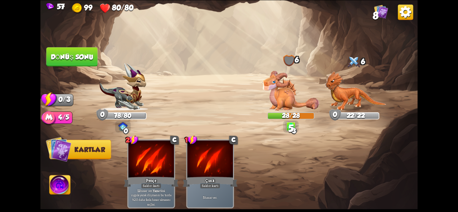
click at [55, 58] on font "Dönüş sonu" at bounding box center [72, 57] width 43 height 8
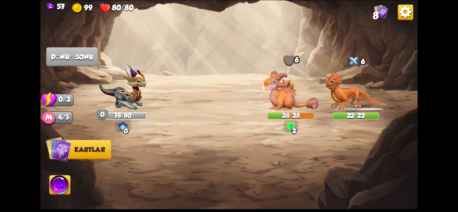
click at [279, 79] on img at bounding box center [290, 90] width 56 height 40
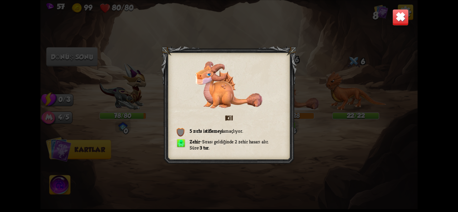
click at [399, 16] on img at bounding box center [400, 17] width 16 height 16
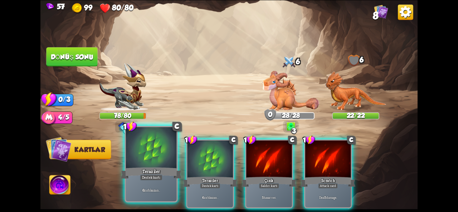
click at [152, 178] on font "Destek kartı" at bounding box center [151, 177] width 19 height 5
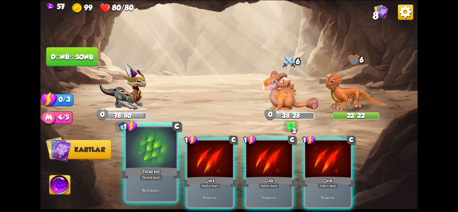
click at [148, 175] on div "Destek kartı" at bounding box center [151, 178] width 23 height 6
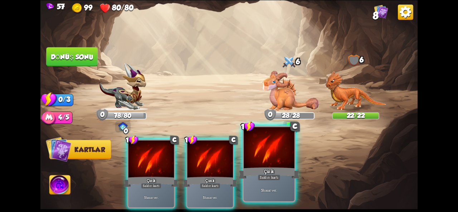
click at [244, 181] on div "5 hasar ver ." at bounding box center [269, 190] width 51 height 22
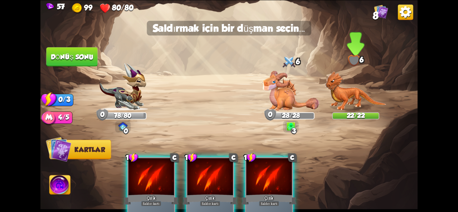
click at [352, 92] on img at bounding box center [355, 91] width 61 height 40
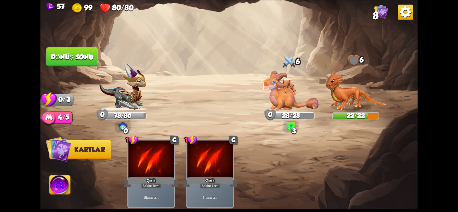
click at [65, 63] on button "Dönüş sonu" at bounding box center [71, 56] width 51 height 19
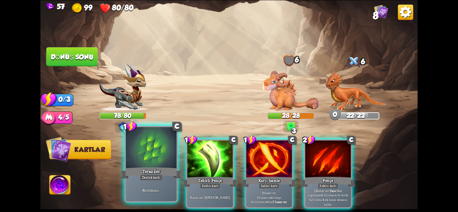
click at [159, 162] on div at bounding box center [151, 148] width 51 height 43
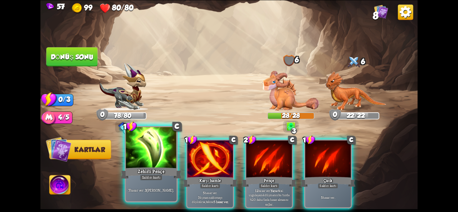
click at [150, 177] on font "Saldırı kartı" at bounding box center [151, 177] width 19 height 5
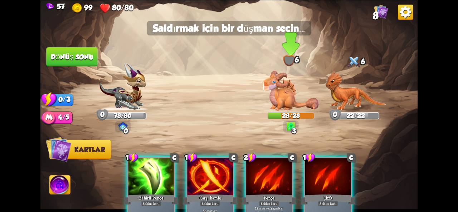
click at [298, 95] on img at bounding box center [290, 90] width 56 height 40
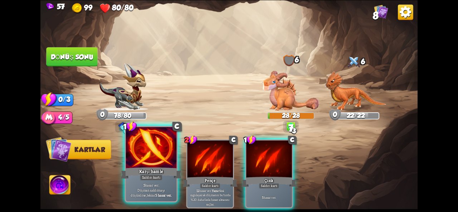
click at [157, 164] on div at bounding box center [151, 148] width 51 height 43
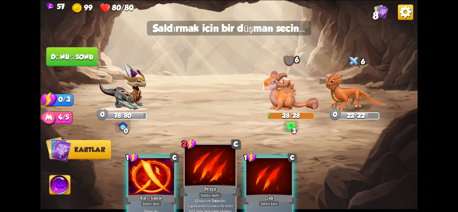
click at [212, 166] on div at bounding box center [210, 165] width 51 height 43
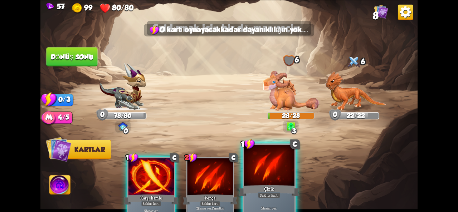
click at [275, 178] on div at bounding box center [269, 165] width 51 height 43
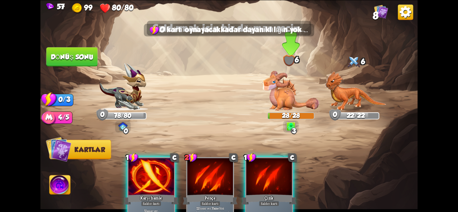
click at [281, 103] on img at bounding box center [290, 90] width 56 height 40
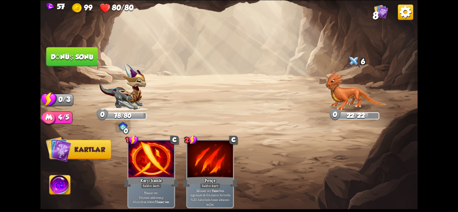
click at [82, 49] on button "Dönüş sonu" at bounding box center [71, 56] width 51 height 19
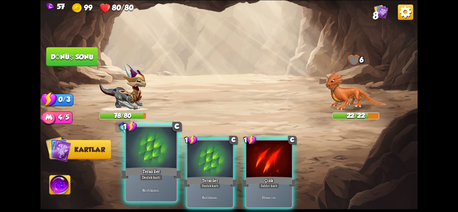
click at [156, 183] on div "6 zırh kazan ." at bounding box center [151, 190] width 51 height 22
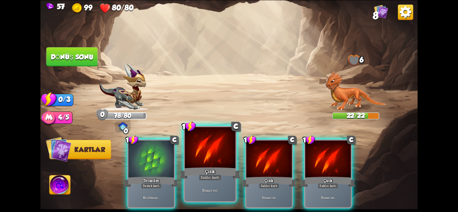
click at [216, 172] on div "Çizik" at bounding box center [210, 173] width 61 height 14
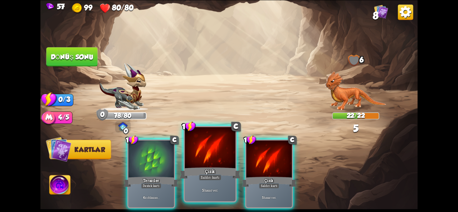
click at [223, 175] on div "Çizik" at bounding box center [210, 173] width 61 height 14
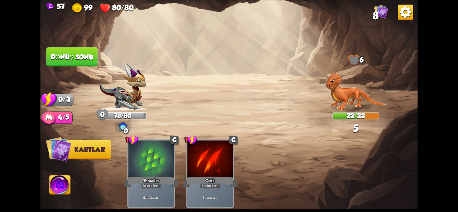
click at [95, 57] on button "Dönüş sonu" at bounding box center [71, 56] width 51 height 19
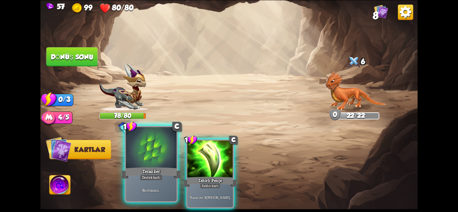
click at [153, 169] on font "Teraziler" at bounding box center [151, 171] width 18 height 6
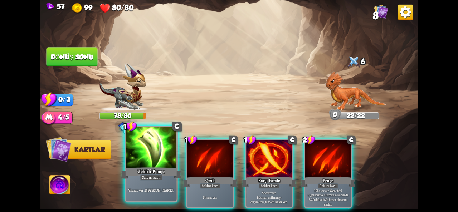
click at [158, 172] on font "Zehirli Pençe" at bounding box center [151, 171] width 27 height 6
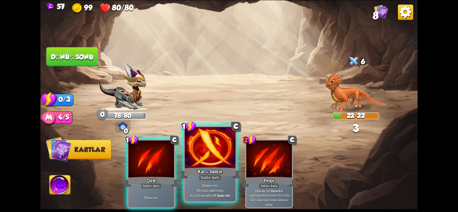
click at [223, 161] on div at bounding box center [210, 148] width 51 height 43
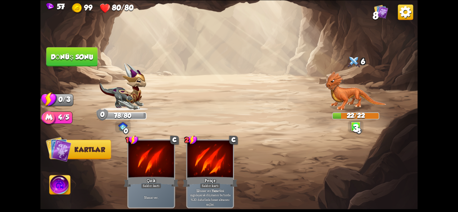
click at [70, 48] on button "Dönüş sonu" at bounding box center [71, 56] width 51 height 19
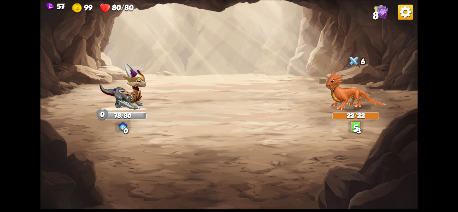
click at [70, 48] on img at bounding box center [228, 106] width 377 height 212
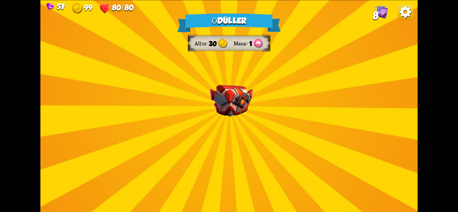
click at [256, 100] on div "Ödüller Altın 30 Mana 1 Bir kart seçin 1 C Büyülü Çizik Saldırı kartı 7 hasar v…" at bounding box center [228, 106] width 377 height 212
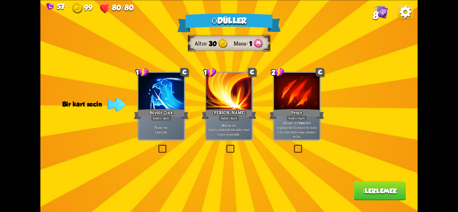
click at [173, 146] on div "Ödüller Altın 30 Mana 1 Bir kart seçin 1 C Büyülü Çizik Saldırı kartı 7 hasar v…" at bounding box center [228, 106] width 377 height 212
click at [141, 136] on div "7 hasar ver . 1 kart çek." at bounding box center [160, 129] width 45 height 20
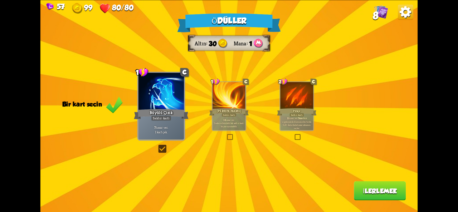
click at [376, 187] on font "İlerlemek" at bounding box center [380, 191] width 34 height 8
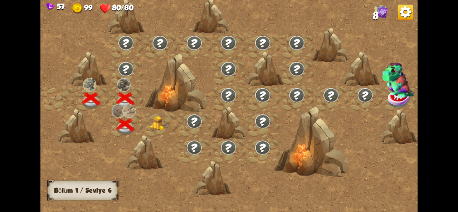
click at [161, 126] on img at bounding box center [159, 123] width 19 height 14
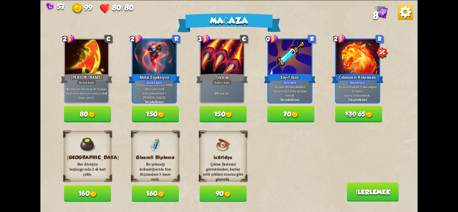
drag, startPoint x: 348, startPoint y: 117, endPoint x: 313, endPoint y: 141, distance: 42.2
click at [313, 141] on div "Mağaza 2 C Alev Bariyeri Destek kartı 8 zırh kazan . Bu turda bir düşman tarafı…" at bounding box center [228, 106] width 377 height 212
click at [347, 114] on font "130" at bounding box center [351, 114] width 12 height 8
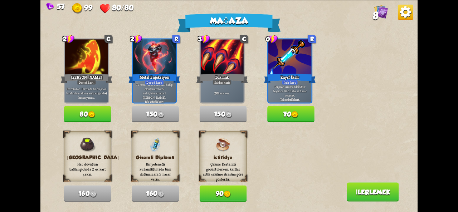
click at [96, 116] on button "80" at bounding box center [87, 114] width 47 height 16
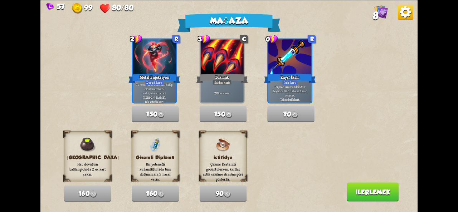
click at [354, 197] on button "İlerlemek" at bounding box center [373, 191] width 52 height 19
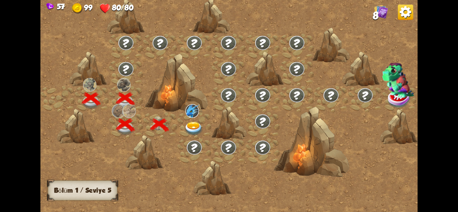
click at [195, 122] on img at bounding box center [193, 129] width 19 height 14
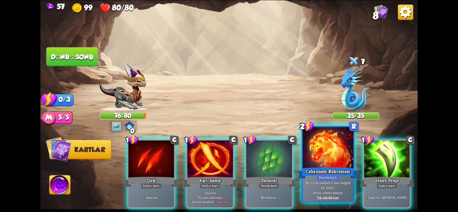
click at [328, 159] on div at bounding box center [328, 148] width 51 height 43
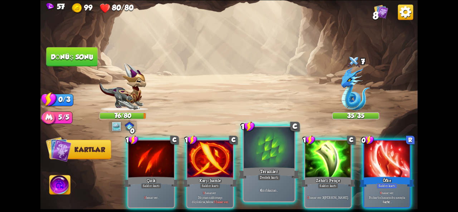
click at [267, 170] on font "Teraziler" at bounding box center [269, 171] width 18 height 6
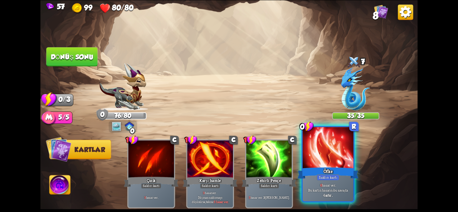
click at [311, 167] on div "Öfke" at bounding box center [328, 173] width 61 height 14
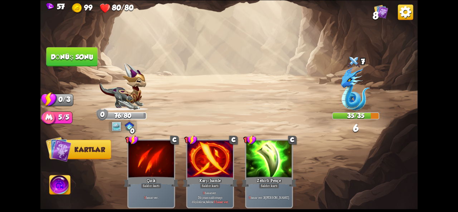
click at [76, 55] on font "Dönüş sonu" at bounding box center [71, 57] width 43 height 8
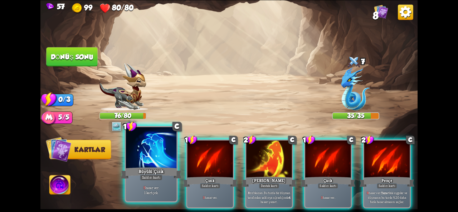
click at [156, 161] on div at bounding box center [151, 148] width 51 height 43
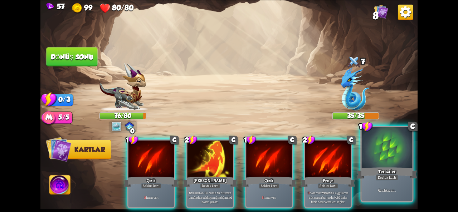
click at [402, 166] on div "Teraziler" at bounding box center [386, 173] width 61 height 14
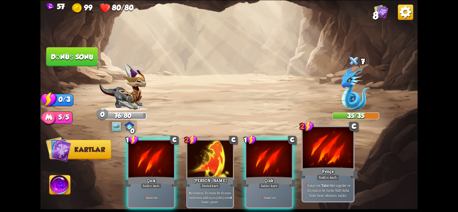
click at [330, 178] on font "Saldırı kartı" at bounding box center [328, 177] width 19 height 5
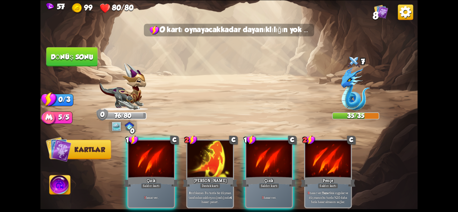
click at [63, 58] on font "Dönüş sonu" at bounding box center [72, 57] width 43 height 8
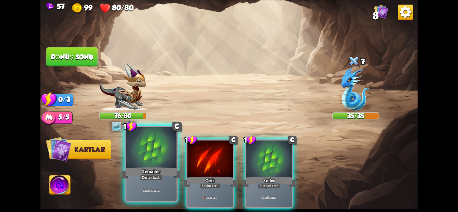
click at [142, 173] on font "Teraziler" at bounding box center [151, 171] width 18 height 6
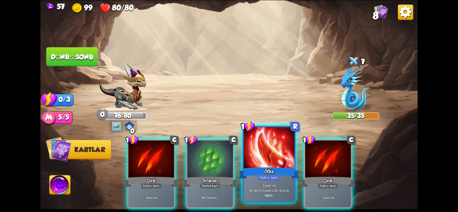
click at [272, 165] on div at bounding box center [269, 148] width 51 height 43
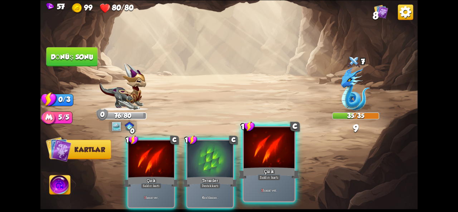
click at [259, 172] on div "Çizik" at bounding box center [269, 173] width 61 height 14
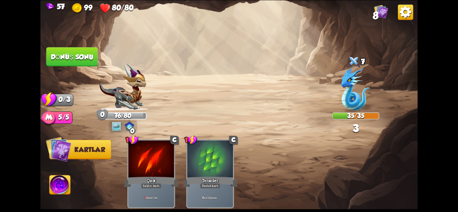
click at [75, 58] on font "Dönüş sonu" at bounding box center [72, 57] width 43 height 8
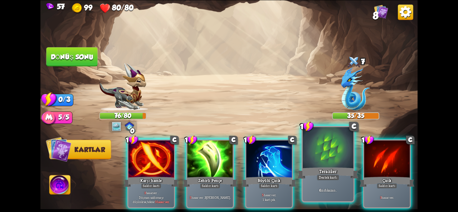
click at [316, 178] on div "Teraziler" at bounding box center [328, 173] width 61 height 14
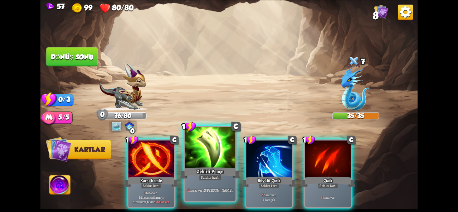
click at [202, 159] on div at bounding box center [210, 148] width 51 height 43
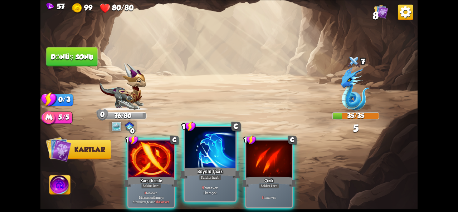
click at [215, 161] on div at bounding box center [210, 148] width 51 height 43
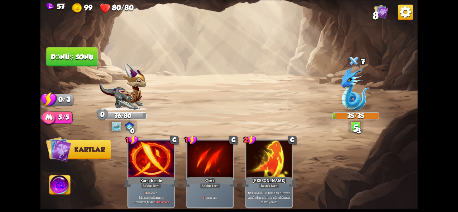
click at [76, 61] on button "Dönüş sonu" at bounding box center [71, 56] width 51 height 19
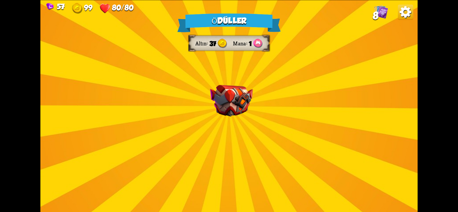
click at [200, 93] on div "Ödüller Altın 37 Mana 1 Bir kart seçin 3 C Tokmak Saldırı kartı 20 hasar ver . …" at bounding box center [228, 106] width 377 height 212
click at [221, 101] on img at bounding box center [231, 100] width 43 height 31
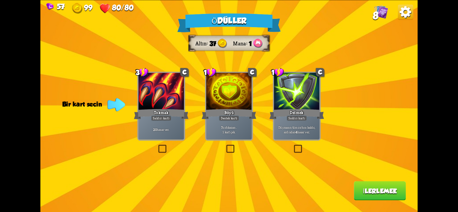
click at [225, 146] on label at bounding box center [225, 146] width 0 height 0
click at [0, 0] on input "checkbox" at bounding box center [0, 0] width 0 height 0
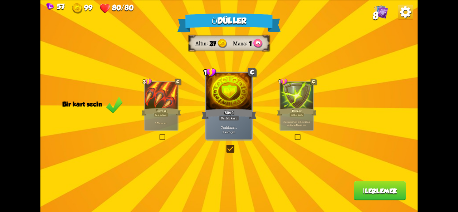
click at [360, 193] on button "İlerlemek" at bounding box center [380, 190] width 52 height 19
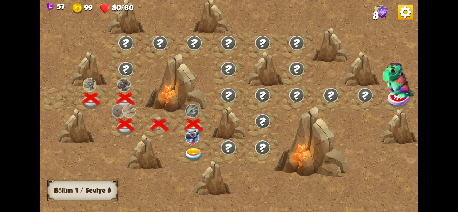
click at [188, 150] on img at bounding box center [193, 155] width 19 height 14
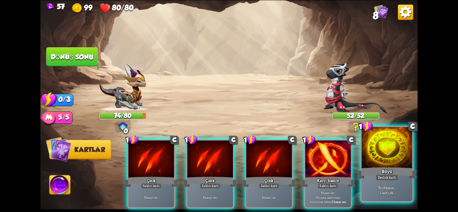
click at [390, 168] on font "Büyü" at bounding box center [387, 171] width 10 height 6
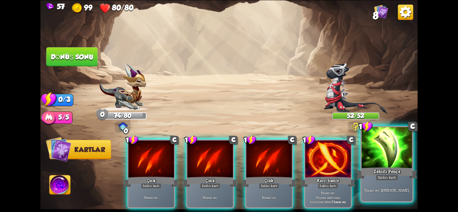
click at [387, 166] on div "Zehirli Pençe" at bounding box center [386, 173] width 61 height 14
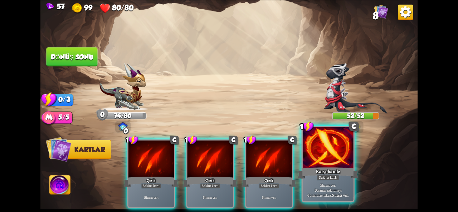
click at [328, 167] on div "Karşı hamle" at bounding box center [328, 173] width 61 height 14
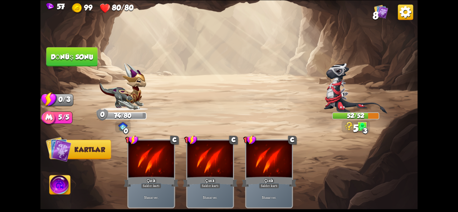
click at [82, 62] on button "Dönüş sonu" at bounding box center [71, 56] width 51 height 19
click at [338, 85] on img at bounding box center [356, 88] width 64 height 51
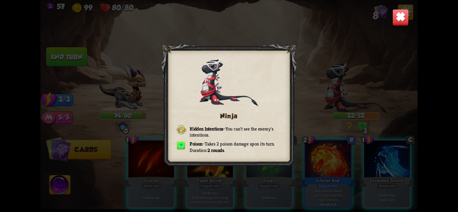
click at [401, 20] on img at bounding box center [400, 17] width 16 height 16
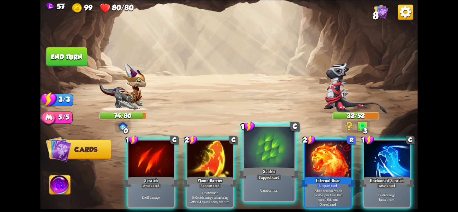
click at [278, 147] on div at bounding box center [269, 148] width 51 height 43
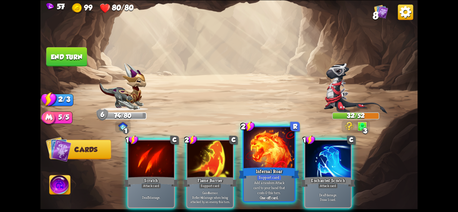
click at [276, 158] on div at bounding box center [269, 148] width 51 height 43
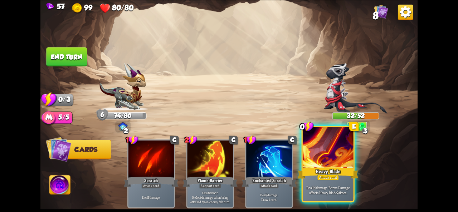
click at [331, 171] on div "Heavy Blade" at bounding box center [328, 173] width 61 height 14
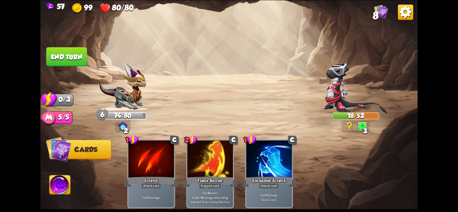
click at [73, 58] on button "End turn" at bounding box center [66, 56] width 41 height 19
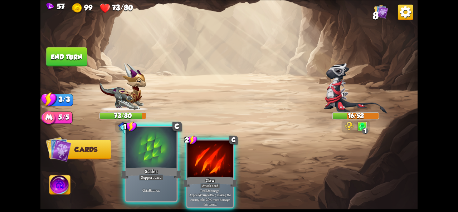
click at [148, 181] on div "Gain 6 armor." at bounding box center [151, 190] width 51 height 22
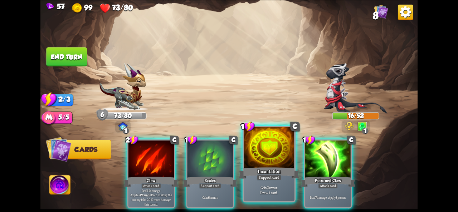
click at [269, 183] on div "Gain 7 armor. Draw 1 card." at bounding box center [269, 190] width 51 height 22
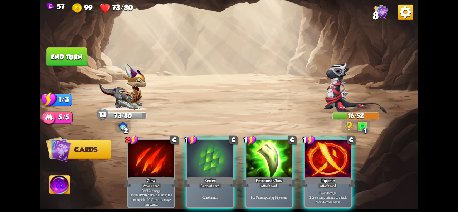
click at [275, 194] on div "Deal 7 damage. Apply 3 poison." at bounding box center [268, 197] width 45 height 20
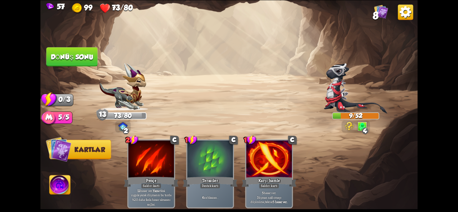
click at [457, 56] on div "57 99 73/80 8 Saldırmak için bir düşman seçin... O kartı oynayacak kadar dayanı…" at bounding box center [229, 106] width 458 height 212
click at [64, 69] on img at bounding box center [228, 106] width 377 height 212
click at [71, 57] on font "Dönüş sonu" at bounding box center [72, 57] width 43 height 8
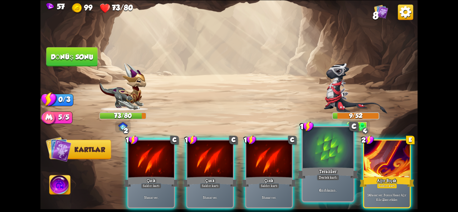
click at [326, 181] on div "6 zırh kazan ." at bounding box center [328, 190] width 51 height 22
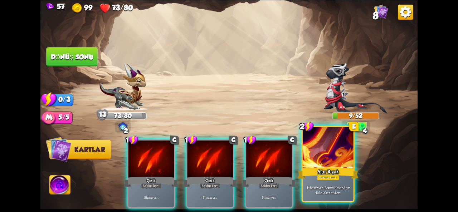
click at [323, 180] on font "Saldırı kartı" at bounding box center [328, 177] width 19 height 5
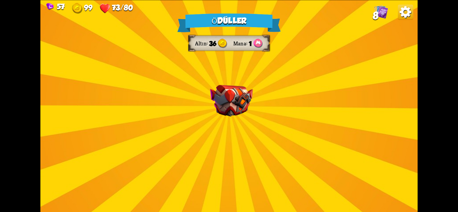
click at [255, 120] on div "Ödüller Altın 36 Mana 1 Bir kart seçin 1 C Ateş Nefesi Saldırı kartı Tüm düşman…" at bounding box center [228, 106] width 377 height 212
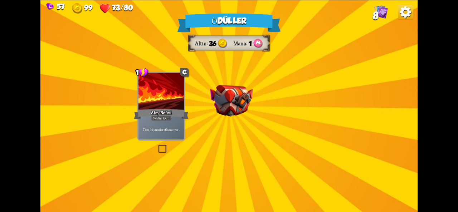
click at [212, 112] on img at bounding box center [231, 100] width 43 height 31
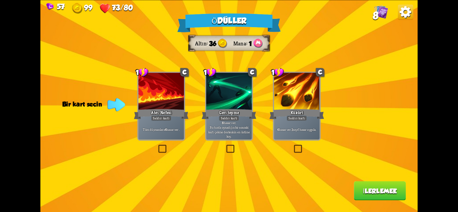
click at [157, 146] on label at bounding box center [157, 146] width 0 height 0
click at [0, 0] on input "checkbox" at bounding box center [0, 0] width 0 height 0
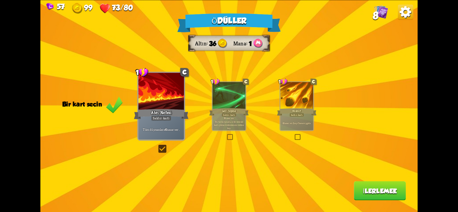
click at [364, 190] on font "İlerlemek" at bounding box center [380, 191] width 34 height 8
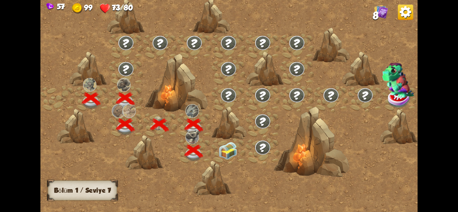
click at [227, 146] on img at bounding box center [227, 151] width 19 height 18
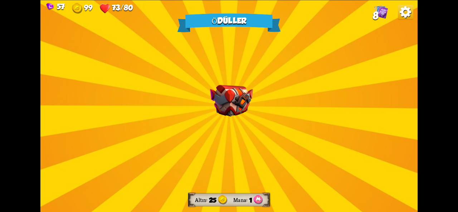
click at [231, 119] on div "Ödüller Altın 25 Mana 1 Bir kart seçin 0 R Koruma İksiri İksir kartı Bir tur iç…" at bounding box center [228, 106] width 377 height 212
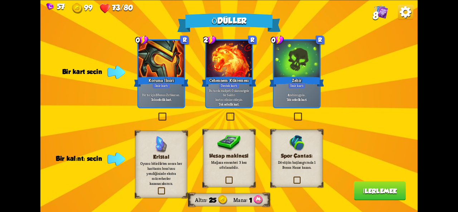
click at [157, 113] on label at bounding box center [157, 113] width 0 height 0
click at [0, 0] on input "checkbox" at bounding box center [0, 0] width 0 height 0
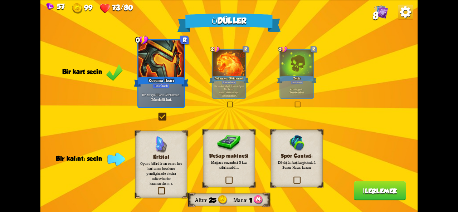
click at [159, 163] on font "Oyunu bitirdikten sonra her haritanın boss'unu yendiğinizde ekstra mücevherler …" at bounding box center [161, 173] width 42 height 25
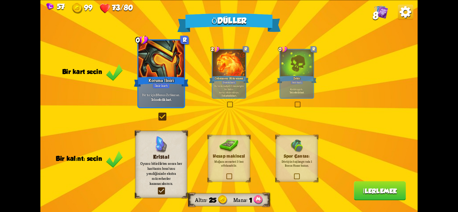
click at [372, 187] on font "İlerlemek" at bounding box center [380, 191] width 34 height 8
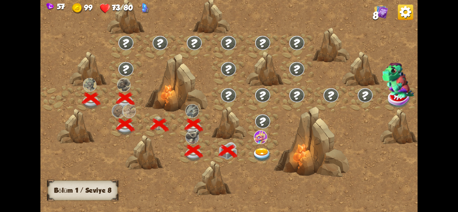
click at [252, 149] on img at bounding box center [261, 155] width 19 height 14
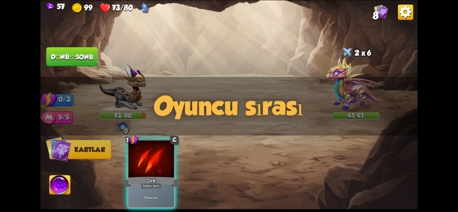
click at [339, 100] on div "Oyuncu sırası" at bounding box center [228, 106] width 377 height 59
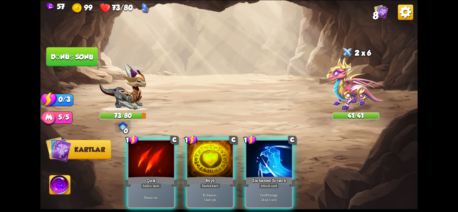
click at [347, 96] on div "Oyuncu sırası" at bounding box center [228, 106] width 377 height 59
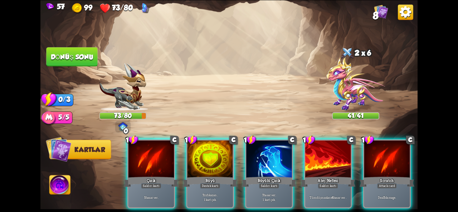
click at [346, 98] on div "Oyuncu sırası" at bounding box center [228, 106] width 377 height 59
click at [346, 98] on img at bounding box center [355, 84] width 58 height 54
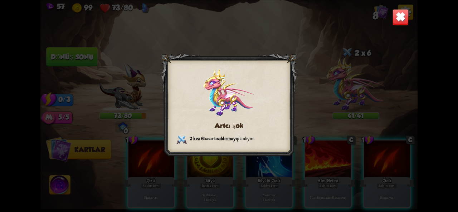
click at [403, 20] on img at bounding box center [400, 17] width 16 height 16
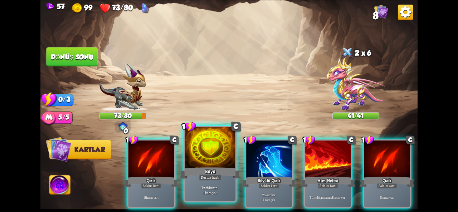
click at [224, 160] on div at bounding box center [210, 148] width 51 height 43
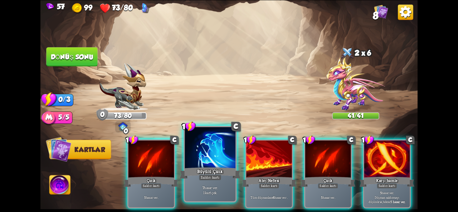
click at [215, 168] on font "Büyülü Çizik" at bounding box center [210, 171] width 26 height 6
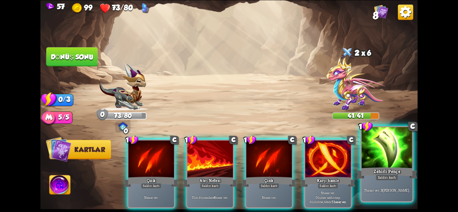
click at [382, 160] on div at bounding box center [387, 148] width 51 height 43
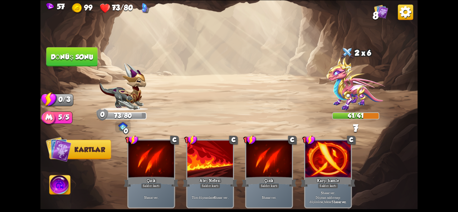
click at [85, 63] on button "Dönüş sonu" at bounding box center [71, 56] width 51 height 19
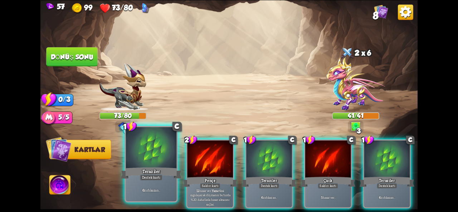
click at [152, 176] on font "Destek kartı" at bounding box center [151, 177] width 19 height 5
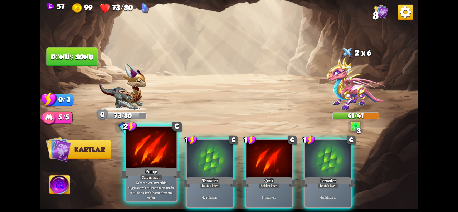
click at [153, 175] on font "Saldırı kartı" at bounding box center [151, 177] width 19 height 5
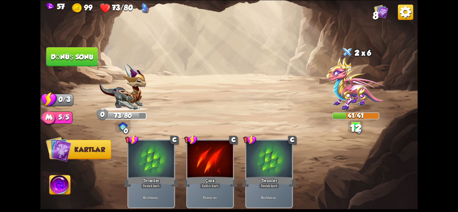
click at [68, 66] on button "Dönüş sonu" at bounding box center [71, 56] width 51 height 19
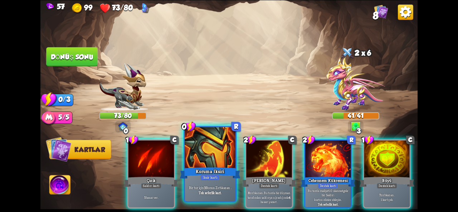
click at [204, 175] on div "İksir kartı" at bounding box center [210, 178] width 19 height 6
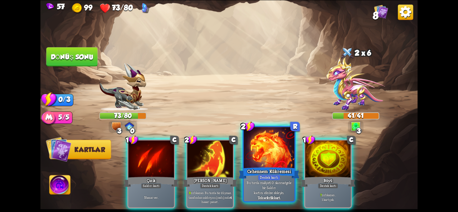
click at [270, 179] on font "Destek kartı" at bounding box center [269, 177] width 19 height 5
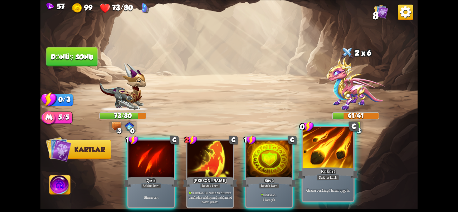
click at [336, 184] on div "6 hasar ver . 1 zayıf hasar uygula." at bounding box center [328, 190] width 51 height 22
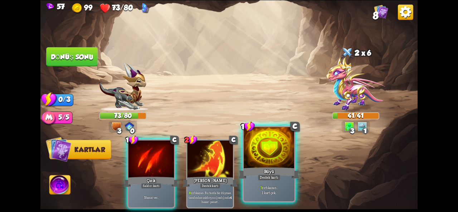
click at [269, 154] on div at bounding box center [269, 148] width 51 height 43
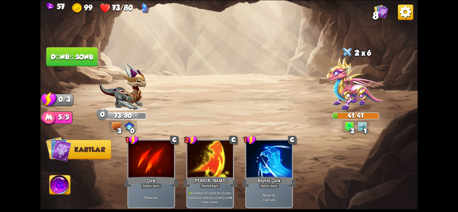
click at [90, 59] on font "Dönüş sonu" at bounding box center [72, 57] width 43 height 8
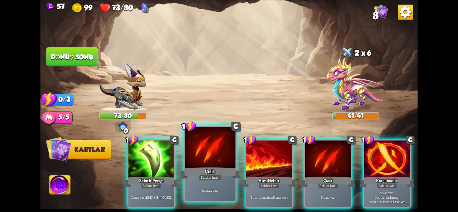
click at [203, 173] on div "Çizik" at bounding box center [210, 173] width 61 height 14
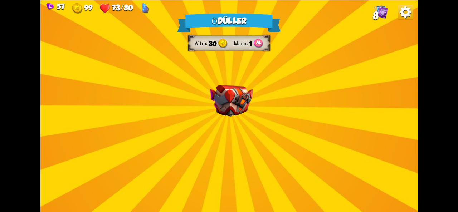
click at [220, 110] on img at bounding box center [231, 100] width 43 height 31
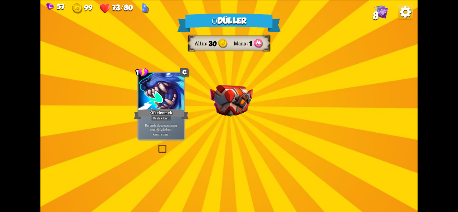
click at [220, 110] on img at bounding box center [231, 100] width 43 height 31
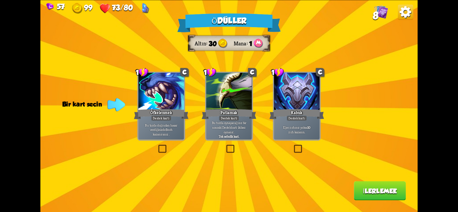
click at [306, 129] on p "Eğer zırhınız yoksa 10 zırh kazanın ." at bounding box center [296, 129] width 43 height 9
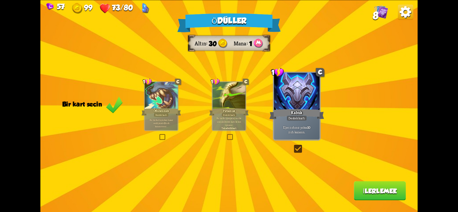
click at [368, 195] on button "İlerlemek" at bounding box center [380, 190] width 52 height 19
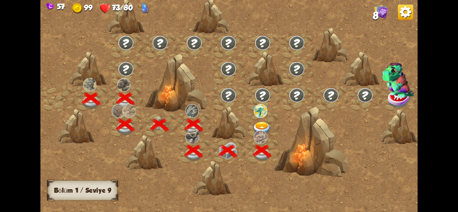
click at [261, 122] on img at bounding box center [261, 129] width 19 height 14
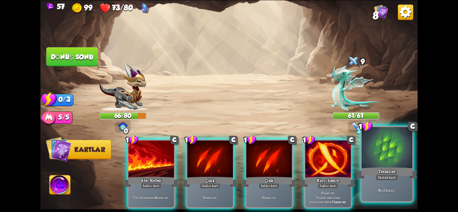
click at [386, 167] on div "Teraziler" at bounding box center [386, 173] width 61 height 14
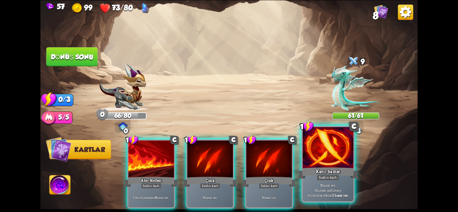
click at [322, 169] on font "Karşı hamle" at bounding box center [328, 171] width 24 height 6
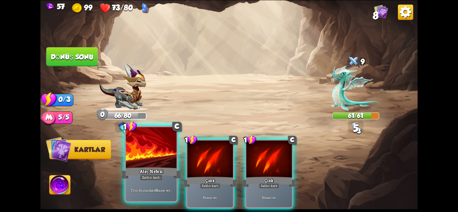
click at [152, 175] on div "Saldırı kartı" at bounding box center [151, 178] width 23 height 6
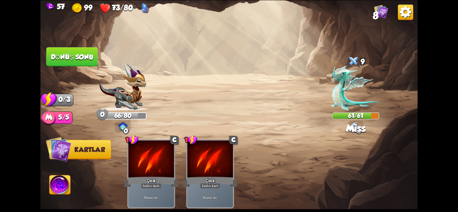
click at [60, 49] on button "Dönüş sonu" at bounding box center [71, 56] width 51 height 19
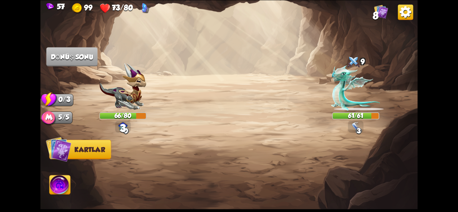
click at [340, 98] on img at bounding box center [355, 87] width 49 height 45
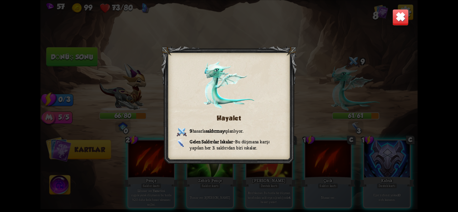
click at [406, 23] on img at bounding box center [400, 17] width 16 height 16
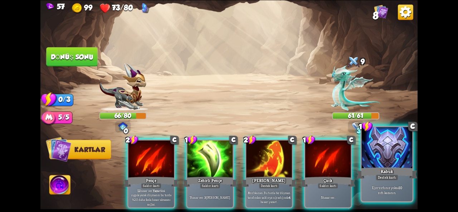
click at [390, 164] on div at bounding box center [387, 148] width 51 height 43
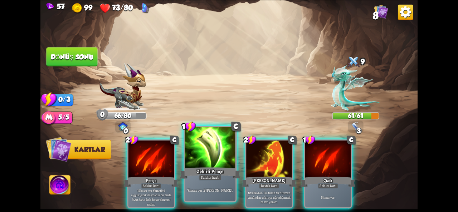
click at [218, 149] on div at bounding box center [210, 148] width 51 height 43
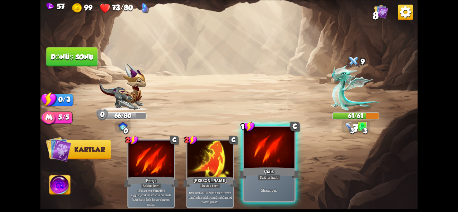
click at [271, 170] on font "Çizik" at bounding box center [269, 171] width 10 height 6
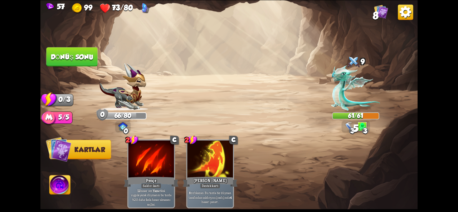
click at [85, 55] on font "Dönüş sonu" at bounding box center [72, 57] width 43 height 8
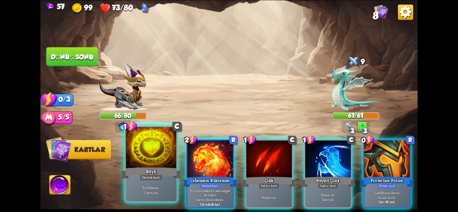
click at [165, 167] on div "Büyü" at bounding box center [151, 173] width 61 height 14
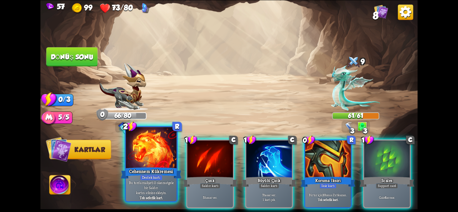
click at [152, 170] on font "Cehennem Kükremesi" at bounding box center [151, 171] width 44 height 6
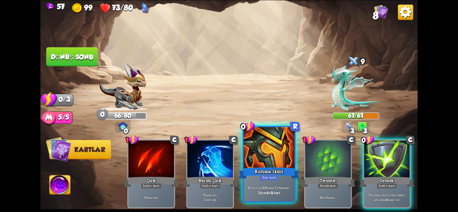
click at [265, 191] on font "Tek seferlik kart." at bounding box center [268, 192] width 23 height 5
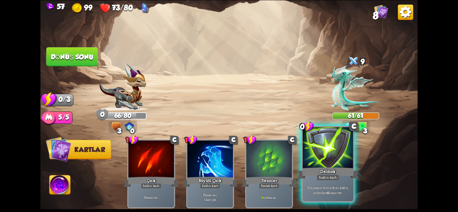
click at [321, 198] on div "Düşmanın tüm zırhını kaldır, ardından 4 hasar ver." at bounding box center [328, 190] width 51 height 22
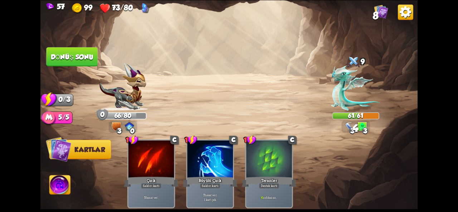
click at [85, 66] on div "Saldırmak için bir düşman seçin... O kartı oynayacak kadar dayanıklılığın yok .…" at bounding box center [228, 106] width 377 height 212
click at [83, 55] on font "Dönüş sonu" at bounding box center [72, 57] width 43 height 8
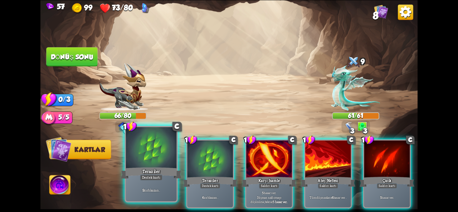
click at [159, 168] on div "Teraziler" at bounding box center [151, 173] width 61 height 14
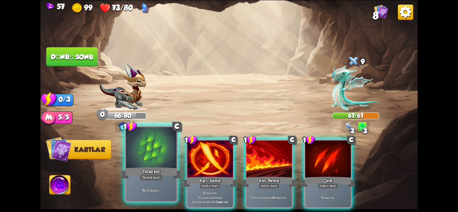
click at [160, 180] on div "Destek kartı" at bounding box center [151, 178] width 23 height 6
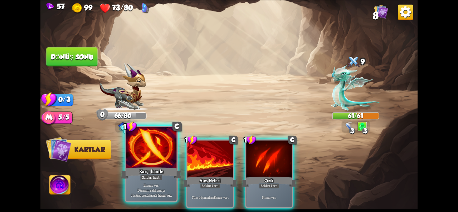
click at [168, 177] on div "Karşı hamle" at bounding box center [151, 173] width 61 height 14
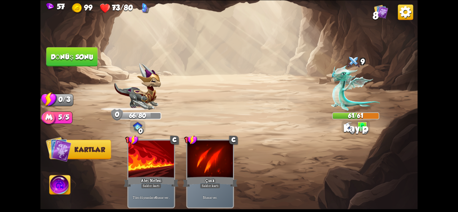
click at [87, 57] on font "Dönüş sonu" at bounding box center [72, 57] width 43 height 8
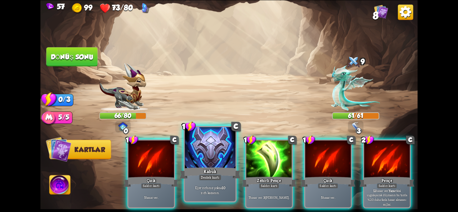
click at [213, 194] on font "zırh kazanın" at bounding box center [210, 192] width 18 height 5
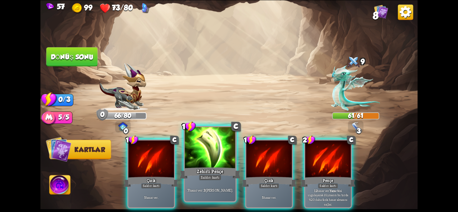
click at [212, 180] on div "Saldırı kartı" at bounding box center [210, 178] width 23 height 6
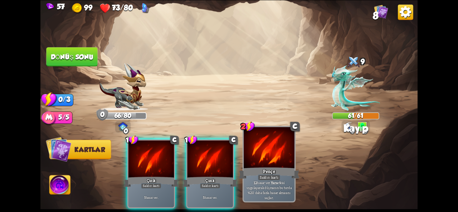
click at [269, 188] on font "etkisi uygulayarak düşmanın bu turda %20 daha fazla hasar almasını sağlar." at bounding box center [268, 190] width 45 height 20
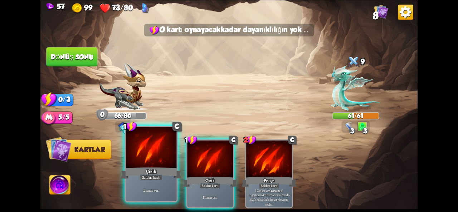
click at [164, 164] on div at bounding box center [151, 148] width 51 height 43
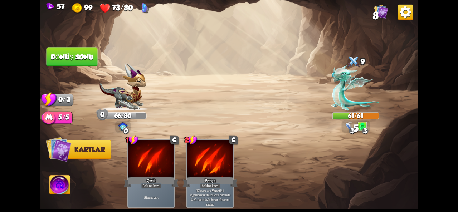
click at [79, 56] on font "Dönüş sonu" at bounding box center [72, 57] width 43 height 8
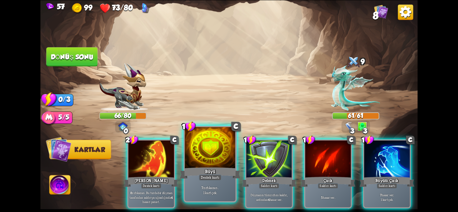
click at [204, 182] on div "7 zırh kazan . 1 kart çek." at bounding box center [210, 190] width 51 height 22
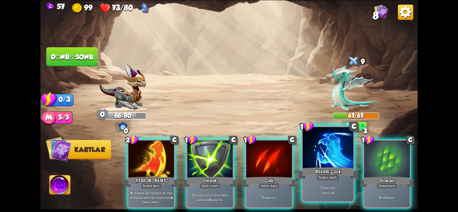
click at [317, 164] on div at bounding box center [328, 148] width 51 height 43
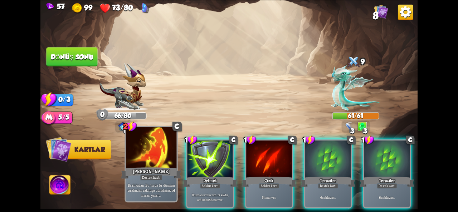
click at [143, 177] on font "Destek kartı" at bounding box center [151, 177] width 19 height 5
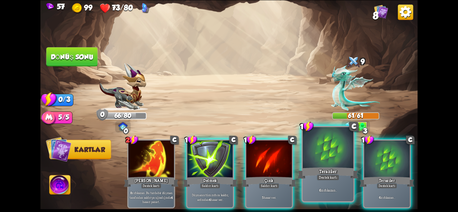
click at [304, 184] on div "6 zırh kazan ." at bounding box center [328, 190] width 51 height 22
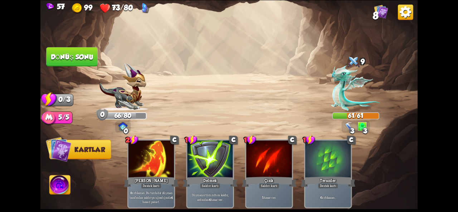
click at [72, 55] on font "Dönüş sonu" at bounding box center [72, 57] width 43 height 8
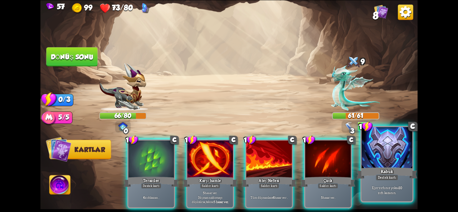
click at [384, 186] on font "Eğer zırhınız yoksa" at bounding box center [385, 187] width 27 height 5
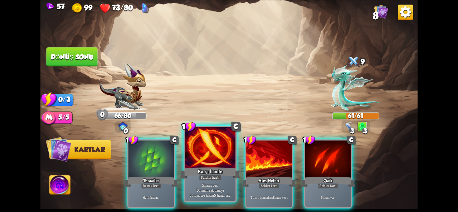
click at [211, 173] on font "Karşı hamle" at bounding box center [210, 171] width 24 height 6
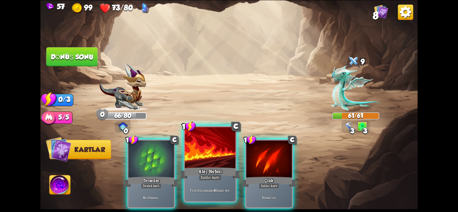
click at [200, 170] on font "Ateş Nefesi" at bounding box center [209, 171] width 23 height 6
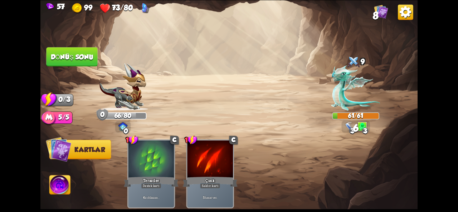
click at [78, 58] on font "Dönüş sonu" at bounding box center [72, 57] width 43 height 8
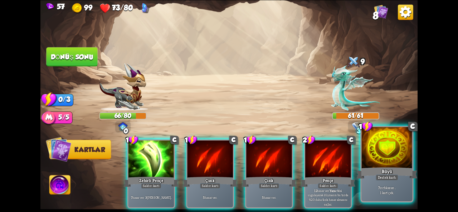
click at [378, 178] on font "Destek kartı" at bounding box center [387, 177] width 19 height 5
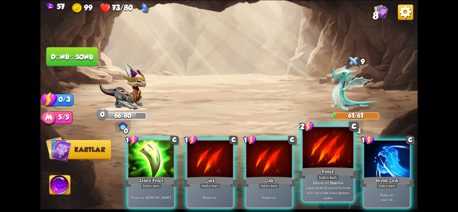
click at [333, 169] on font "Pençe" at bounding box center [328, 171] width 12 height 6
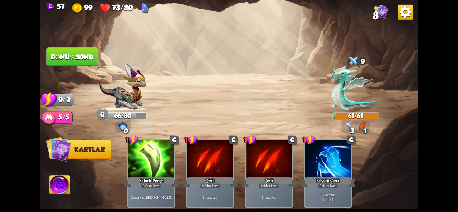
click at [69, 55] on font "Dönüş sonu" at bounding box center [72, 57] width 43 height 8
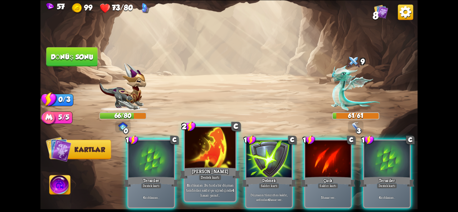
click at [202, 183] on font "kazan ." at bounding box center [199, 185] width 10 height 5
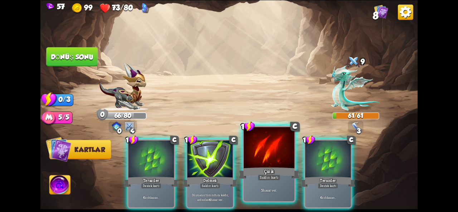
click at [262, 179] on font "Saldırı kartı" at bounding box center [269, 177] width 19 height 5
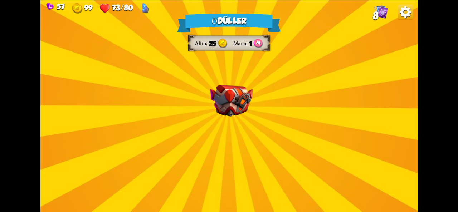
click at [223, 169] on div "Ödüller Altın 25 Mana 1 Bir kart seçin 0 C Saptırmak Destek kartı 4 zırh kazan …" at bounding box center [228, 106] width 377 height 212
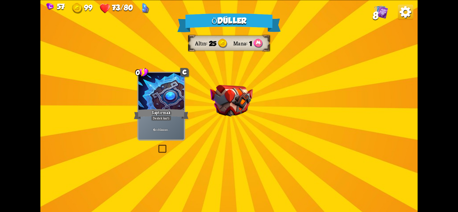
click at [213, 141] on div "Ödüller Altın 25 Mana 1 Bir kart seçin 0 C Saptırmak Destek kartı 4 zırh kazan …" at bounding box center [228, 106] width 377 height 212
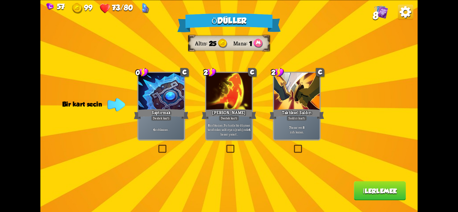
click at [302, 137] on div "7 hasar ver . 8 zırh kazan ." at bounding box center [296, 129] width 45 height 20
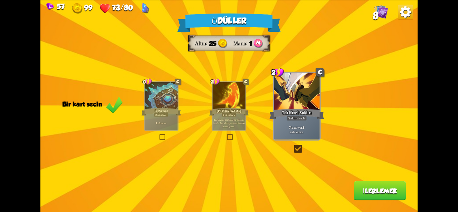
click at [363, 190] on font "İlerlemek" at bounding box center [380, 191] width 34 height 8
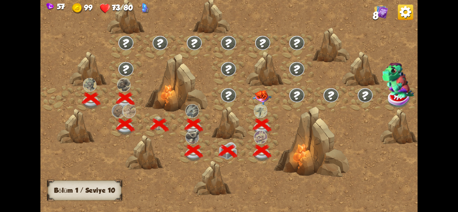
click at [259, 107] on img at bounding box center [261, 111] width 14 height 14
click at [260, 84] on div at bounding box center [265, 68] width 38 height 35
click at [262, 95] on img at bounding box center [261, 97] width 19 height 15
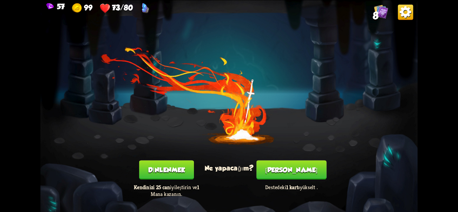
click at [180, 167] on font "Dinlenmek" at bounding box center [166, 170] width 37 height 8
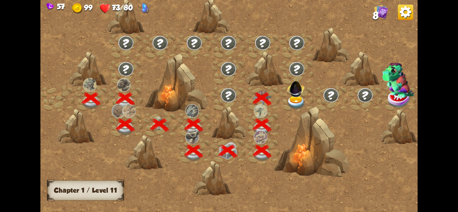
scroll to position [0, 109]
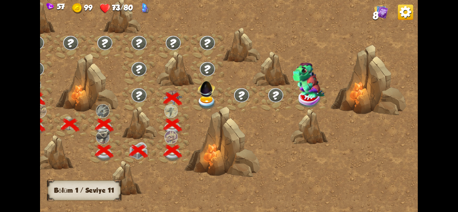
click at [210, 102] on img at bounding box center [206, 102] width 19 height 14
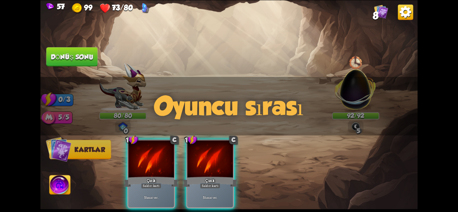
click at [348, 91] on div "Oyuncu sırası" at bounding box center [228, 106] width 377 height 59
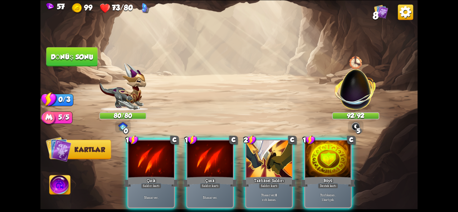
click at [349, 90] on div "Oyuncu sırası" at bounding box center [228, 106] width 377 height 59
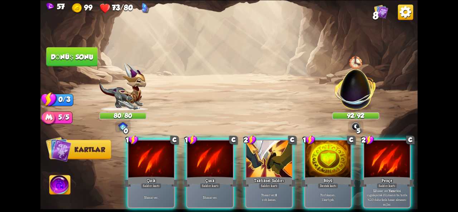
click at [350, 90] on img at bounding box center [355, 85] width 49 height 49
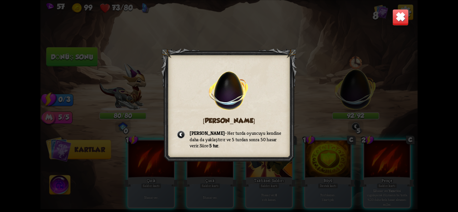
click at [209, 80] on img at bounding box center [228, 86] width 47 height 47
click at [401, 17] on img at bounding box center [400, 17] width 16 height 16
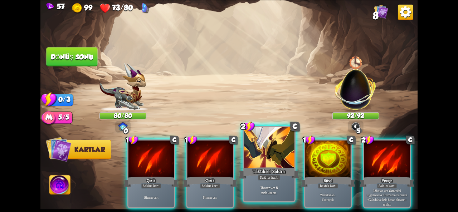
click at [261, 147] on div at bounding box center [269, 148] width 51 height 43
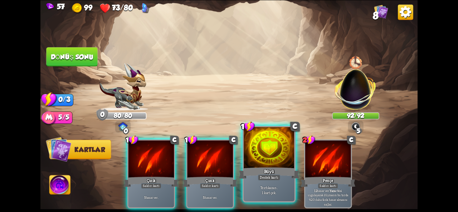
click at [281, 153] on div at bounding box center [269, 148] width 51 height 43
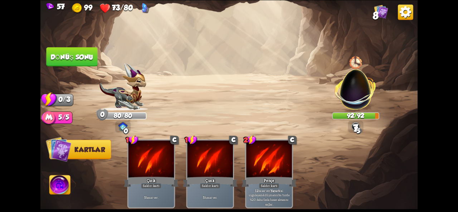
click at [98, 59] on img at bounding box center [228, 106] width 377 height 212
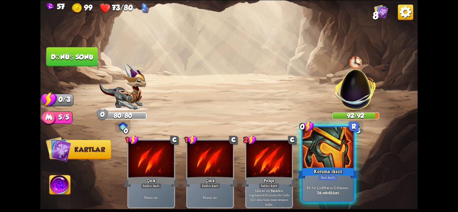
click at [335, 156] on div at bounding box center [328, 148] width 51 height 43
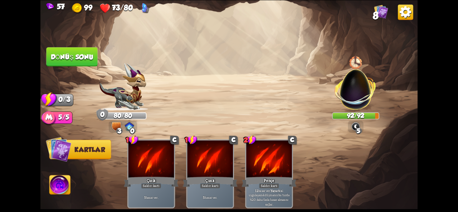
click at [89, 60] on font "Dönüş sonu" at bounding box center [72, 57] width 43 height 8
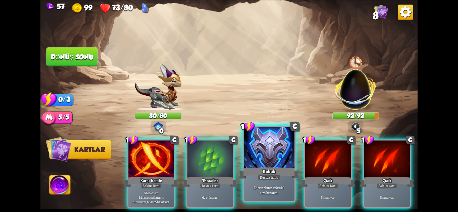
click at [278, 150] on div at bounding box center [269, 148] width 51 height 43
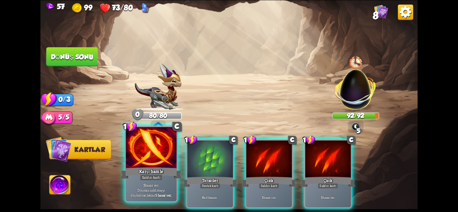
click at [142, 163] on div at bounding box center [151, 148] width 51 height 43
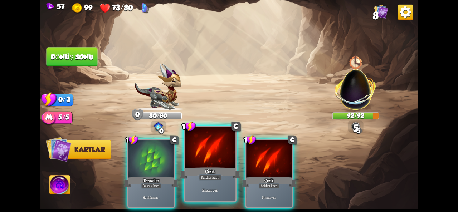
click at [220, 168] on div "Çizik" at bounding box center [210, 173] width 61 height 14
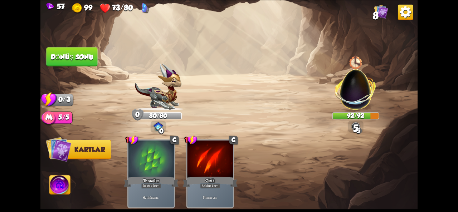
click at [81, 62] on button "Dönüş sonu" at bounding box center [71, 56] width 51 height 19
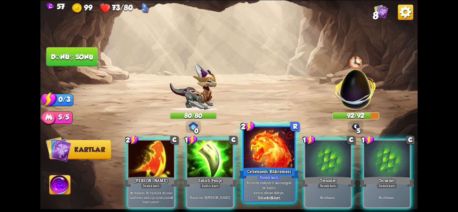
click at [263, 172] on font "Cehennem Kükremesi" at bounding box center [269, 171] width 44 height 6
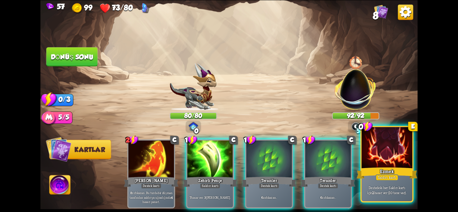
click at [377, 163] on div at bounding box center [387, 148] width 51 height 43
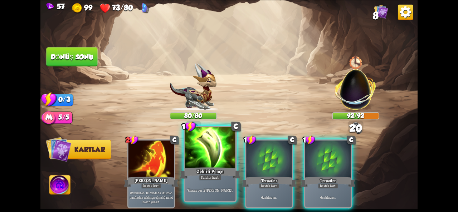
click at [215, 159] on div at bounding box center [210, 148] width 51 height 43
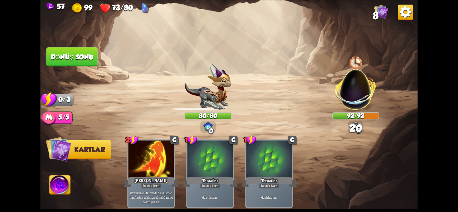
click at [82, 58] on font "Dönüş sonu" at bounding box center [72, 57] width 43 height 8
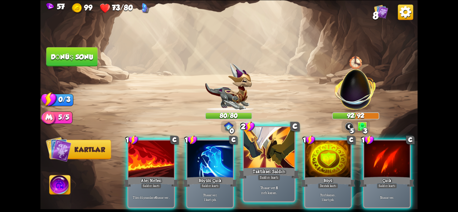
click at [274, 159] on div at bounding box center [269, 148] width 51 height 43
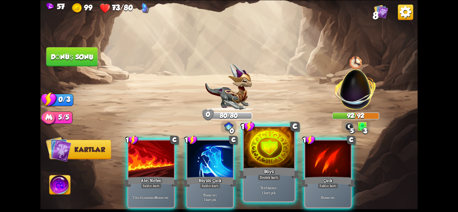
click at [262, 173] on div "Büyü" at bounding box center [269, 173] width 61 height 14
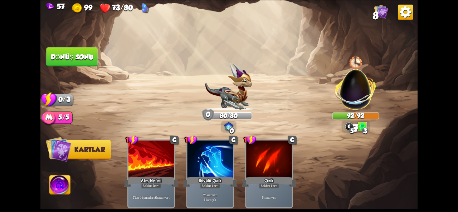
click at [83, 45] on img at bounding box center [228, 106] width 377 height 212
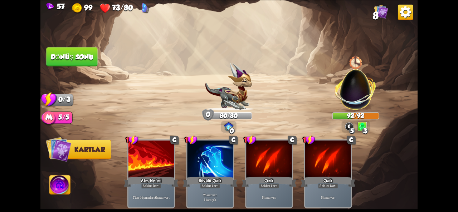
click at [68, 63] on button "Dönüş sonu" at bounding box center [71, 56] width 51 height 19
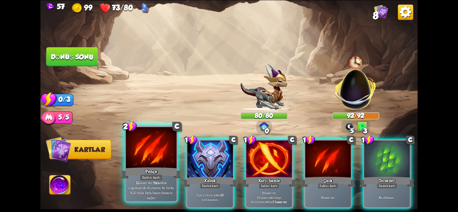
click at [147, 149] on div at bounding box center [151, 148] width 51 height 43
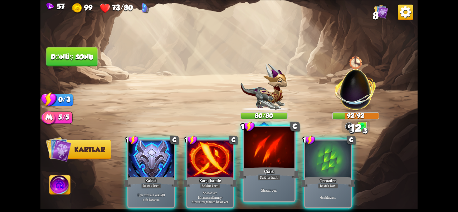
click at [255, 173] on div "Çizik" at bounding box center [269, 173] width 61 height 14
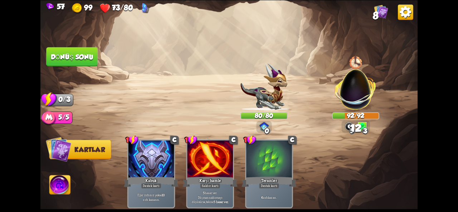
click at [61, 63] on button "Dönüş sonu" at bounding box center [71, 56] width 51 height 19
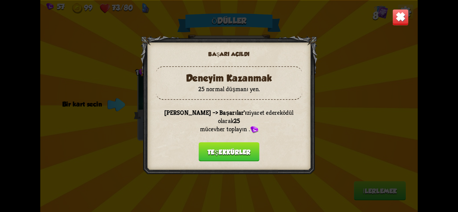
click at [232, 148] on font "Teşekkürler" at bounding box center [228, 152] width 43 height 8
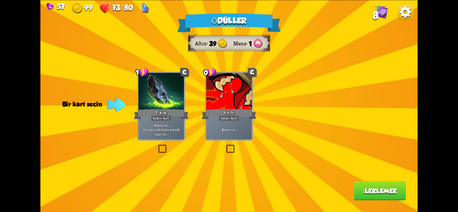
click at [154, 136] on font "hasar ver ." at bounding box center [160, 134] width 13 height 5
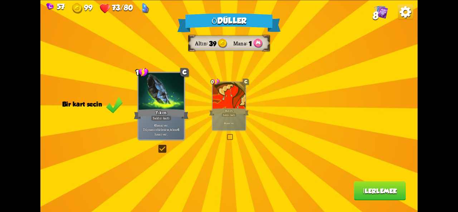
click at [356, 190] on button "İlerlemek" at bounding box center [380, 190] width 52 height 19
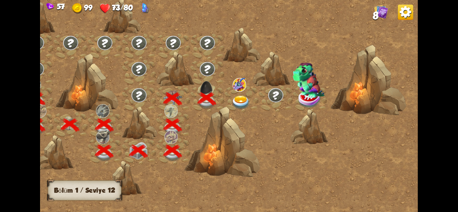
click at [245, 103] on img at bounding box center [240, 102] width 19 height 14
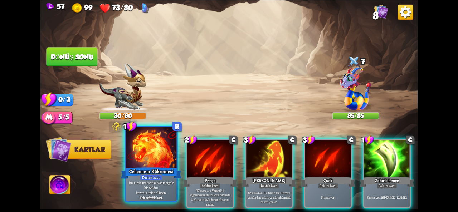
click at [153, 154] on div at bounding box center [151, 148] width 51 height 43
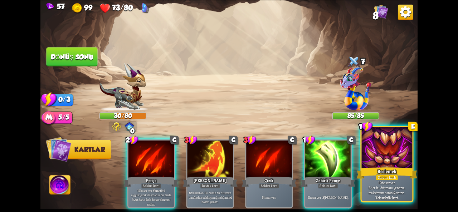
click at [370, 137] on div at bounding box center [387, 148] width 51 height 43
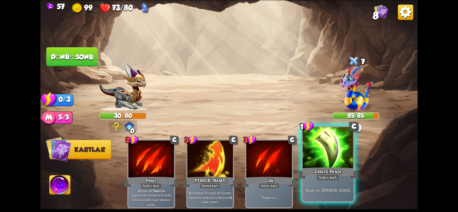
click at [320, 185] on div "7 hasar ver . 3 zehir uygula ." at bounding box center [328, 190] width 51 height 22
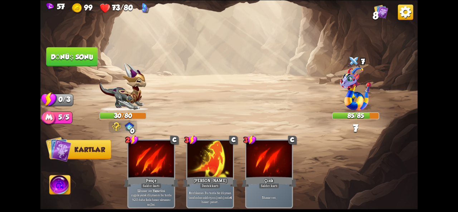
click at [68, 63] on button "Dönüş sonu" at bounding box center [71, 56] width 51 height 19
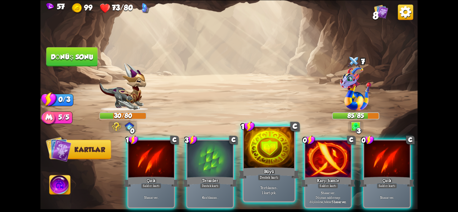
click at [265, 161] on div at bounding box center [269, 148] width 51 height 43
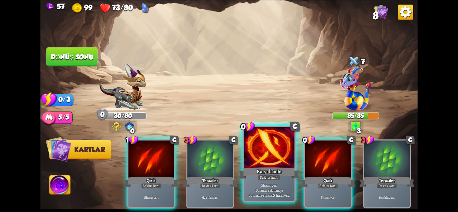
click at [282, 154] on div at bounding box center [269, 148] width 51 height 43
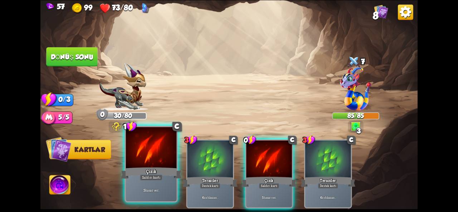
click at [145, 160] on div at bounding box center [151, 148] width 51 height 43
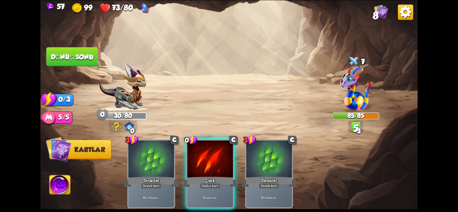
click at [182, 163] on div "3 C Teraziler Destek kartı 6 zırh kazan . 0 C Çizik Saldırı kartı 5 hasar ver .…" at bounding box center [266, 165] width 301 height 94
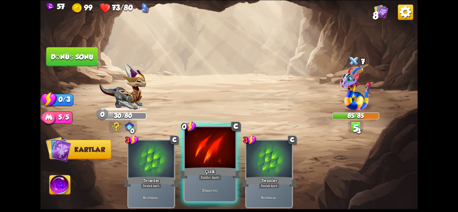
click at [192, 165] on div at bounding box center [210, 148] width 51 height 43
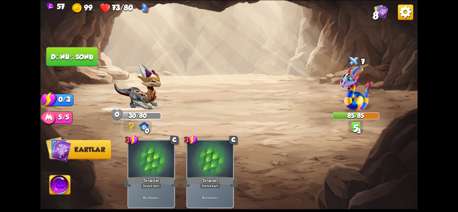
click at [58, 57] on font "Dönüş sonu" at bounding box center [72, 57] width 43 height 8
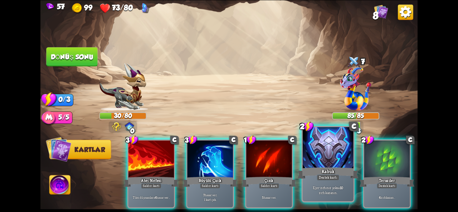
click at [320, 164] on div at bounding box center [328, 148] width 51 height 43
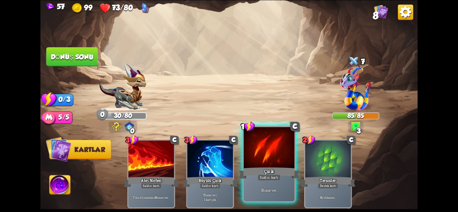
click at [260, 175] on div "Saldırı kartı" at bounding box center [268, 178] width 23 height 6
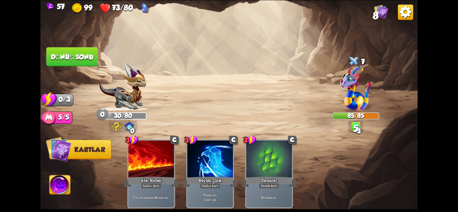
click at [80, 60] on button "Dönüş sonu" at bounding box center [71, 56] width 51 height 19
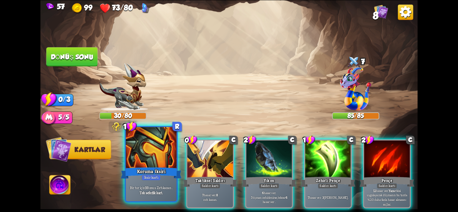
click at [161, 146] on div at bounding box center [151, 148] width 51 height 43
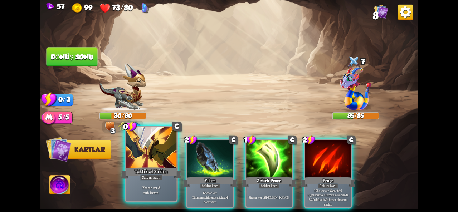
click at [157, 192] on font "zırh kazan" at bounding box center [150, 192] width 15 height 5
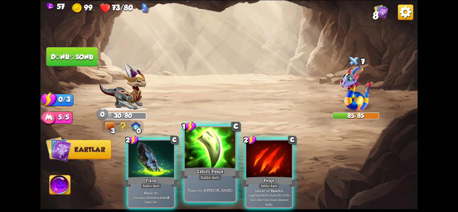
click at [200, 183] on div "7 hasar ver . 3 zehir uygula ." at bounding box center [210, 190] width 51 height 22
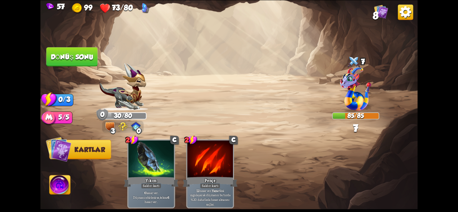
click at [82, 61] on button "Dönüş sonu" at bounding box center [71, 56] width 51 height 19
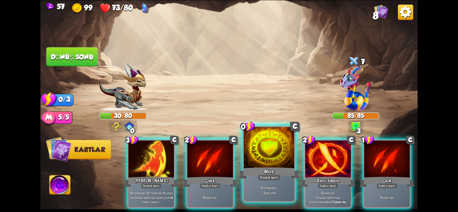
click at [257, 174] on div "Büyü" at bounding box center [269, 173] width 61 height 14
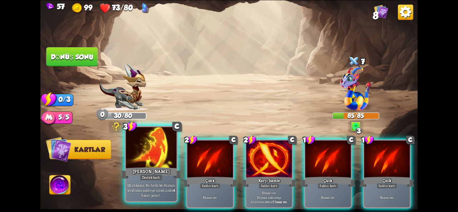
click at [134, 152] on div at bounding box center [151, 148] width 51 height 43
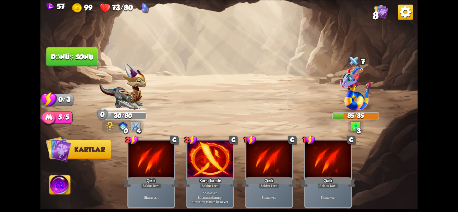
click at [83, 55] on font "Dönüş sonu" at bounding box center [72, 57] width 43 height 8
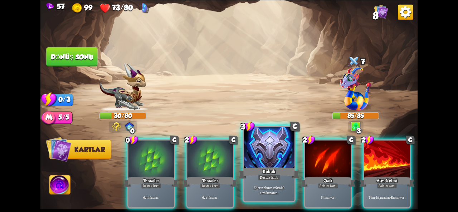
click at [261, 179] on font "Destek kartı" at bounding box center [269, 177] width 19 height 5
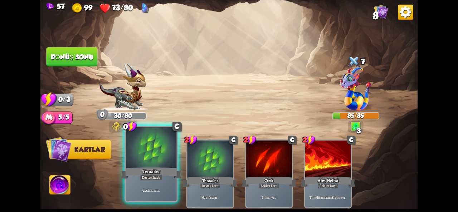
click at [142, 154] on div at bounding box center [151, 148] width 51 height 43
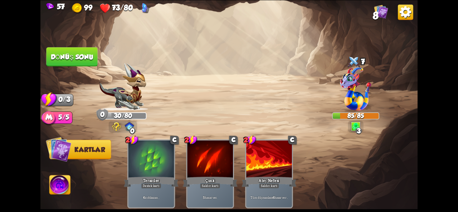
click at [77, 59] on font "Dönüş sonu" at bounding box center [72, 57] width 43 height 8
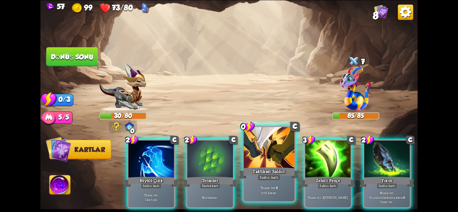
click at [258, 151] on div at bounding box center [269, 148] width 51 height 43
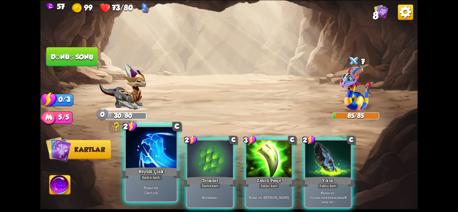
click at [160, 200] on div "7 hasar ver . 1 kart çek." at bounding box center [151, 190] width 51 height 22
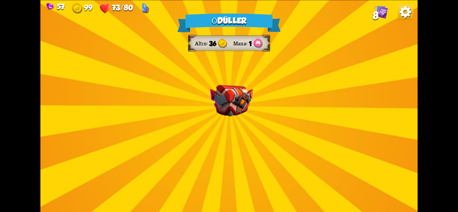
click at [255, 127] on div "Ödüller Altın 36 Mana 1 Bir kart seçin 1 C Zehirli Pençe Saldırı kartı 7 hasar …" at bounding box center [228, 106] width 377 height 212
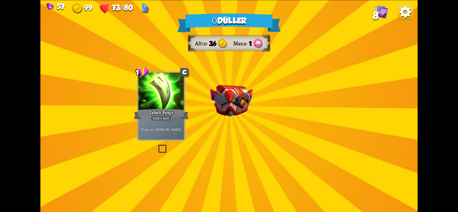
click at [255, 127] on div "Ödüller Altın 36 Mana 1 Bir kart seçin 1 C Zehirli Pençe Saldırı kartı 7 hasar …" at bounding box center [228, 106] width 377 height 212
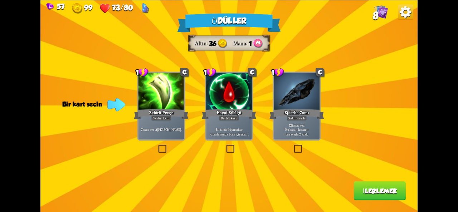
click at [223, 125] on p "Bu turda düşman her vurulduğunda 1 can iyileşirsin ." at bounding box center [228, 130] width 43 height 14
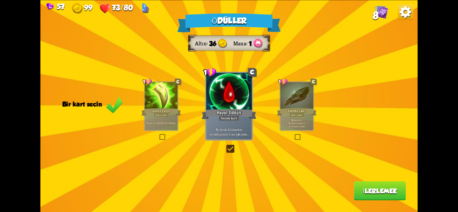
click at [375, 193] on font "İlerlemek" at bounding box center [380, 191] width 34 height 8
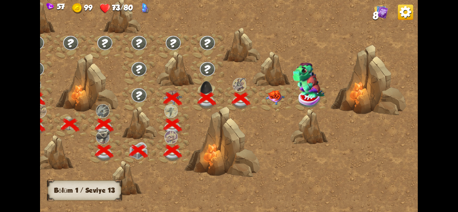
click at [277, 99] on img at bounding box center [274, 97] width 19 height 15
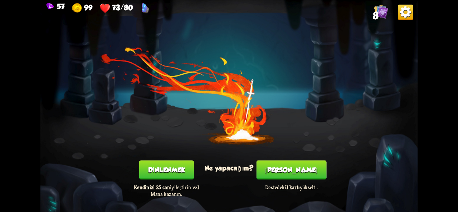
click at [175, 173] on font "Dinlenmek" at bounding box center [166, 170] width 37 height 8
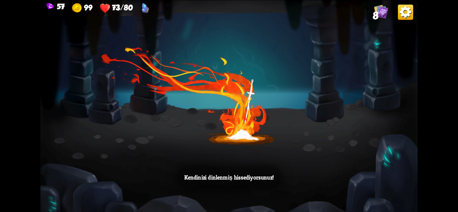
click at [243, 149] on div "Kendinizi dinlenmiş hissediyorsunuz!" at bounding box center [228, 106] width 377 height 212
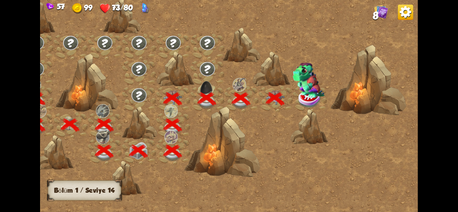
click at [309, 90] on img at bounding box center [309, 79] width 32 height 35
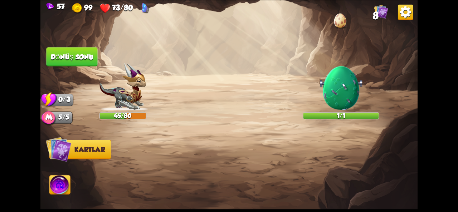
click at [338, 82] on img at bounding box center [340, 87] width 45 height 45
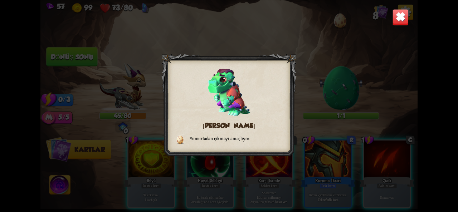
click at [401, 18] on img at bounding box center [400, 17] width 16 height 16
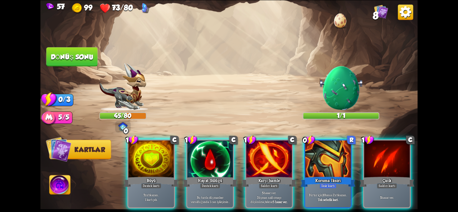
click at [357, 87] on img at bounding box center [340, 87] width 45 height 45
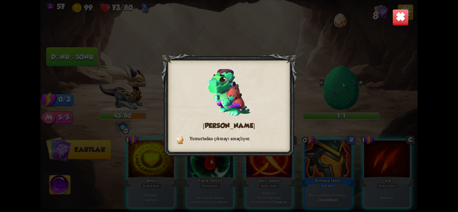
click at [406, 20] on img at bounding box center [400, 17] width 16 height 16
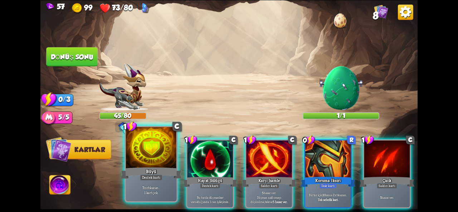
click at [158, 169] on div "Büyü" at bounding box center [151, 173] width 61 height 14
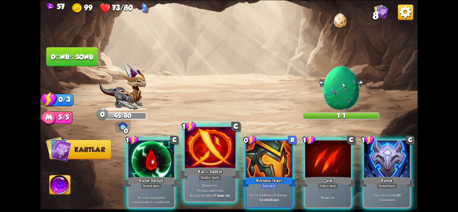
click at [207, 180] on font "Saldırı kartı" at bounding box center [210, 177] width 19 height 5
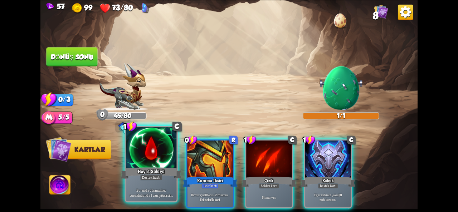
click at [151, 171] on font "Hayat Sülüğü" at bounding box center [151, 171] width 27 height 6
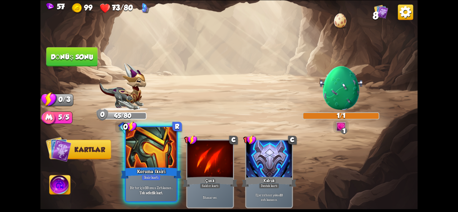
click at [159, 161] on div at bounding box center [151, 148] width 51 height 43
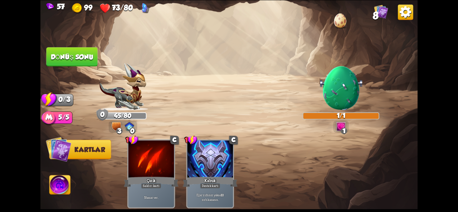
click at [63, 51] on button "Dönüş sonu" at bounding box center [71, 56] width 51 height 19
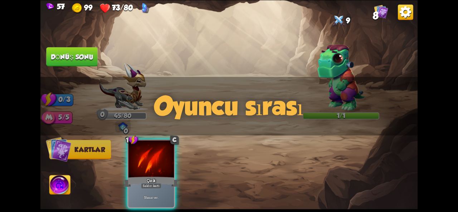
click at [340, 87] on div "Oyuncu sırası" at bounding box center [228, 106] width 377 height 59
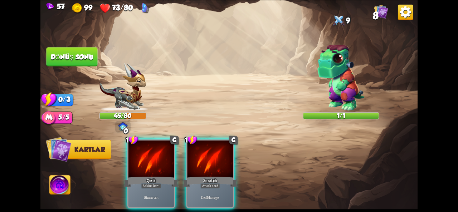
click at [336, 64] on img at bounding box center [340, 77] width 47 height 66
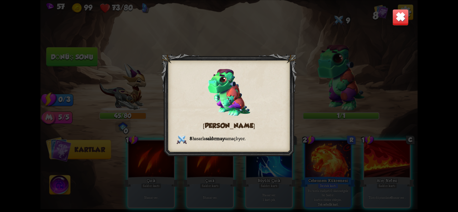
click at [406, 18] on img at bounding box center [400, 17] width 16 height 16
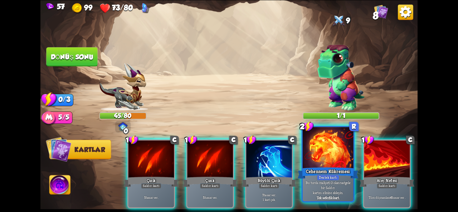
click at [334, 157] on div at bounding box center [328, 148] width 51 height 43
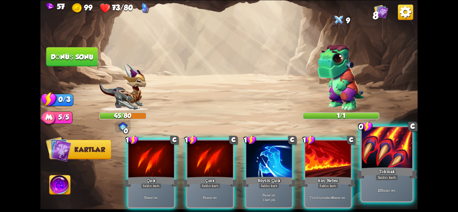
click at [385, 152] on div at bounding box center [387, 148] width 51 height 43
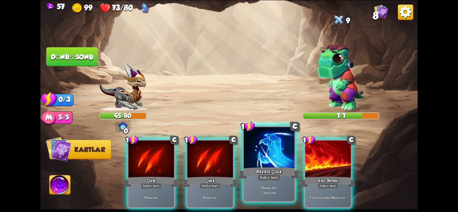
click at [277, 144] on div at bounding box center [269, 148] width 51 height 43
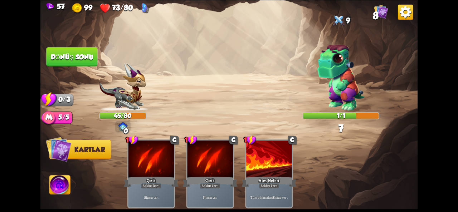
click at [64, 49] on button "Dönüş sonu" at bounding box center [71, 56] width 51 height 19
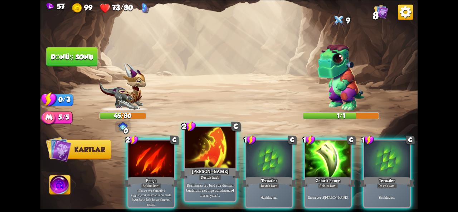
click at [215, 196] on font "hasarı yansıt ." at bounding box center [209, 195] width 19 height 5
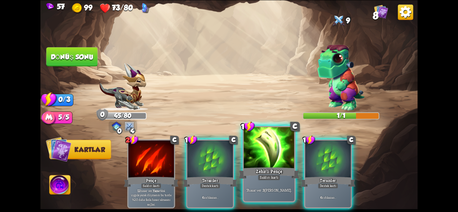
click at [263, 196] on div "7 hasar ver . 3 zehir uygula ." at bounding box center [269, 190] width 51 height 22
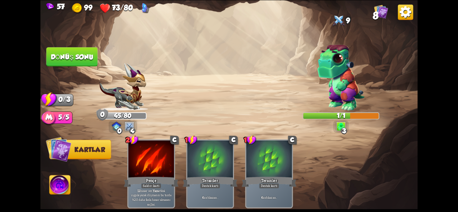
click at [59, 58] on font "Dönüş sonu" at bounding box center [72, 57] width 43 height 8
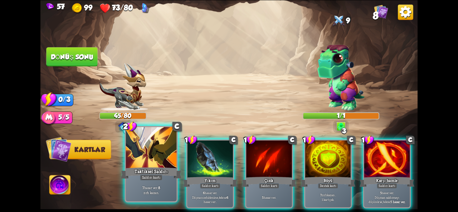
click at [152, 154] on div at bounding box center [151, 148] width 51 height 43
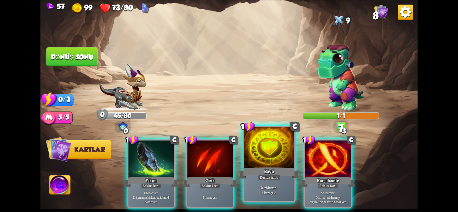
click at [257, 177] on div "Destek kartı" at bounding box center [268, 178] width 23 height 6
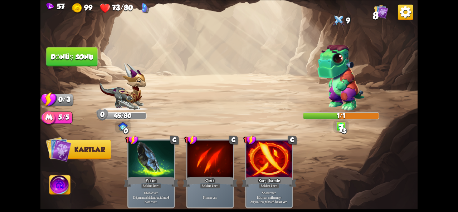
click at [67, 50] on button "Dönüş sonu" at bounding box center [72, 56] width 52 height 19
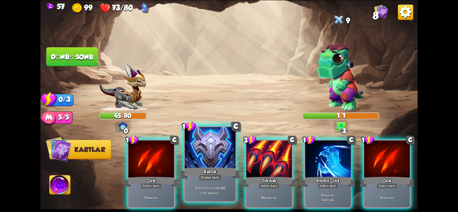
click at [208, 158] on div at bounding box center [210, 148] width 51 height 43
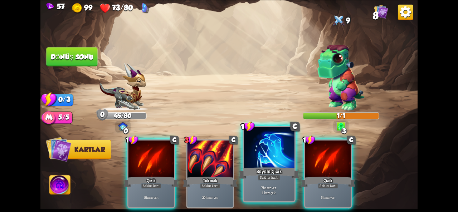
click at [267, 163] on div at bounding box center [269, 148] width 51 height 43
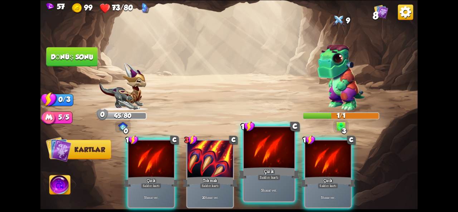
click at [268, 172] on font "Çizik" at bounding box center [269, 171] width 10 height 6
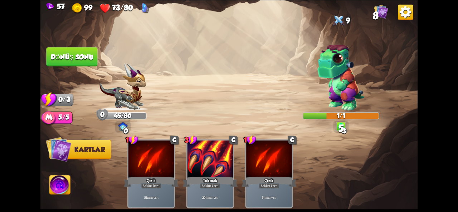
click at [70, 61] on button "Dönüş sonu" at bounding box center [71, 56] width 51 height 19
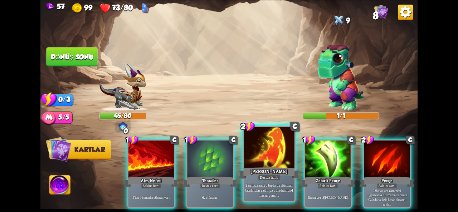
click at [258, 147] on div at bounding box center [269, 148] width 51 height 43
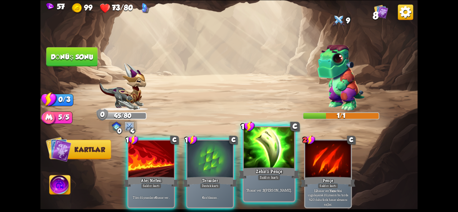
click at [271, 172] on font "Zehirli Pençe" at bounding box center [269, 171] width 27 height 6
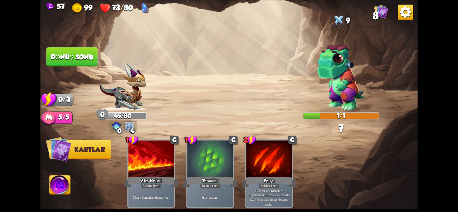
click at [79, 69] on img at bounding box center [228, 106] width 377 height 212
click at [80, 58] on font "Dönüş sonu" at bounding box center [72, 57] width 43 height 8
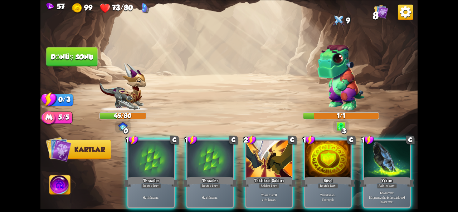
click at [269, 145] on div at bounding box center [268, 160] width 45 height 38
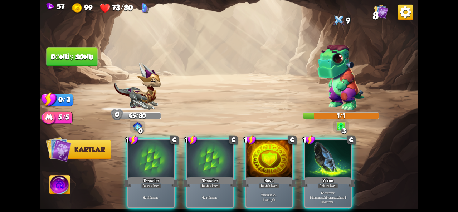
click at [265, 143] on div at bounding box center [268, 160] width 45 height 38
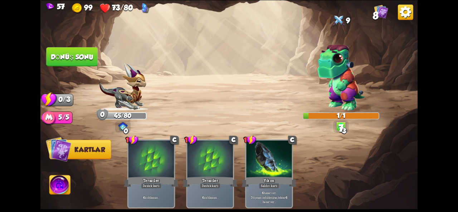
click at [81, 48] on button "Dönüş sonu" at bounding box center [71, 56] width 51 height 19
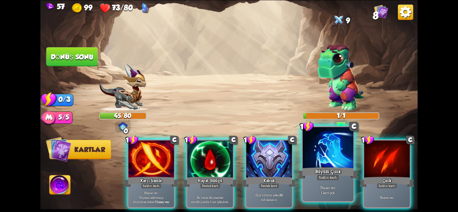
click at [313, 163] on div at bounding box center [328, 148] width 51 height 43
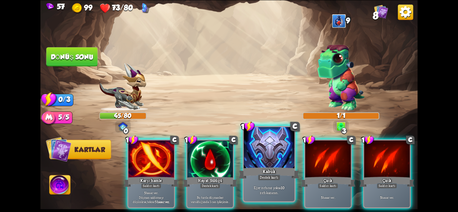
click at [280, 162] on div at bounding box center [269, 148] width 51 height 43
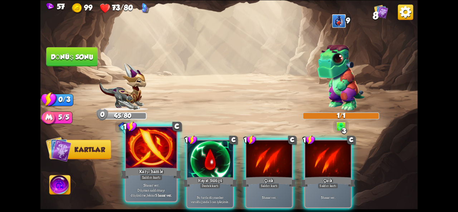
click at [151, 161] on div at bounding box center [151, 148] width 51 height 43
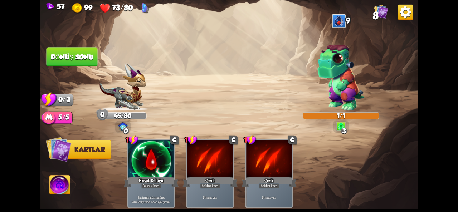
click at [75, 55] on font "Dönüş sonu" at bounding box center [72, 57] width 43 height 8
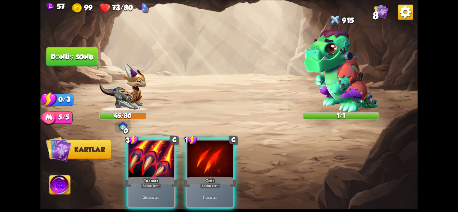
click at [333, 62] on img at bounding box center [341, 70] width 74 height 83
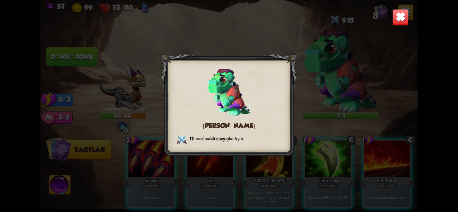
click at [392, 28] on div "[PERSON_NAME] 11 hasarla saldırmayı planlıyor ." at bounding box center [228, 106] width 377 height 212
click at [397, 18] on img at bounding box center [400, 17] width 16 height 16
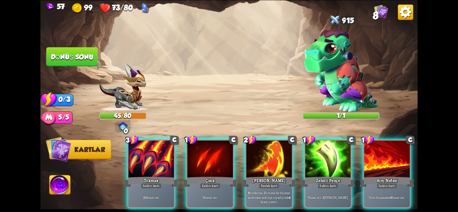
click at [339, 99] on img at bounding box center [341, 70] width 74 height 83
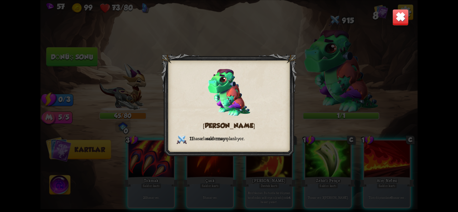
click at [398, 24] on img at bounding box center [400, 17] width 16 height 16
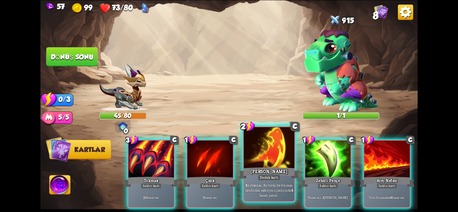
click at [269, 164] on div at bounding box center [269, 148] width 51 height 43
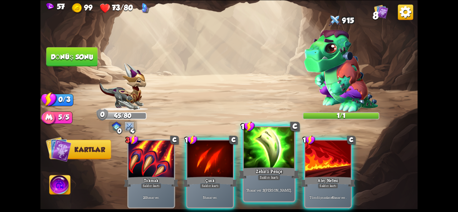
click at [277, 164] on div at bounding box center [269, 148] width 51 height 43
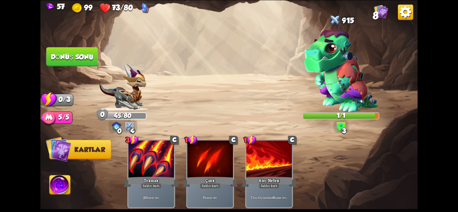
click at [65, 55] on font "Dönüş sonu" at bounding box center [72, 57] width 43 height 8
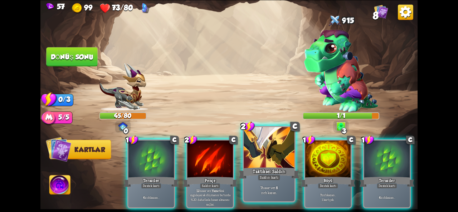
click at [262, 150] on div at bounding box center [269, 148] width 51 height 43
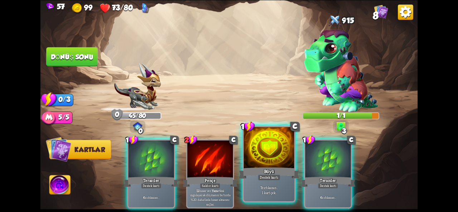
click at [280, 165] on div at bounding box center [269, 148] width 51 height 43
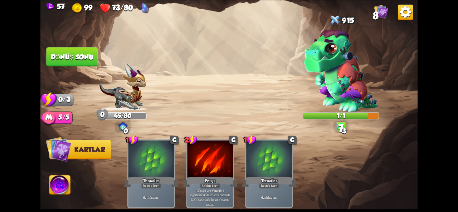
click at [80, 66] on button "Dönüş sonu" at bounding box center [71, 56] width 51 height 19
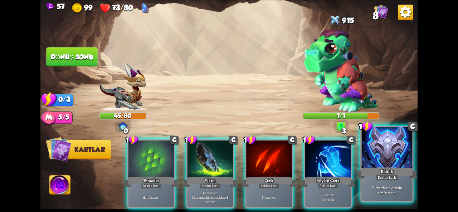
click at [374, 155] on div at bounding box center [387, 148] width 51 height 43
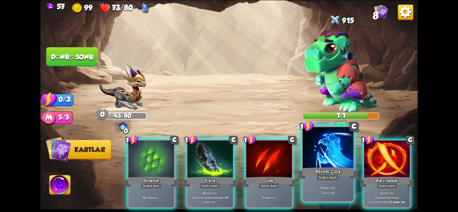
click at [324, 163] on div at bounding box center [328, 148] width 51 height 43
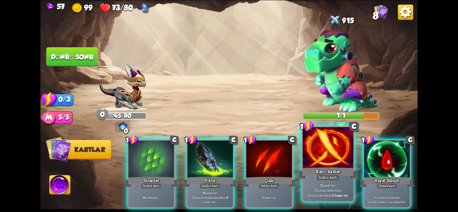
click at [325, 172] on font "Karşı hamle" at bounding box center [328, 171] width 24 height 6
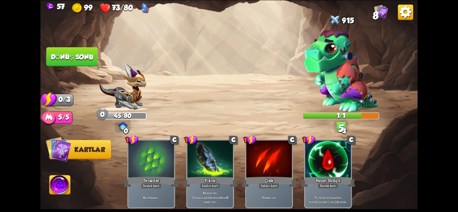
click at [83, 64] on button "Dönüş sonu" at bounding box center [71, 56] width 51 height 19
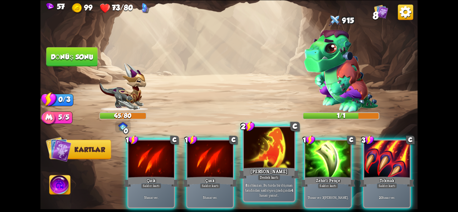
click at [270, 163] on div at bounding box center [269, 148] width 51 height 43
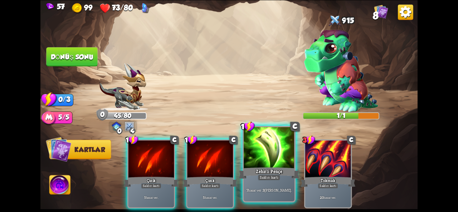
click at [277, 175] on div "Saldırı kartı" at bounding box center [268, 178] width 23 height 6
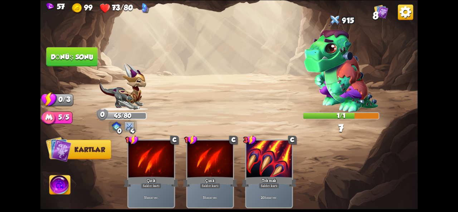
click at [79, 52] on button "Dönüş sonu" at bounding box center [71, 56] width 51 height 19
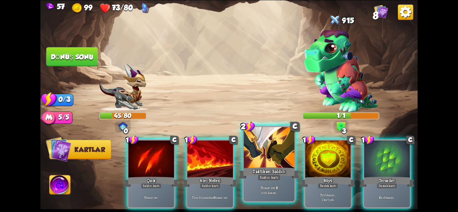
click at [261, 184] on div "7 hasar ver . 8 zırh kazan ." at bounding box center [269, 190] width 51 height 22
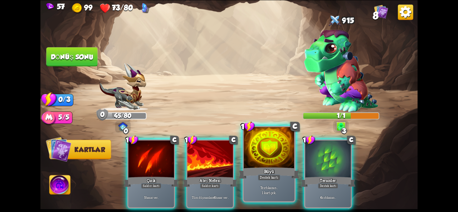
click at [262, 184] on div "7 zırh kazan . 1 kart çek." at bounding box center [269, 190] width 51 height 22
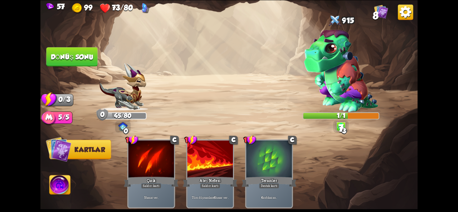
click at [68, 60] on font "Dönüş sonu" at bounding box center [72, 57] width 43 height 8
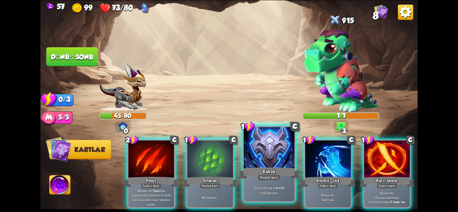
click at [270, 187] on font "Eğer zırhınız yoksa" at bounding box center [267, 187] width 27 height 5
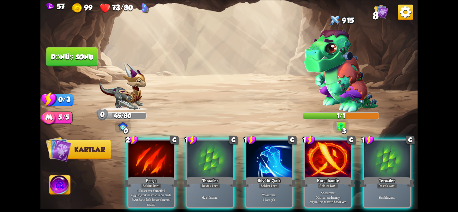
drag, startPoint x: 330, startPoint y: 176, endPoint x: 323, endPoint y: 198, distance: 24.1
click at [323, 200] on div "1 C Karşı hamle Saldırı kartı 5 hasar ver . Düşman saldırmayı düşünürse, tekrar…" at bounding box center [328, 173] width 48 height 69
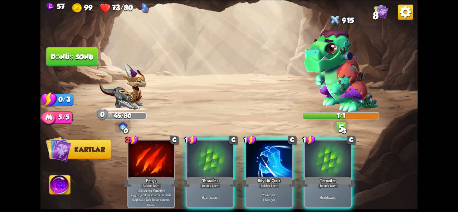
click at [272, 203] on div "2 C Pençe Saldırı kartı 12 hasar ver . Yara etkisi uygulayarak düşmanın bu turd…" at bounding box center [266, 165] width 301 height 94
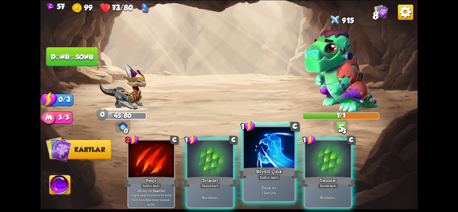
click at [271, 177] on font "Saldırı kartı" at bounding box center [269, 177] width 19 height 5
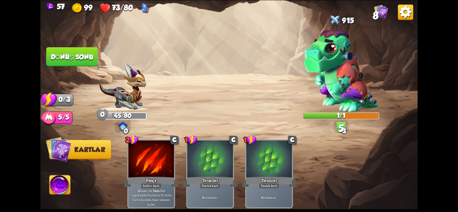
click at [87, 50] on button "Dönüş sonu" at bounding box center [71, 56] width 51 height 19
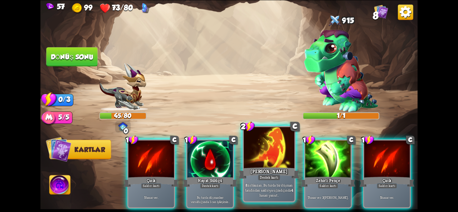
click at [259, 192] on p "8 zırh kazan . Bu turda bir düşman tarafından saldırıya uğradığında 4 hasarı ya…" at bounding box center [269, 190] width 48 height 15
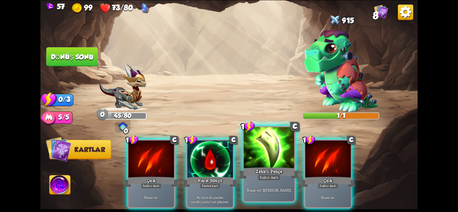
click at [257, 185] on div "7 hasar ver . 3 zehir uygula ." at bounding box center [269, 190] width 51 height 22
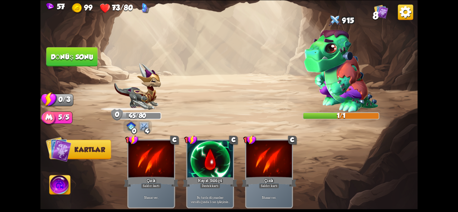
click at [77, 55] on font "Dönüş sonu" at bounding box center [72, 57] width 43 height 8
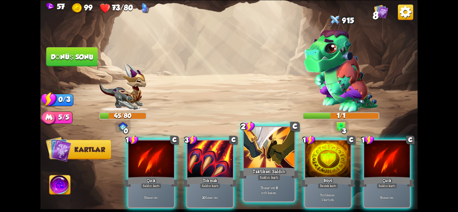
click at [262, 191] on font "zırh kazan" at bounding box center [268, 192] width 15 height 5
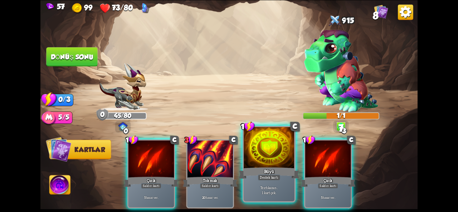
click at [256, 194] on p "7 zırh kazan . 1 kart çek." at bounding box center [269, 190] width 48 height 10
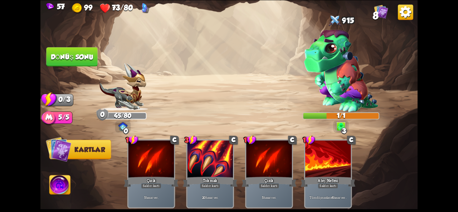
click at [79, 64] on button "Dönüş sonu" at bounding box center [71, 56] width 51 height 19
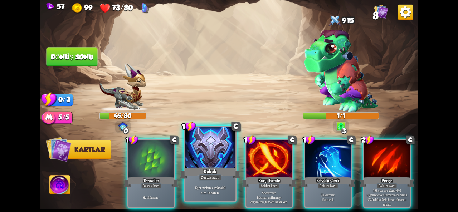
click at [217, 157] on div at bounding box center [210, 148] width 51 height 43
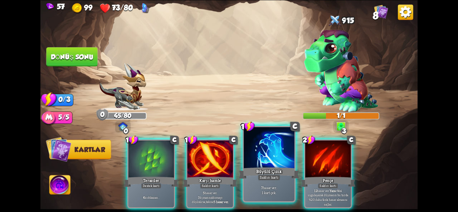
click at [259, 171] on font "Büyülü Çizik" at bounding box center [269, 171] width 26 height 6
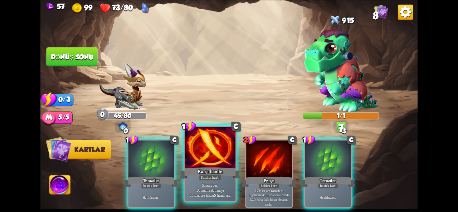
click at [223, 186] on p "5 hasar ver . Düşman saldırmayı düşünürse, tekrar 5 hasar ver." at bounding box center [210, 190] width 48 height 15
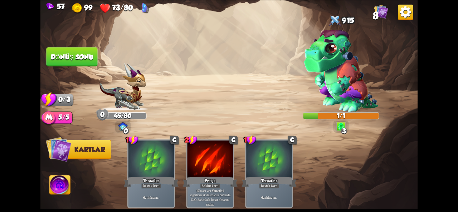
click at [69, 53] on font "Dönüş sonu" at bounding box center [72, 57] width 43 height 8
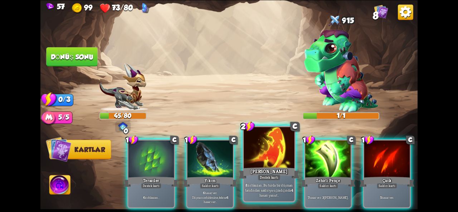
click at [264, 148] on div at bounding box center [269, 148] width 51 height 43
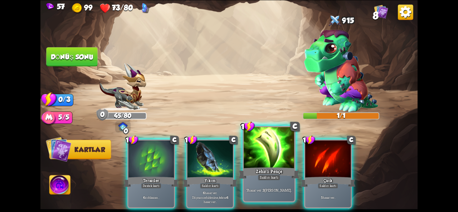
drag, startPoint x: 266, startPoint y: 152, endPoint x: 264, endPoint y: 148, distance: 4.3
click at [264, 148] on div at bounding box center [269, 148] width 51 height 43
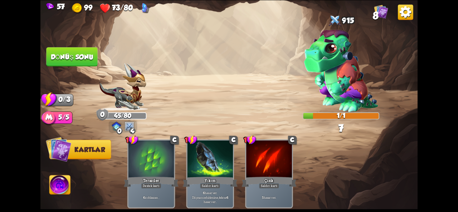
click at [80, 58] on font "Dönüş sonu" at bounding box center [72, 57] width 43 height 8
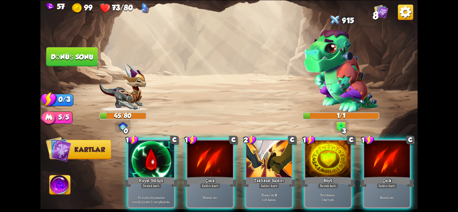
click at [270, 158] on div at bounding box center [268, 160] width 45 height 38
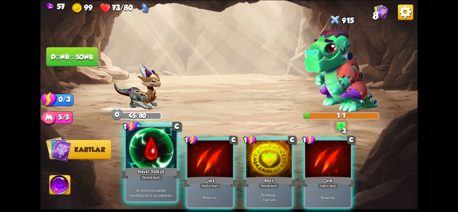
click at [143, 159] on div at bounding box center [151, 148] width 51 height 43
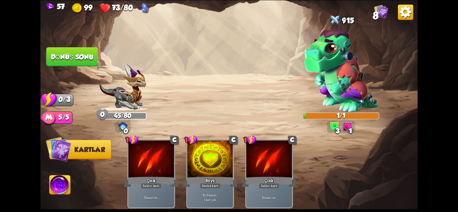
drag, startPoint x: 84, startPoint y: 55, endPoint x: 89, endPoint y: 56, distance: 5.4
click at [89, 56] on font "Dönüş sonu" at bounding box center [72, 57] width 43 height 8
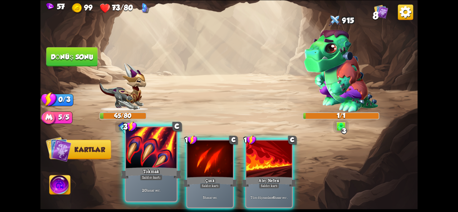
click at [158, 181] on div "20 hasar ver ." at bounding box center [151, 190] width 51 height 22
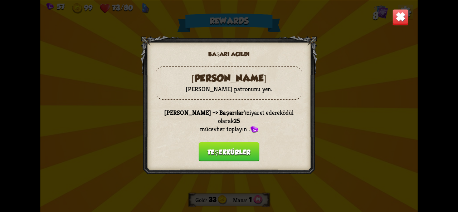
click at [225, 148] on font "Teşekkürler" at bounding box center [228, 152] width 43 height 8
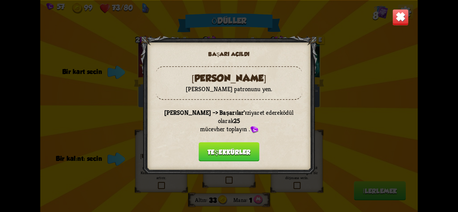
click at [225, 148] on font "Teşekkürler" at bounding box center [228, 152] width 43 height 8
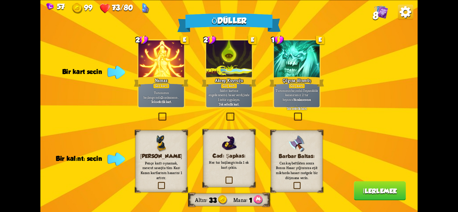
click at [167, 96] on font "kazanın ." at bounding box center [172, 97] width 11 height 5
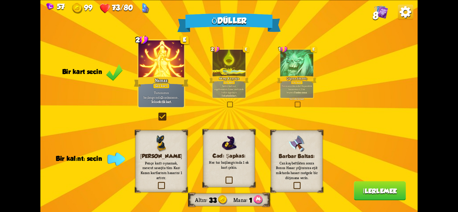
click at [224, 177] on label at bounding box center [224, 177] width 0 height 0
click at [0, 0] on input "checkbox" at bounding box center [0, 0] width 0 height 0
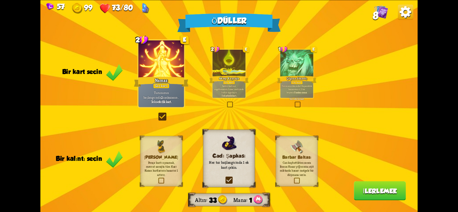
click at [380, 193] on font "İlerlemek" at bounding box center [380, 191] width 34 height 8
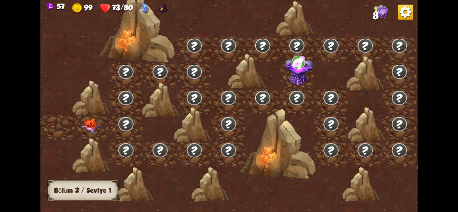
click at [90, 131] on img at bounding box center [91, 126] width 19 height 15
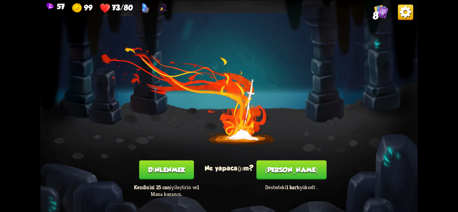
click at [161, 170] on font "Dinlenmek" at bounding box center [166, 170] width 37 height 8
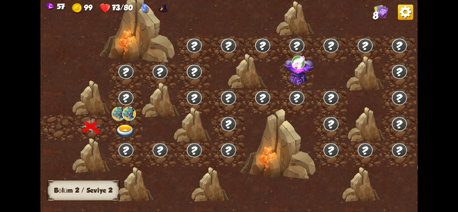
click at [126, 126] on img at bounding box center [125, 131] width 19 height 14
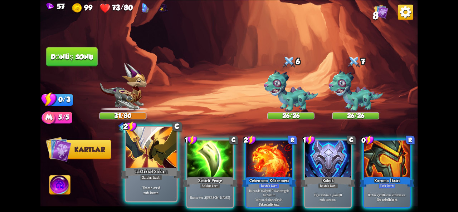
click at [152, 155] on div at bounding box center [151, 148] width 51 height 43
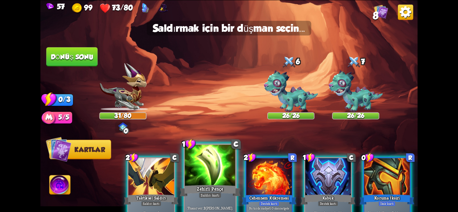
drag, startPoint x: 159, startPoint y: 172, endPoint x: 207, endPoint y: 201, distance: 56.3
click at [207, 201] on div "2 C Taktiksel Saldırı Saldırı kartı 7 hasar ver . 8 zırh kazan . 1 C Zehirli Pe…" at bounding box center [266, 183] width 301 height 94
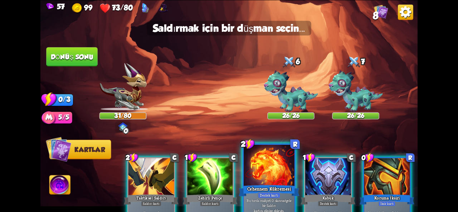
click at [259, 190] on font "Cehennem Kükremesi" at bounding box center [269, 189] width 44 height 6
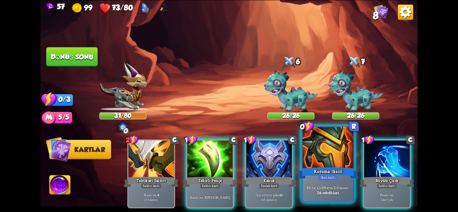
click at [323, 172] on font "Koruma İksiri" at bounding box center [328, 171] width 29 height 6
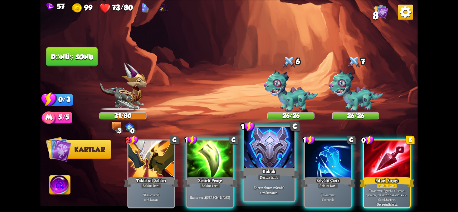
click at [265, 185] on div "Eğer zırhınız yoksa 10 zırh kazanın ." at bounding box center [269, 190] width 51 height 22
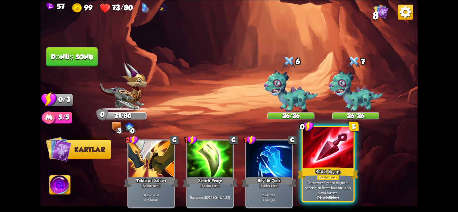
click at [343, 196] on div "Tek seferlik kart." at bounding box center [328, 197] width 48 height 5
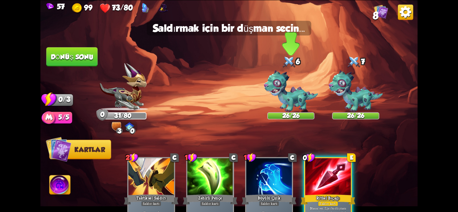
click at [288, 92] on img at bounding box center [291, 91] width 54 height 42
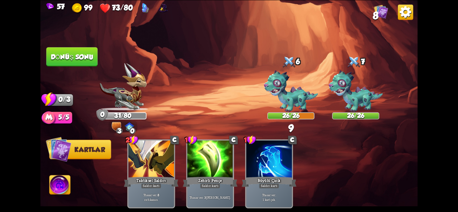
click at [65, 56] on font "Dönüş sonu" at bounding box center [72, 57] width 43 height 8
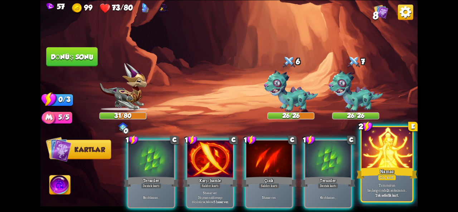
click at [372, 158] on div at bounding box center [387, 148] width 51 height 43
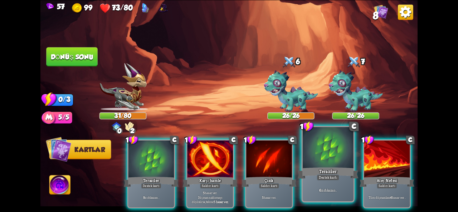
click at [320, 172] on font "Teraziler" at bounding box center [328, 171] width 18 height 6
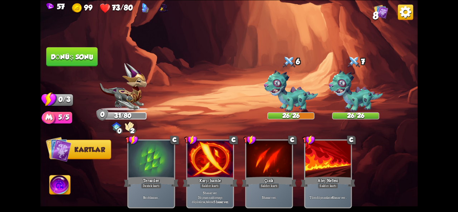
click at [61, 50] on button "Dönüş sonu" at bounding box center [71, 56] width 51 height 19
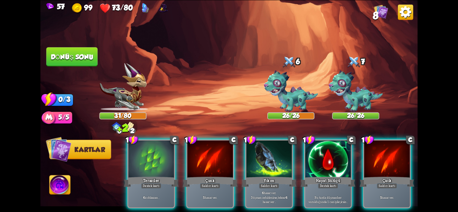
click at [128, 124] on img at bounding box center [128, 126] width 9 height 9
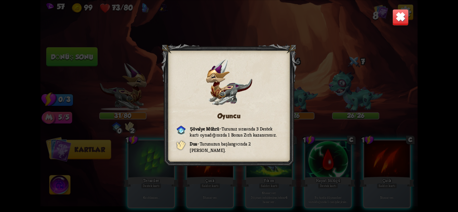
click at [386, 31] on div "Oyuncu Şövalye Mührü – Turunuz sırasında 3 Destek kartı oynadığınızda 1 Bonus Z…" at bounding box center [228, 106] width 377 height 212
click at [393, 22] on img at bounding box center [400, 17] width 16 height 16
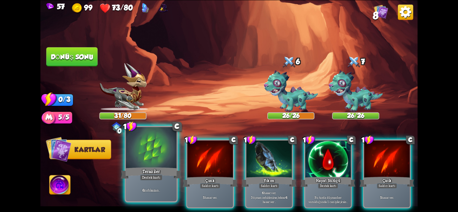
click at [153, 150] on div at bounding box center [151, 148] width 51 height 43
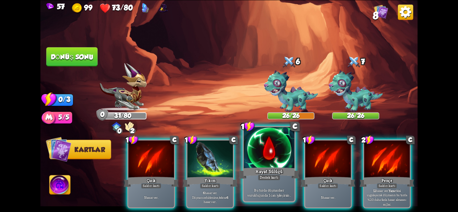
click at [261, 168] on div "Hayat Sülüğü" at bounding box center [269, 173] width 61 height 14
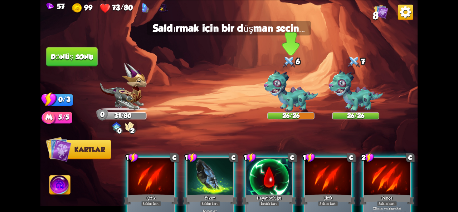
click at [293, 106] on img at bounding box center [291, 91] width 54 height 42
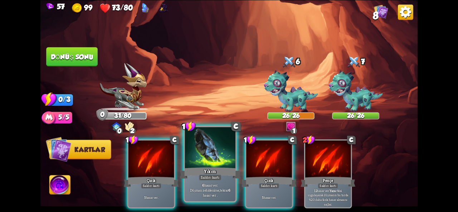
click at [207, 170] on font "Yıkım" at bounding box center [210, 171] width 12 height 6
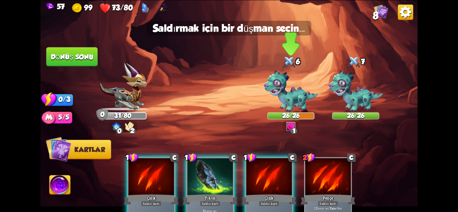
click at [295, 107] on img at bounding box center [291, 91] width 54 height 42
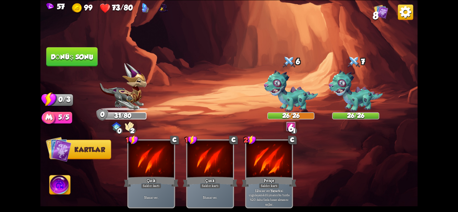
click at [55, 49] on button "Dönüş sonu" at bounding box center [71, 56] width 51 height 19
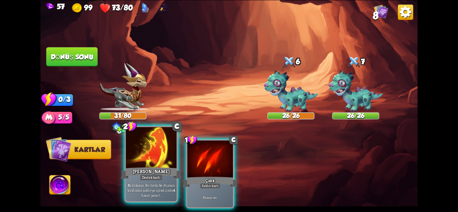
click at [142, 170] on font "[PERSON_NAME]" at bounding box center [151, 171] width 37 height 6
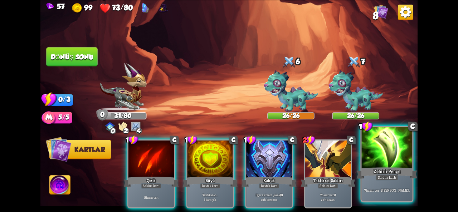
click at [372, 160] on div at bounding box center [387, 148] width 51 height 43
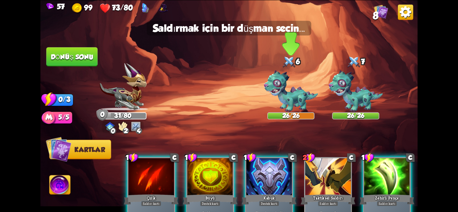
click at [282, 96] on img at bounding box center [291, 91] width 54 height 42
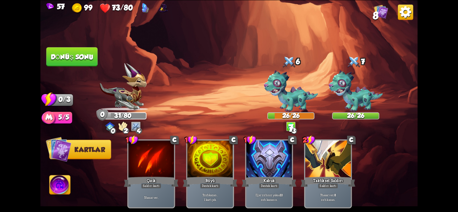
click at [69, 57] on font "Dönüş sonu" at bounding box center [72, 57] width 43 height 8
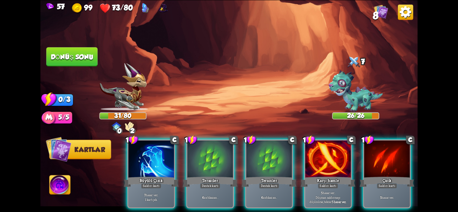
click at [164, 154] on div at bounding box center [150, 160] width 45 height 38
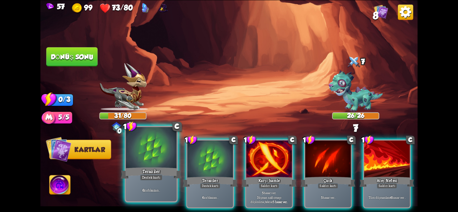
click at [150, 168] on div "Teraziler" at bounding box center [151, 173] width 61 height 14
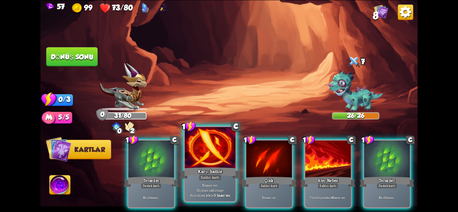
click at [209, 162] on div at bounding box center [210, 148] width 51 height 43
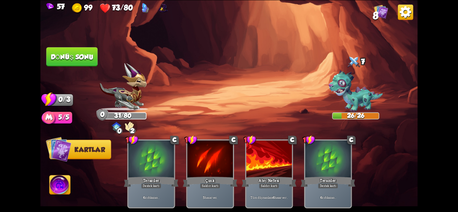
click at [73, 55] on font "Dönüş sonu" at bounding box center [72, 57] width 43 height 8
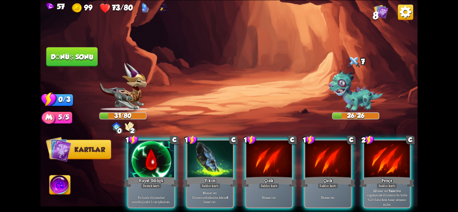
drag, startPoint x: 386, startPoint y: 166, endPoint x: 183, endPoint y: 98, distance: 214.2
click at [183, 98] on div "Saldırmak için bir düşman seçin... O kartı oynayacak kadar dayanıklılığın yok .…" at bounding box center [228, 106] width 377 height 212
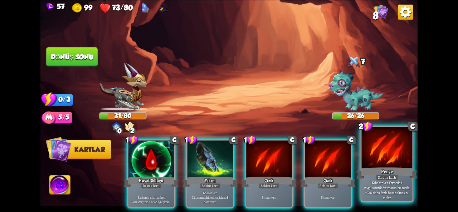
click at [405, 154] on div at bounding box center [387, 148] width 51 height 43
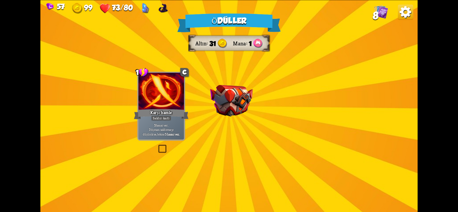
click at [245, 120] on div "Ödüller Altın 31 Mana 1 Bir kart seçin 1 C Karşı hamle Saldırı kartı 5 hasar ve…" at bounding box center [228, 106] width 377 height 212
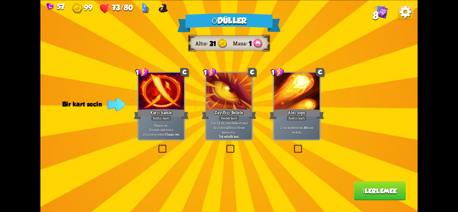
click at [241, 139] on div "Eğer bir düşman bloke etmeyi düşünürse 2 Bonus Hasar kazanırsın . Tek seferlik …" at bounding box center [228, 129] width 45 height 20
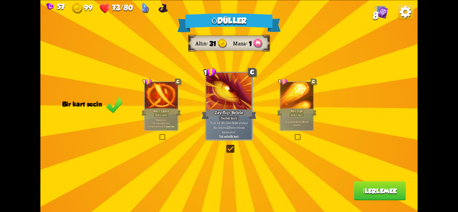
click at [383, 187] on font "İlerlemek" at bounding box center [380, 191] width 34 height 8
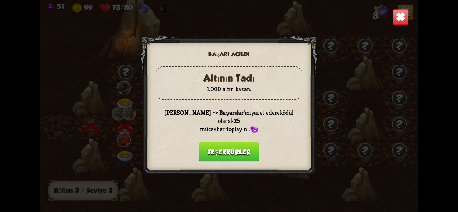
click at [244, 151] on font "Teşekkürler" at bounding box center [228, 152] width 43 height 8
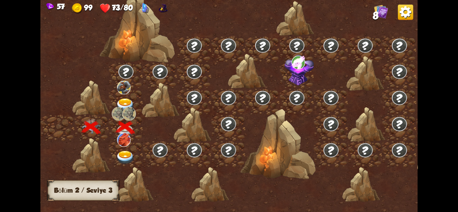
click at [127, 146] on img at bounding box center [124, 140] width 14 height 14
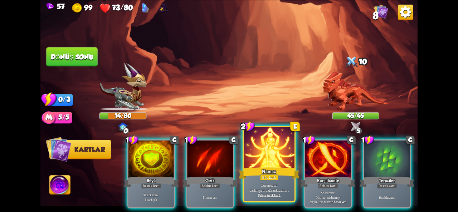
click at [273, 177] on font "Güç kartı" at bounding box center [269, 177] width 14 height 5
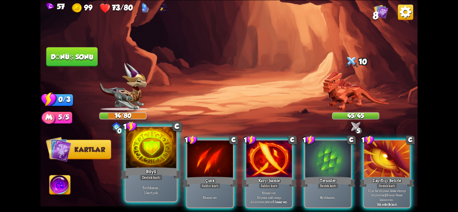
click at [141, 161] on div at bounding box center [151, 148] width 51 height 43
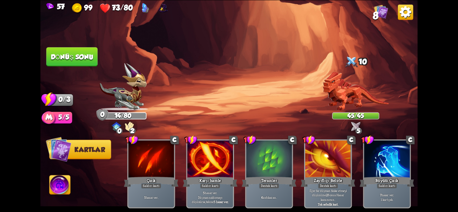
click at [60, 55] on font "Dönüş sonu" at bounding box center [72, 57] width 43 height 8
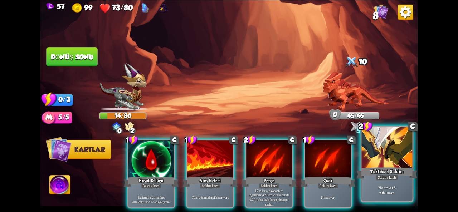
click at [399, 161] on div at bounding box center [387, 148] width 51 height 43
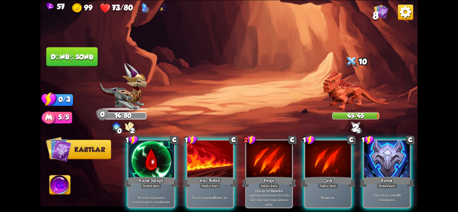
drag, startPoint x: 395, startPoint y: 174, endPoint x: 178, endPoint y: 112, distance: 225.8
click at [178, 112] on div "Saldırmak için bir düşman seçin... O kartı oynayacak kadar dayanıklılığın yok .…" at bounding box center [228, 106] width 377 height 212
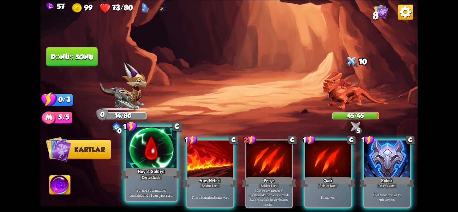
click at [156, 159] on div at bounding box center [151, 148] width 51 height 43
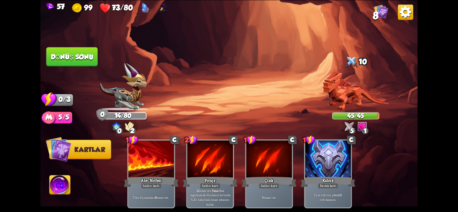
click at [42, 47] on img at bounding box center [228, 106] width 377 height 212
click at [64, 60] on font "Dönüş sonu" at bounding box center [72, 57] width 43 height 8
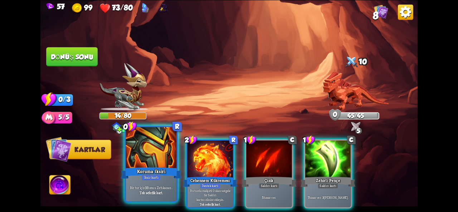
click at [149, 160] on div at bounding box center [151, 148] width 51 height 43
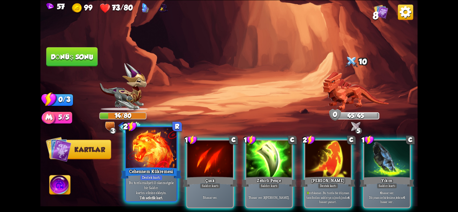
click at [155, 166] on div "Cehennem Kükremesi" at bounding box center [151, 173] width 61 height 14
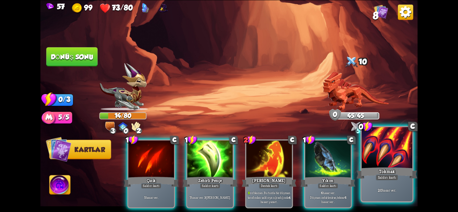
click at [378, 161] on div at bounding box center [387, 148] width 51 height 43
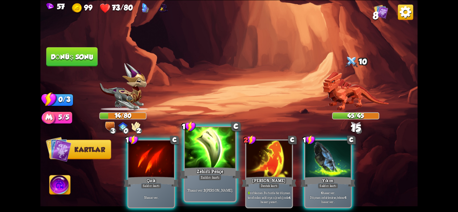
click at [200, 152] on div at bounding box center [210, 148] width 51 height 43
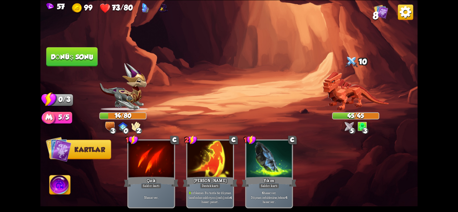
click at [82, 50] on button "Dönüş sonu" at bounding box center [71, 56] width 51 height 19
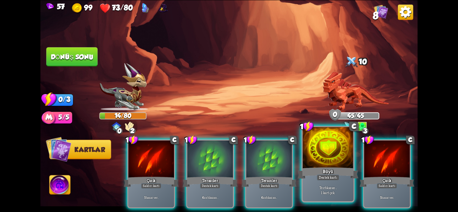
click at [321, 151] on div at bounding box center [328, 148] width 51 height 43
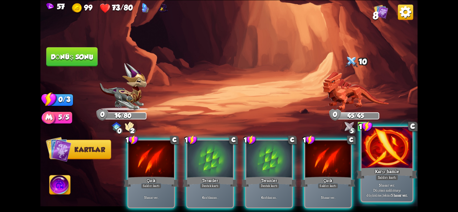
click at [399, 168] on div "Karşı hamle" at bounding box center [386, 173] width 61 height 14
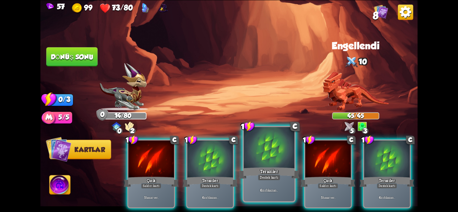
click at [261, 164] on div at bounding box center [269, 148] width 51 height 43
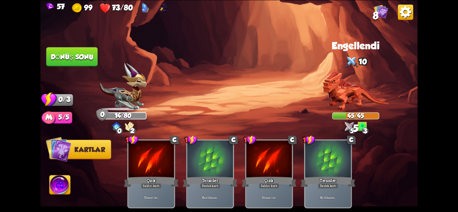
click at [75, 60] on font "Dönüş sonu" at bounding box center [72, 57] width 43 height 8
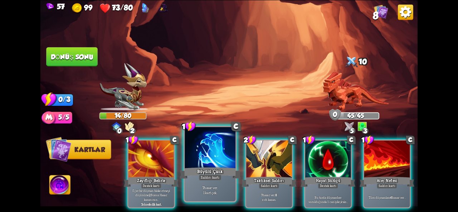
click at [220, 181] on div "7 hasar ver . 1 kart çek." at bounding box center [210, 190] width 51 height 22
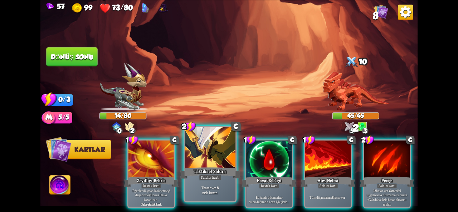
click at [217, 180] on font "Saldırı kartı" at bounding box center [210, 177] width 19 height 5
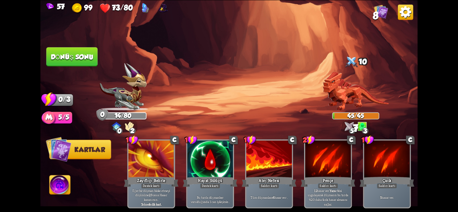
click at [89, 65] on button "Dönüş sonu" at bounding box center [71, 56] width 51 height 19
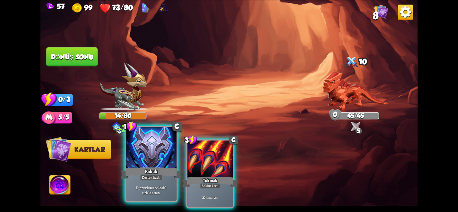
click at [157, 166] on div at bounding box center [151, 148] width 51 height 43
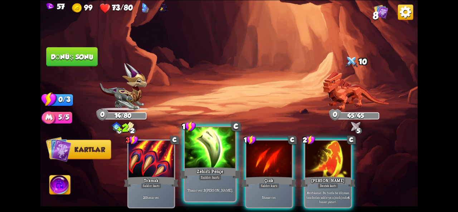
click at [203, 171] on font "Zehirli Pençe" at bounding box center [210, 171] width 27 height 6
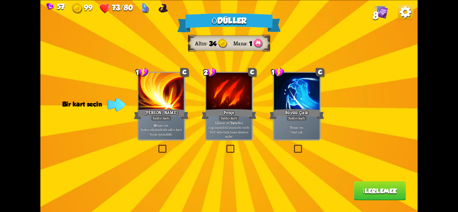
click at [170, 134] on font "Sadece elinizdeki tek saldırı kartı buysa oynanabilir." at bounding box center [161, 131] width 41 height 9
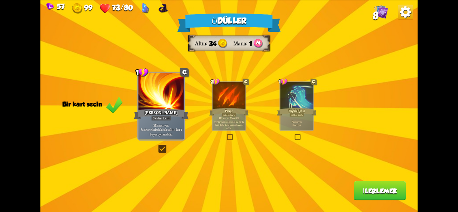
click at [383, 195] on button "İlerlemek" at bounding box center [380, 190] width 52 height 19
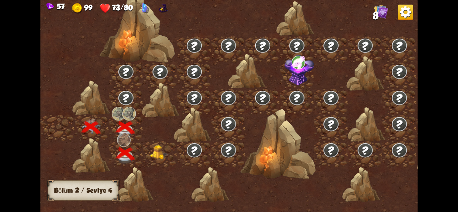
click at [162, 155] on img at bounding box center [159, 152] width 19 height 14
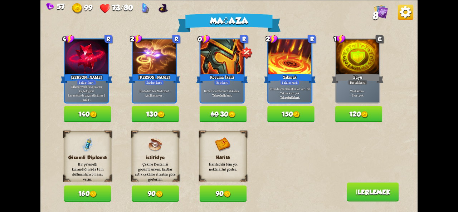
click at [291, 117] on font "150" at bounding box center [286, 114] width 11 height 8
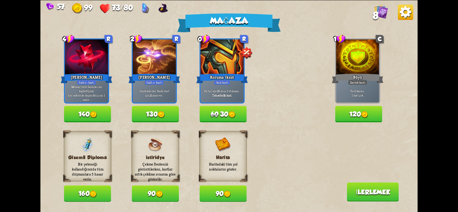
click at [219, 189] on button "90" at bounding box center [223, 193] width 47 height 16
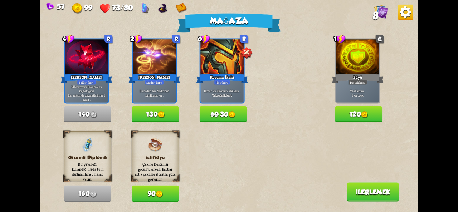
click at [363, 196] on button "İlerlemek" at bounding box center [373, 191] width 52 height 19
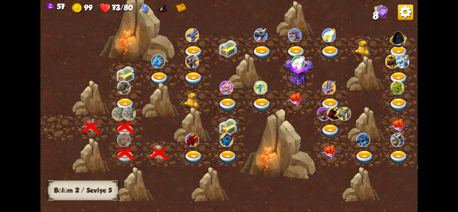
drag, startPoint x: 314, startPoint y: 128, endPoint x: 266, endPoint y: 128, distance: 47.9
click at [266, 128] on div at bounding box center [277, 144] width 75 height 71
drag, startPoint x: 241, startPoint y: 131, endPoint x: 218, endPoint y: 132, distance: 22.9
click at [216, 131] on div at bounding box center [273, 109] width 467 height 220
click at [189, 155] on img at bounding box center [193, 158] width 19 height 14
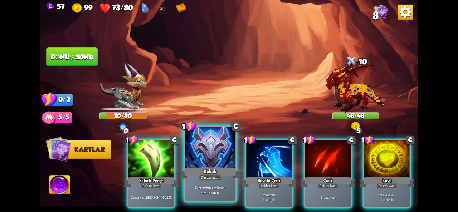
click at [231, 170] on div "Kabuk" at bounding box center [210, 173] width 61 height 14
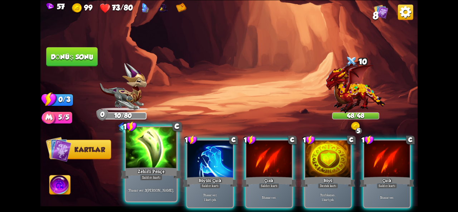
click at [154, 163] on div at bounding box center [151, 148] width 51 height 43
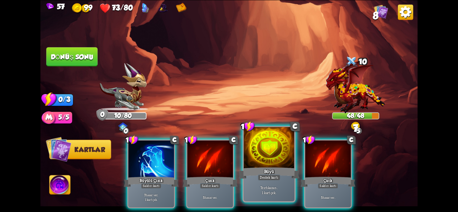
click at [266, 179] on font "Destek kartı" at bounding box center [269, 177] width 19 height 5
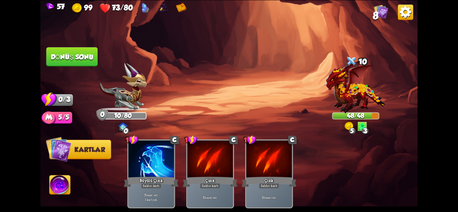
click at [52, 56] on font "Dönüş sonu" at bounding box center [72, 57] width 43 height 8
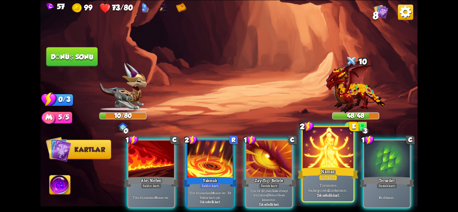
click at [331, 145] on div at bounding box center [328, 148] width 51 height 43
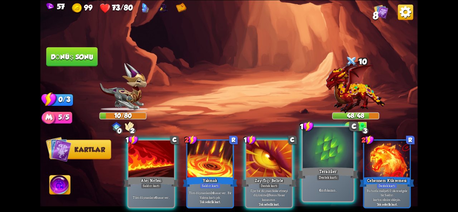
click at [323, 158] on div at bounding box center [328, 148] width 51 height 43
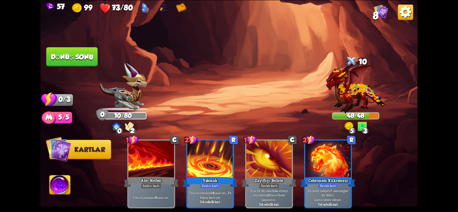
click at [72, 58] on font "Dönüş sonu" at bounding box center [72, 57] width 43 height 8
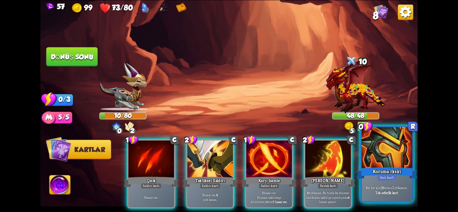
click at [384, 169] on font "Koruma İksiri" at bounding box center [387, 171] width 29 height 6
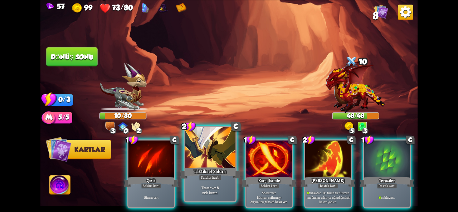
click at [205, 170] on font "Taktiksel Saldırı" at bounding box center [209, 171] width 33 height 6
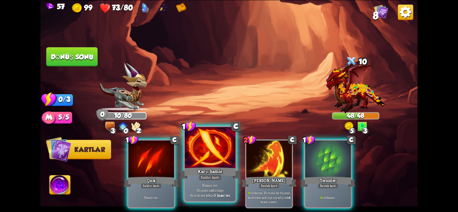
click at [230, 160] on div at bounding box center [210, 148] width 51 height 43
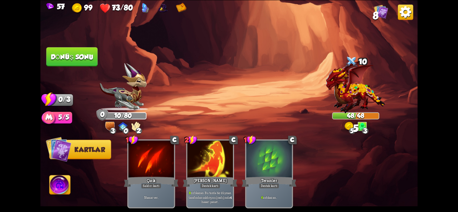
click at [86, 65] on button "Dönüş sonu" at bounding box center [72, 57] width 53 height 20
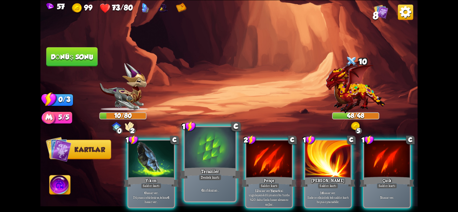
click at [210, 181] on div "6 zırh kazan ." at bounding box center [210, 190] width 51 height 22
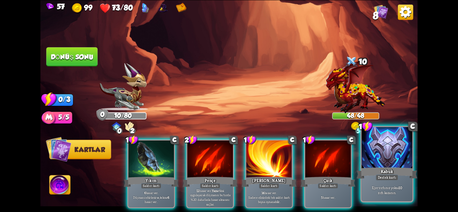
click at [384, 173] on font "Kabuk" at bounding box center [386, 171] width 13 height 6
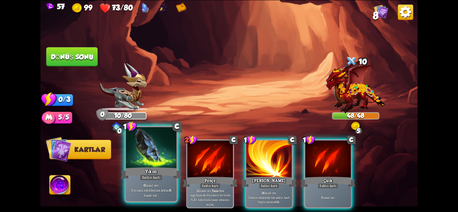
click at [147, 152] on div at bounding box center [151, 148] width 51 height 43
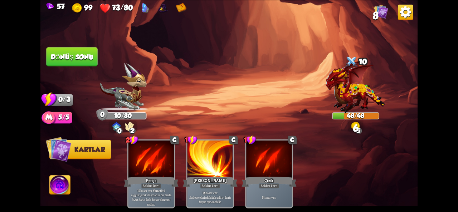
click at [77, 65] on button "Dönüş sonu" at bounding box center [71, 56] width 51 height 19
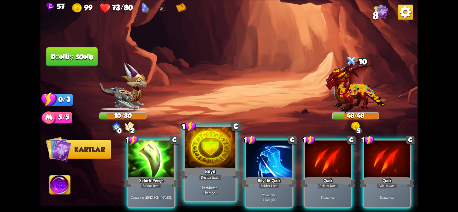
click at [216, 185] on div "7 zırh kazan . 1 kart çek." at bounding box center [210, 190] width 51 height 22
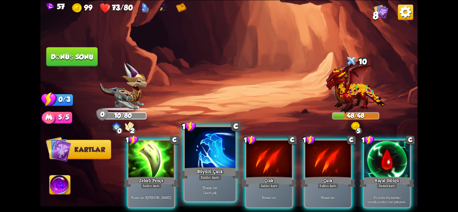
click at [190, 164] on div at bounding box center [210, 148] width 51 height 43
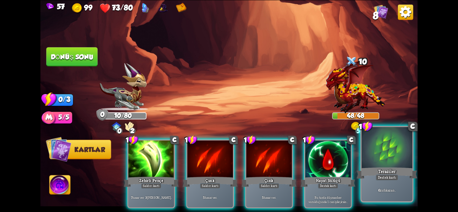
click at [384, 157] on div at bounding box center [387, 148] width 51 height 43
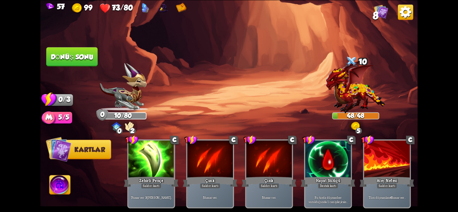
click at [73, 64] on button "Dönüş sonu" at bounding box center [71, 56] width 51 height 19
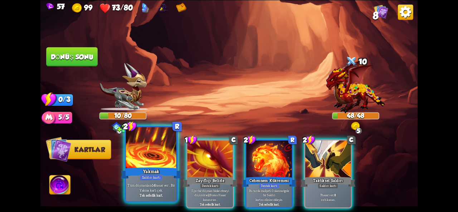
click at [165, 183] on font "hasar ver . Bir Yakma kartı çek." at bounding box center [156, 188] width 35 height 10
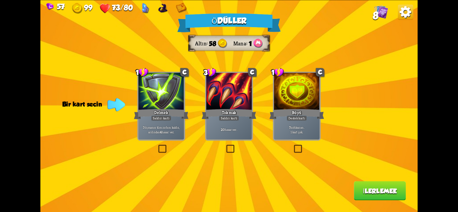
click at [197, 122] on div "Ödüller Altın 58 Mana 1 Bir kart seçin 1 C Delmek Saldırı kartı Düşmanın tüm zı…" at bounding box center [228, 106] width 377 height 212
drag, startPoint x: 212, startPoint y: 119, endPoint x: 210, endPoint y: 126, distance: 7.1
click at [211, 126] on div "3 C Tokmak Saldırı kartı 20 hasar ver ." at bounding box center [229, 106] width 48 height 69
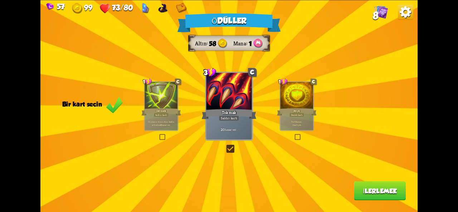
click at [287, 119] on div "7 zırh kazan . 1 kart çek." at bounding box center [296, 123] width 33 height 14
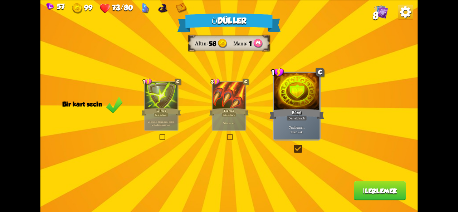
click at [385, 193] on font "İlerlemek" at bounding box center [380, 191] width 34 height 8
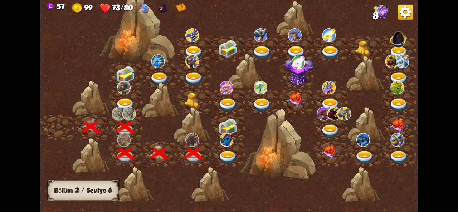
click at [230, 152] on img at bounding box center [227, 158] width 19 height 14
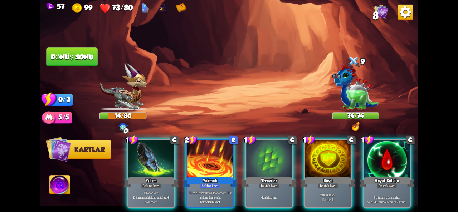
click at [340, 81] on img at bounding box center [355, 87] width 47 height 45
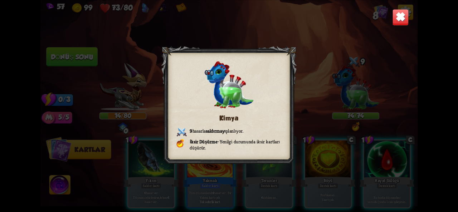
click at [401, 18] on img at bounding box center [400, 17] width 16 height 16
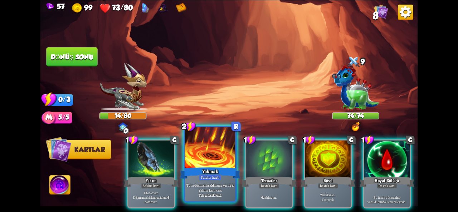
click at [195, 156] on div at bounding box center [210, 148] width 51 height 43
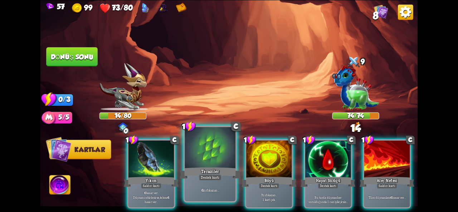
click at [206, 160] on div at bounding box center [210, 148] width 51 height 43
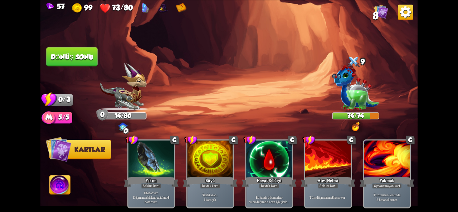
click at [89, 60] on font "Dönüş sonu" at bounding box center [72, 57] width 43 height 8
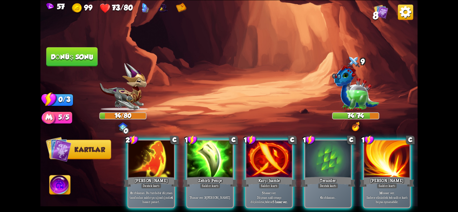
drag, startPoint x: 133, startPoint y: 174, endPoint x: 202, endPoint y: 105, distance: 98.1
click at [200, 107] on div "Saldırmak için bir düşman seçin... O kartı oynayacak kadar dayanıklılığın yok .…" at bounding box center [228, 106] width 377 height 212
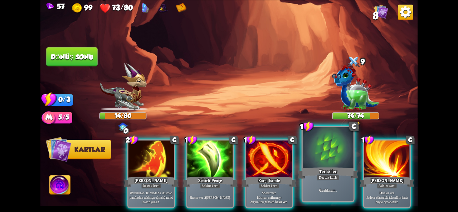
click at [337, 151] on div at bounding box center [328, 148] width 51 height 43
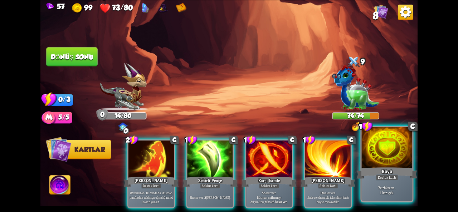
click at [380, 165] on div at bounding box center [387, 148] width 51 height 43
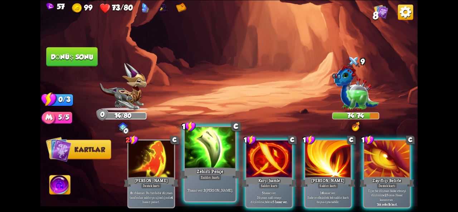
click at [201, 168] on font "Zehirli Pençe" at bounding box center [210, 171] width 27 height 6
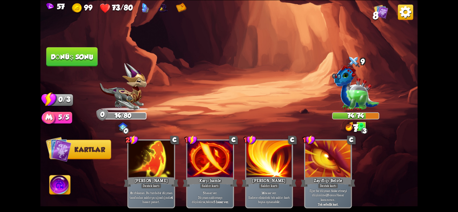
click at [69, 54] on font "Dönüş sonu" at bounding box center [71, 57] width 43 height 8
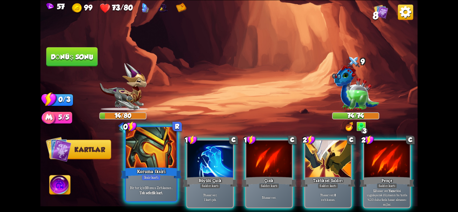
click at [142, 165] on div at bounding box center [151, 148] width 51 height 43
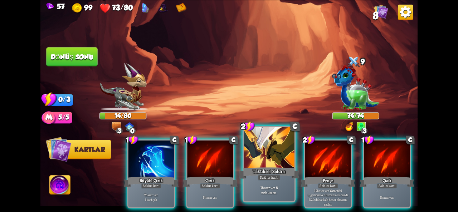
click at [267, 145] on div at bounding box center [269, 148] width 51 height 43
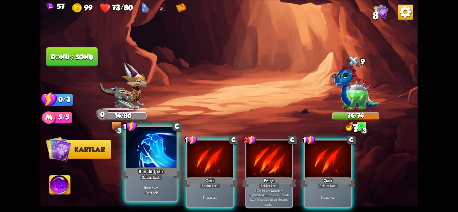
click at [142, 156] on div at bounding box center [151, 148] width 51 height 43
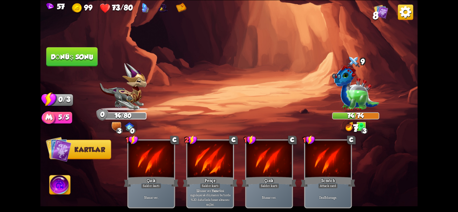
click at [74, 61] on button "Dönüş sonu" at bounding box center [71, 56] width 51 height 19
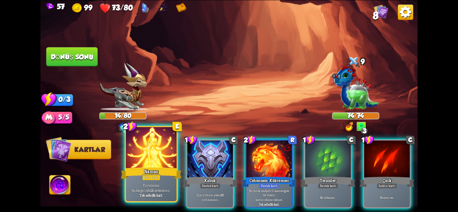
click at [152, 170] on font "Namaz" at bounding box center [151, 171] width 14 height 6
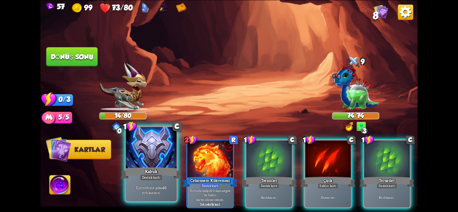
click at [159, 177] on font "Destek kartı" at bounding box center [151, 177] width 19 height 5
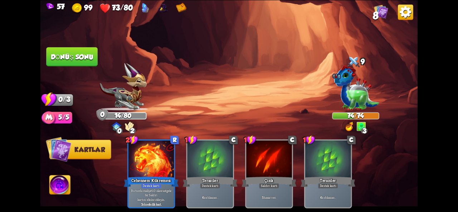
click at [83, 57] on font "Dönüş sonu" at bounding box center [72, 57] width 43 height 8
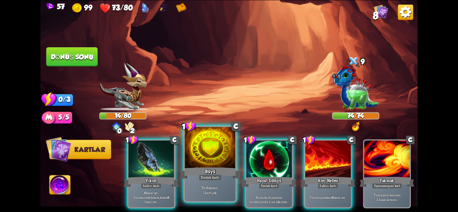
click at [202, 145] on div at bounding box center [210, 148] width 51 height 43
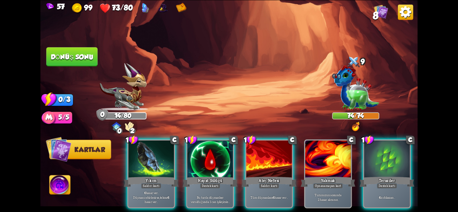
drag, startPoint x: 385, startPoint y: 157, endPoint x: 383, endPoint y: 139, distance: 18.4
click at [383, 141] on div at bounding box center [386, 160] width 45 height 38
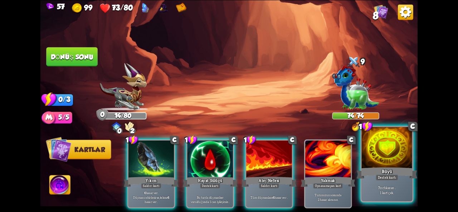
click at [375, 158] on div at bounding box center [387, 148] width 51 height 43
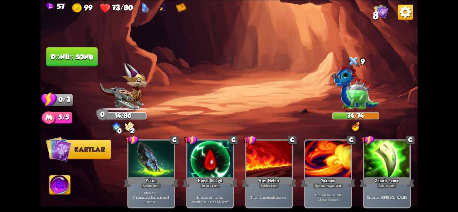
click at [79, 60] on font "Dönüş sonu" at bounding box center [72, 57] width 43 height 8
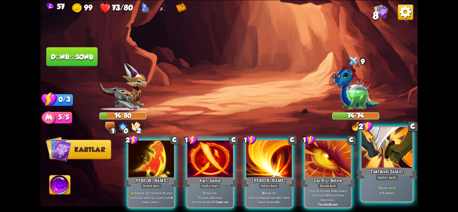
click at [379, 154] on div at bounding box center [387, 148] width 51 height 43
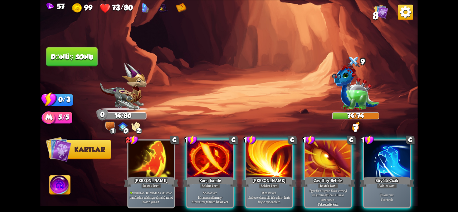
click at [379, 154] on div at bounding box center [386, 160] width 45 height 38
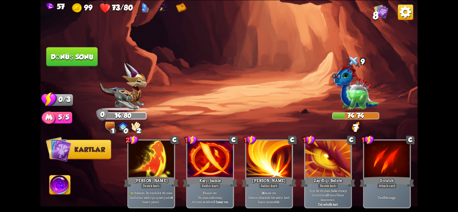
click at [60, 56] on font "Dönüş sonu" at bounding box center [72, 57] width 43 height 8
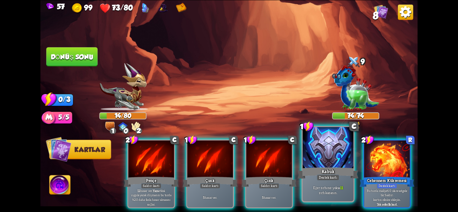
click at [325, 148] on div at bounding box center [328, 148] width 51 height 43
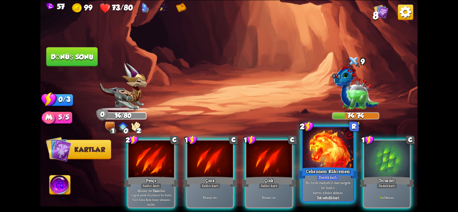
click at [332, 156] on div at bounding box center [328, 148] width 51 height 43
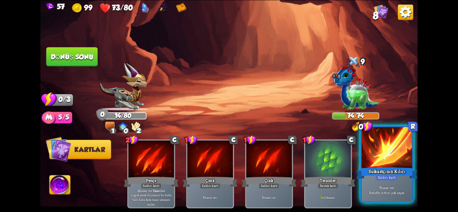
click at [366, 148] on div at bounding box center [387, 148] width 51 height 43
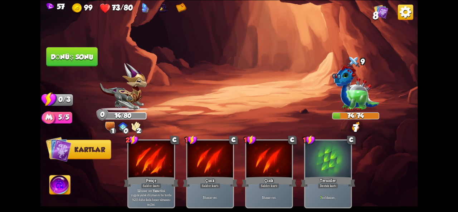
click at [78, 59] on font "Dönüş sonu" at bounding box center [72, 57] width 43 height 8
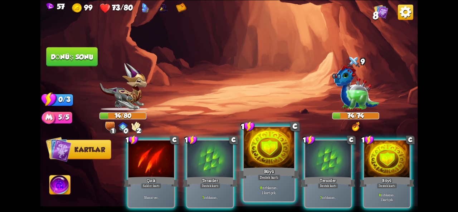
click at [272, 152] on div at bounding box center [269, 148] width 51 height 43
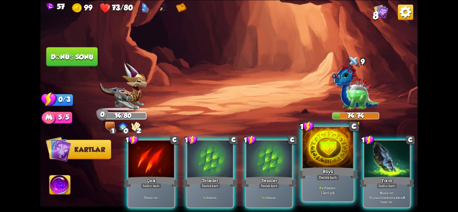
click at [329, 154] on div at bounding box center [328, 148] width 51 height 43
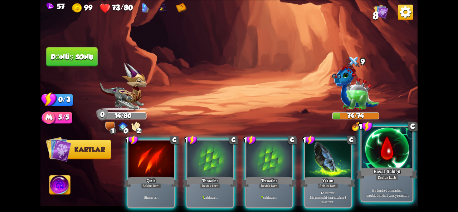
click at [366, 186] on p "Bu turda düşman her vurulduğunda 1 can iyileşirsin ." at bounding box center [387, 190] width 48 height 15
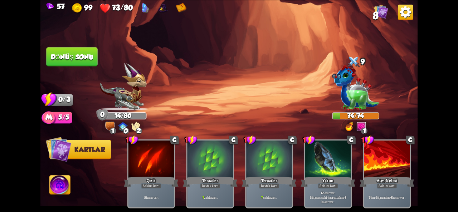
click at [33, 54] on div "57 99 73/80 8 Saldırmak için bir düşman seçin... O kartı oynayacak kadar dayanı…" at bounding box center [229, 106] width 458 height 212
click at [51, 57] on font "Dönüş sonu" at bounding box center [72, 57] width 43 height 8
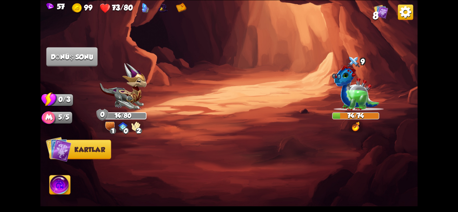
click at [108, 128] on img at bounding box center [109, 126] width 9 height 9
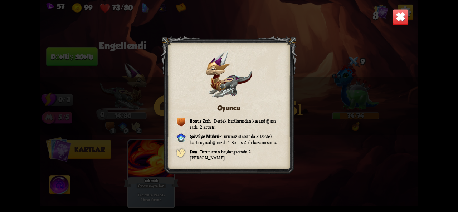
click at [400, 19] on img at bounding box center [400, 17] width 16 height 16
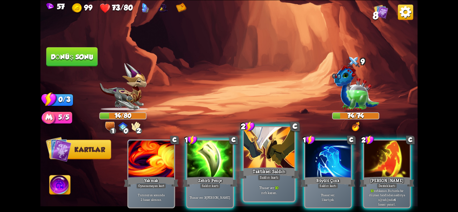
click at [260, 162] on div at bounding box center [269, 148] width 51 height 43
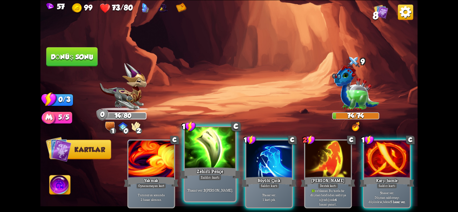
click at [207, 150] on div at bounding box center [210, 148] width 51 height 43
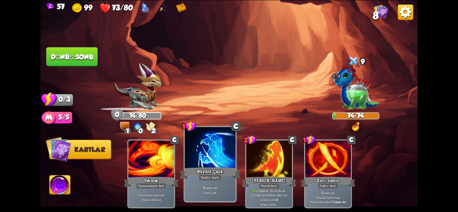
click at [215, 154] on div at bounding box center [210, 148] width 51 height 43
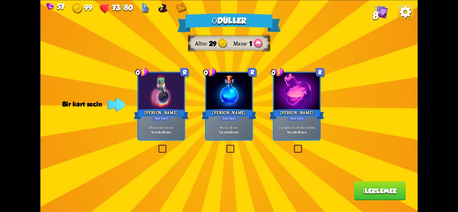
click at [232, 102] on div at bounding box center [228, 92] width 45 height 38
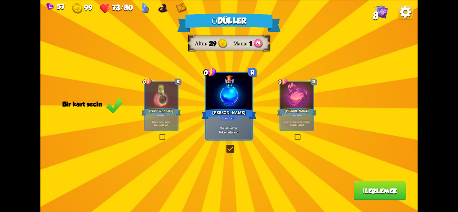
click at [362, 194] on button "İlerlemek" at bounding box center [380, 190] width 52 height 19
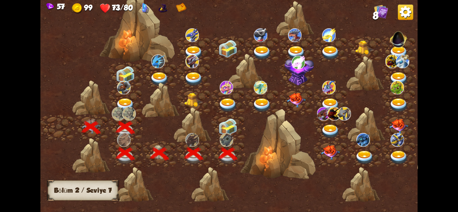
click at [238, 136] on div at bounding box center [228, 127] width 34 height 26
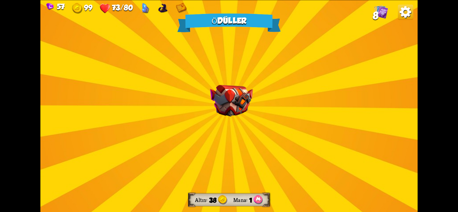
click at [242, 118] on div "Ödüller Altın 38 Mana 1 Bir kart seçin 0 R Koruma İksiri İksir kartı Bir tur iç…" at bounding box center [228, 106] width 377 height 212
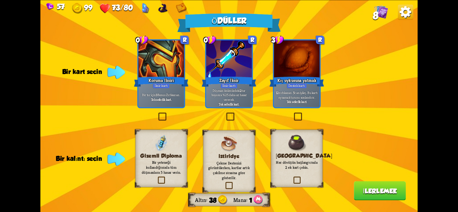
click at [293, 113] on label at bounding box center [293, 113] width 0 height 0
click at [0, 0] on input "checkbox" at bounding box center [0, 0] width 0 height 0
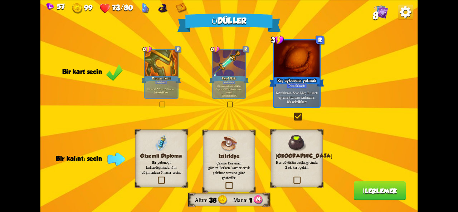
click at [286, 146] on div "Kazan Her dövüşün başlangıcında 2 ek kart çekin." at bounding box center [297, 158] width 52 height 58
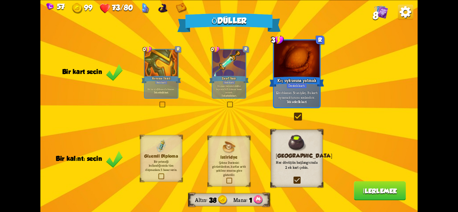
click at [368, 192] on font "İlerlemek" at bounding box center [380, 191] width 34 height 8
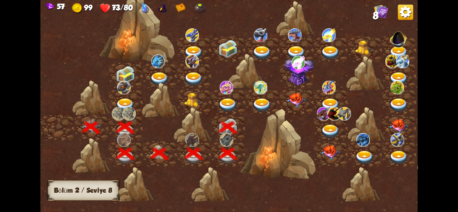
drag, startPoint x: 274, startPoint y: 128, endPoint x: 186, endPoint y: 115, distance: 88.5
drag, startPoint x: 347, startPoint y: 68, endPoint x: 263, endPoint y: 73, distance: 84.2
click at [271, 70] on div at bounding box center [273, 109] width 467 height 220
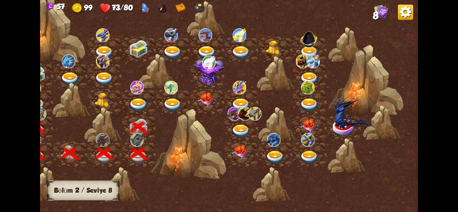
click at [337, 121] on img at bounding box center [353, 111] width 38 height 34
click at [350, 125] on img at bounding box center [353, 111] width 38 height 34
click at [410, 14] on img at bounding box center [405, 11] width 15 height 15
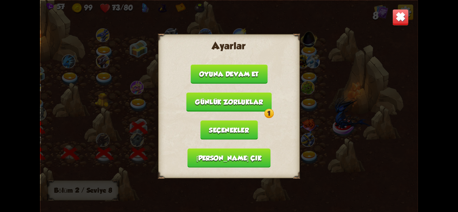
click at [263, 102] on button "Günlük zorluklar 1" at bounding box center [228, 101] width 85 height 19
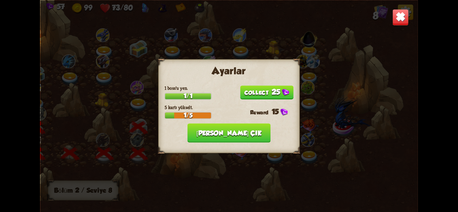
click at [260, 94] on button "25" at bounding box center [266, 92] width 53 height 14
click at [250, 127] on button "[PERSON_NAME] çık" at bounding box center [228, 132] width 83 height 19
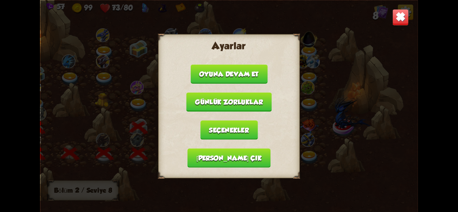
click at [231, 156] on font "[PERSON_NAME] çık" at bounding box center [228, 158] width 65 height 8
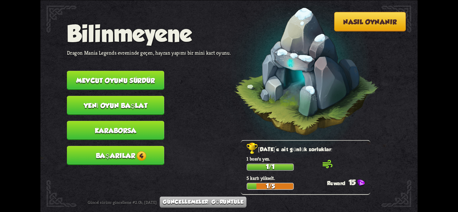
click at [147, 154] on button "Başarılar 4" at bounding box center [115, 155] width 97 height 19
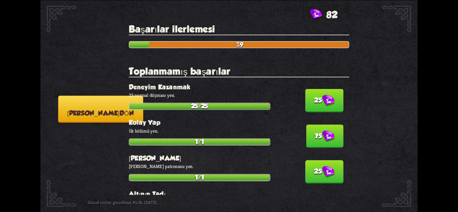
click at [318, 107] on button "25" at bounding box center [324, 100] width 38 height 23
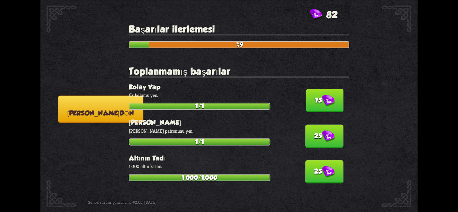
click at [316, 108] on button "75" at bounding box center [324, 100] width 37 height 23
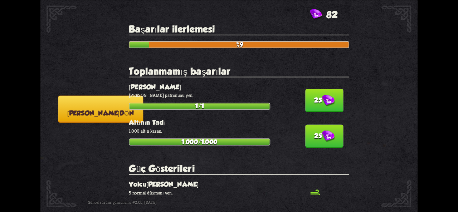
click at [316, 107] on button "25" at bounding box center [324, 100] width 38 height 23
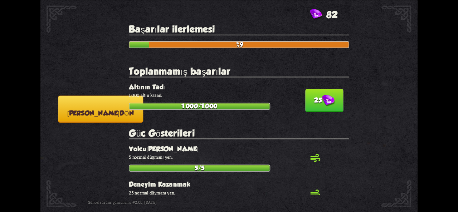
click at [316, 107] on button "25" at bounding box center [324, 100] width 38 height 23
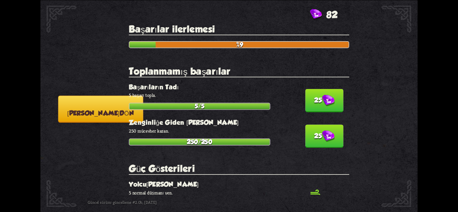
click at [97, 108] on button "[PERSON_NAME] dön" at bounding box center [100, 108] width 85 height 27
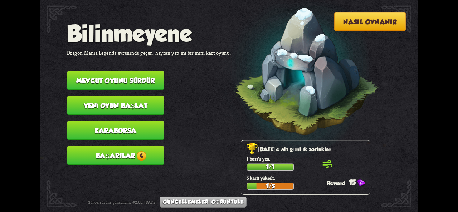
drag, startPoint x: 107, startPoint y: 103, endPoint x: 85, endPoint y: 129, distance: 33.6
click at [85, 129] on nav "Bilinmeyene Dragon Mania Legends evreninde geçen, hayran yapımı bir mini kart o…" at bounding box center [149, 96] width 164 height 150
click at [85, 129] on button "Karaborsa" at bounding box center [115, 130] width 97 height 19
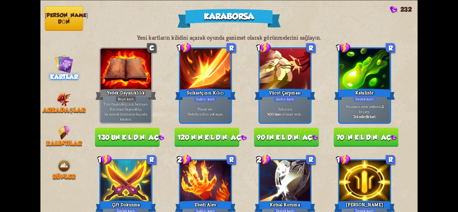
drag, startPoint x: 223, startPoint y: 110, endPoint x: 177, endPoint y: 3, distance: 116.9
drag, startPoint x: 219, startPoint y: 143, endPoint x: 247, endPoint y: 30, distance: 116.6
click at [247, 30] on div "Yeni kartların kilidini açarak oyunda ganimet olarak görünmelerini sağlayın. C …" at bounding box center [253, 106] width 330 height 212
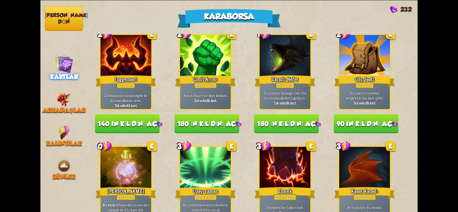
scroll to position [744, 0]
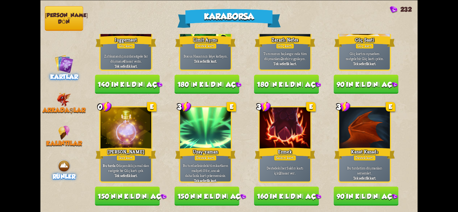
click at [66, 168] on img at bounding box center [64, 166] width 14 height 14
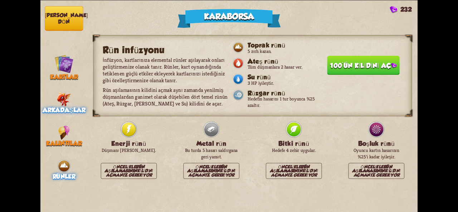
click at [70, 106] on font "Arkadaşlar" at bounding box center [64, 110] width 43 height 8
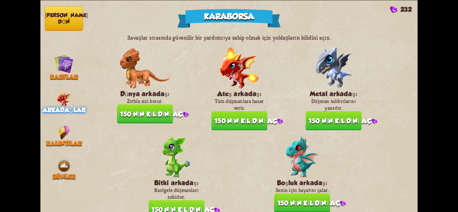
drag, startPoint x: 105, startPoint y: 169, endPoint x: 89, endPoint y: 123, distance: 48.9
click at [89, 123] on section "Savaşlar sırasında güvenilir bir yardımcıya sahip olmak için yoldaşların kilidi…" at bounding box center [253, 126] width 330 height 185
